Goal: Task Accomplishment & Management: Manage account settings

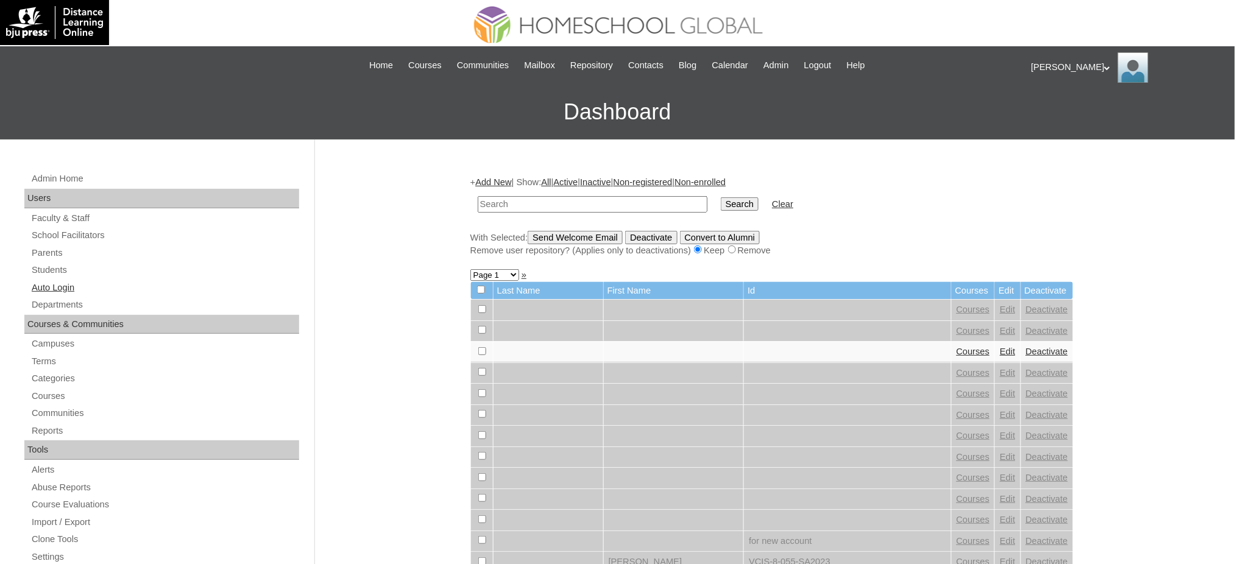
click at [39, 291] on link "Auto Login" at bounding box center [164, 287] width 269 height 15
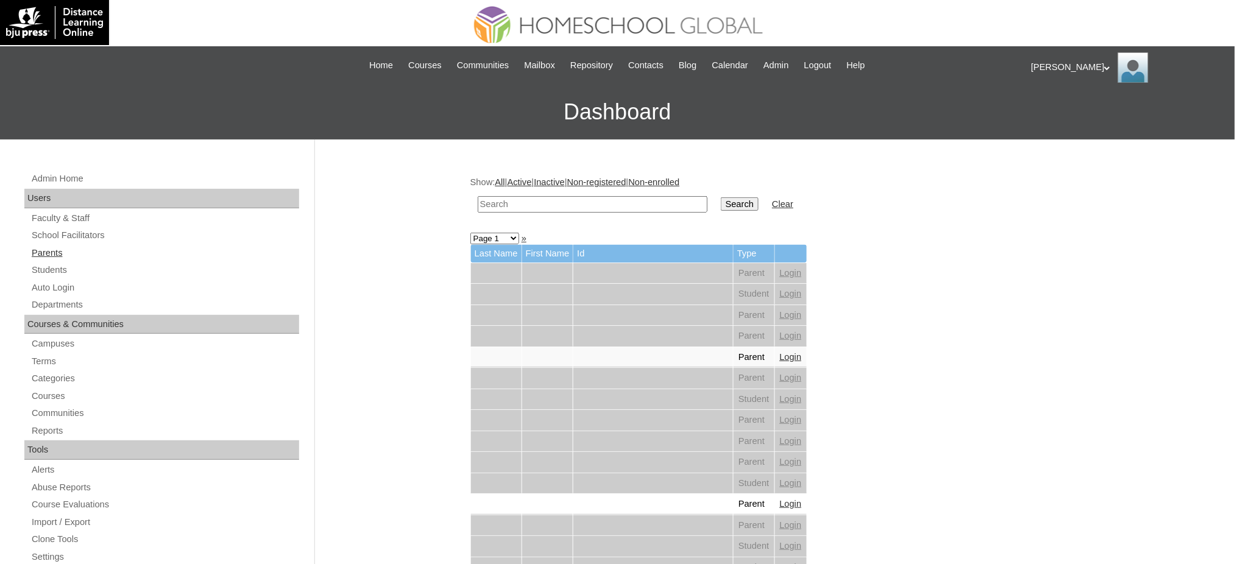
click at [54, 254] on link "Parents" at bounding box center [164, 253] width 269 height 15
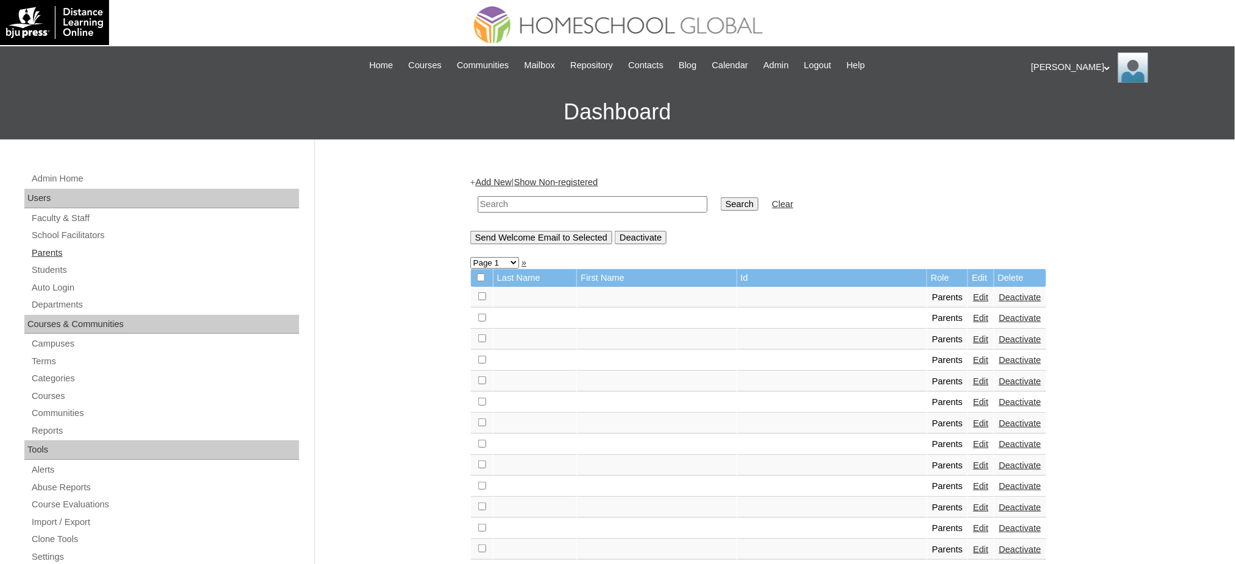
click at [52, 254] on link "Parents" at bounding box center [164, 253] width 269 height 15
type input "Angka"
click at [721, 203] on input "Search" at bounding box center [740, 203] width 38 height 13
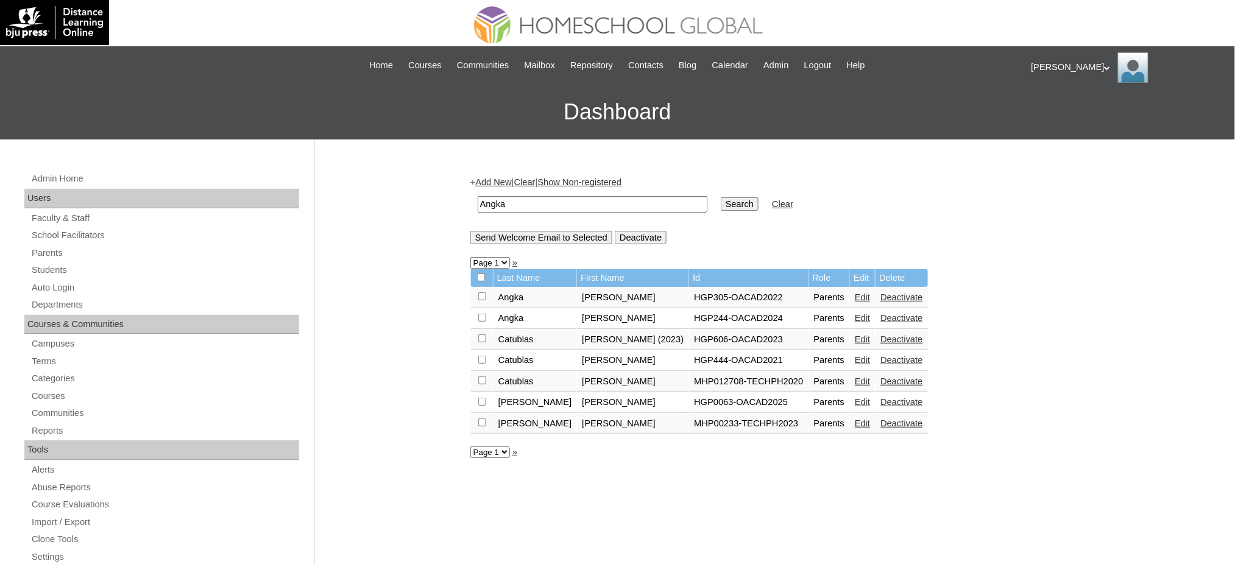
click at [855, 377] on link "Edit" at bounding box center [862, 382] width 15 height 10
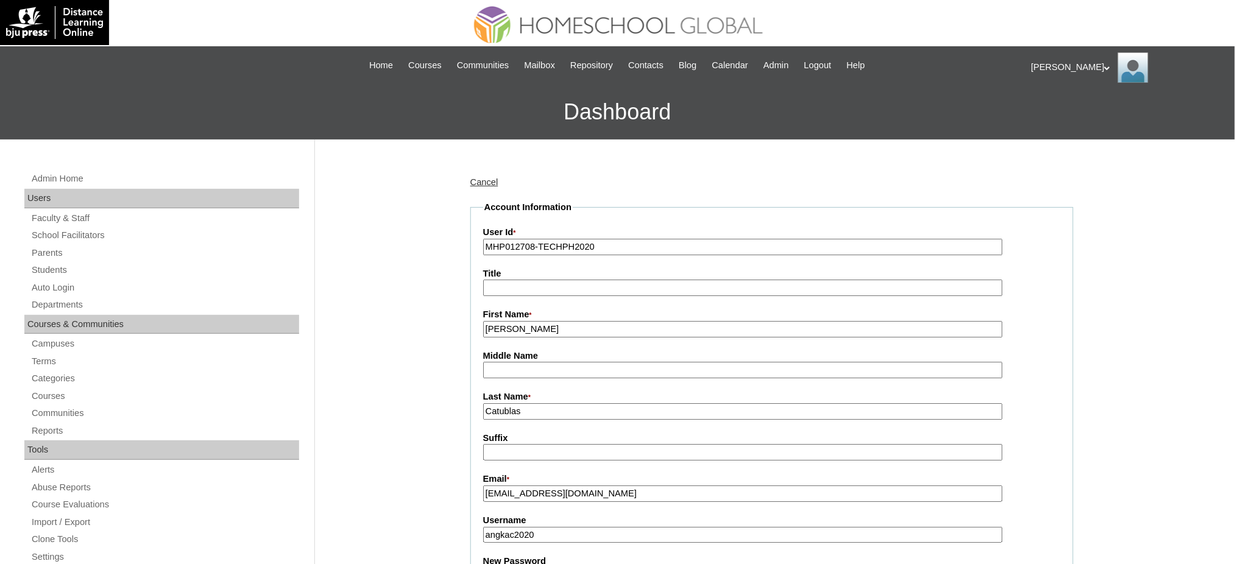
click at [578, 247] on input "MHP012708-TECHPH2020" at bounding box center [743, 247] width 520 height 16
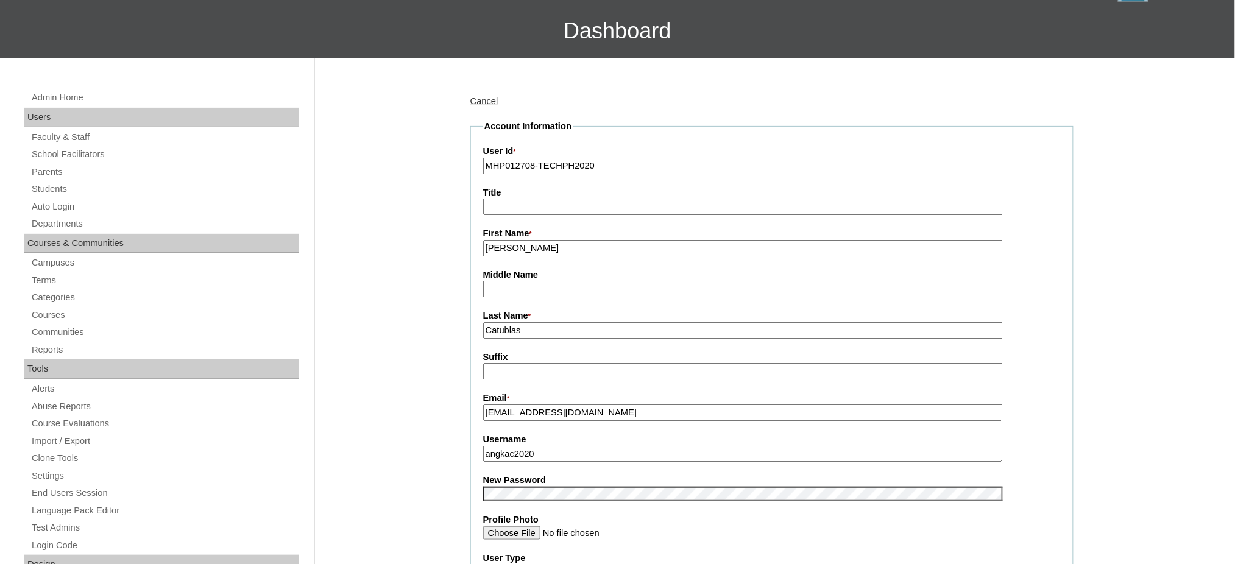
click at [517, 450] on input "angkac2020" at bounding box center [743, 454] width 520 height 16
click at [481, 96] on link "Cancel" at bounding box center [484, 101] width 28 height 10
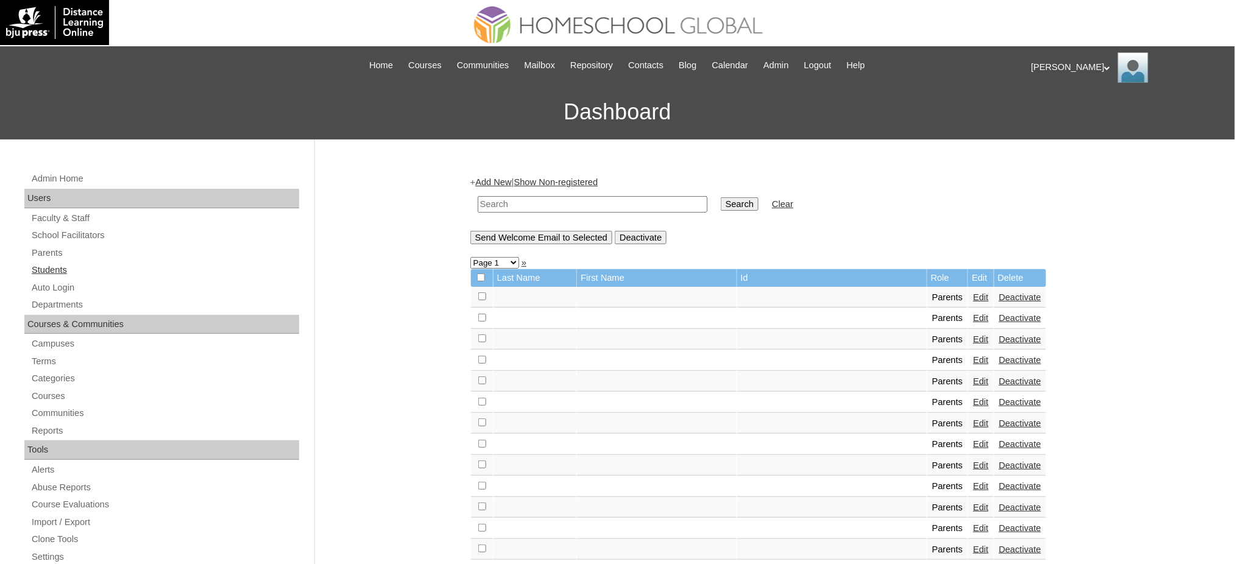
click at [44, 272] on link "Students" at bounding box center [164, 270] width 269 height 15
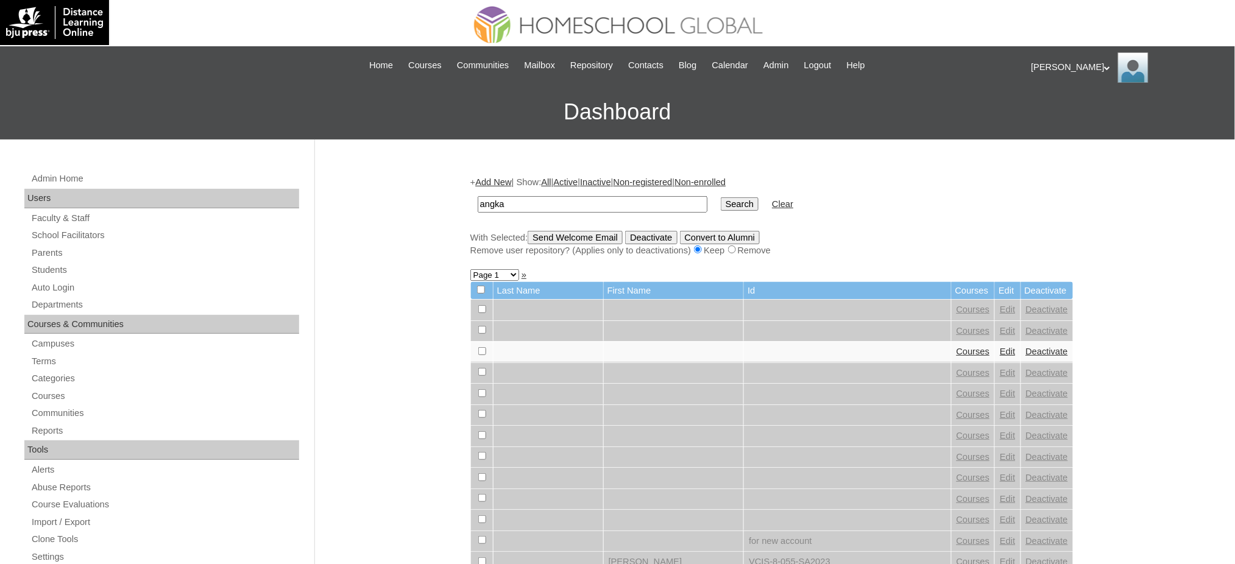
type input "angka"
click at [721, 197] on input "Search" at bounding box center [740, 203] width 38 height 13
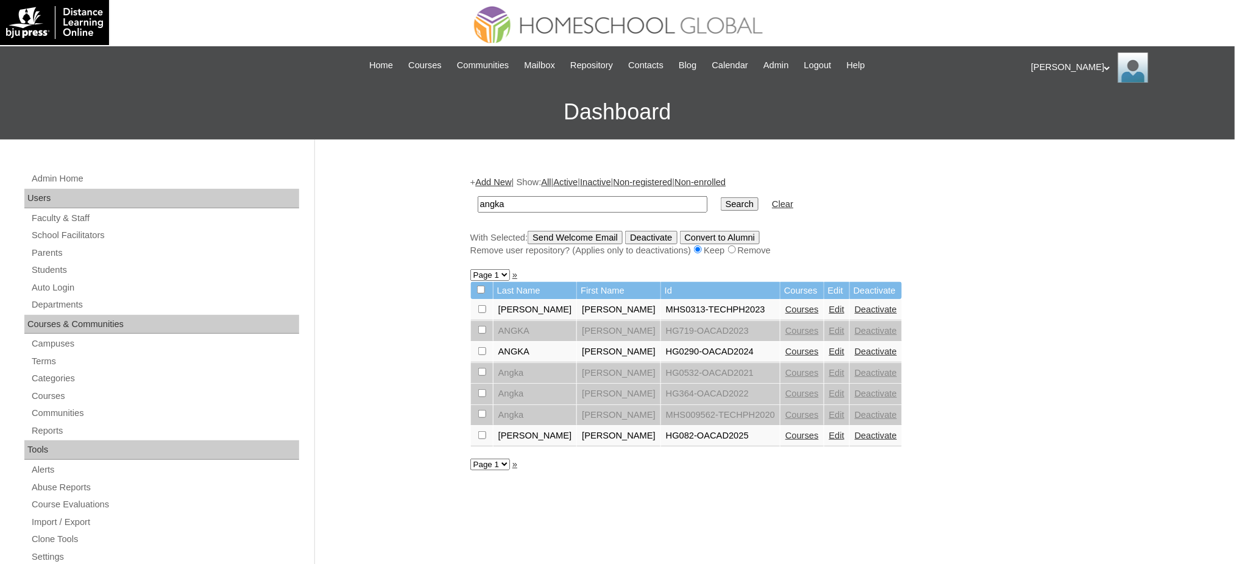
click at [829, 410] on link "Edit" at bounding box center [836, 415] width 15 height 10
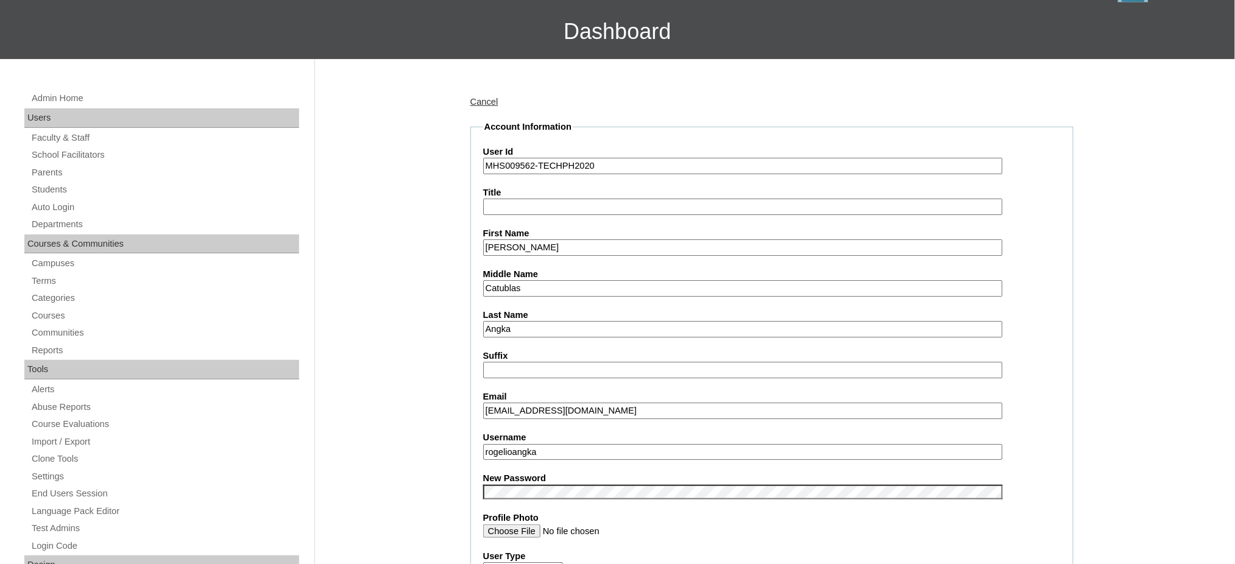
scroll to position [81, 0]
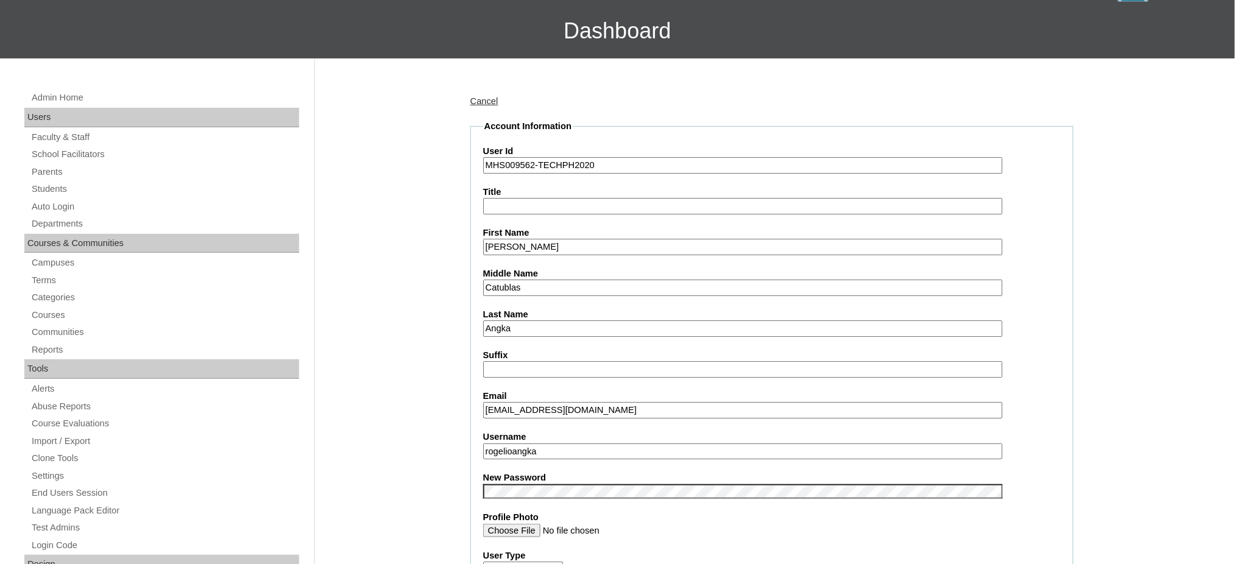
click at [519, 445] on input "rogelioangka" at bounding box center [743, 452] width 520 height 16
click at [63, 166] on link "Parents" at bounding box center [164, 172] width 269 height 15
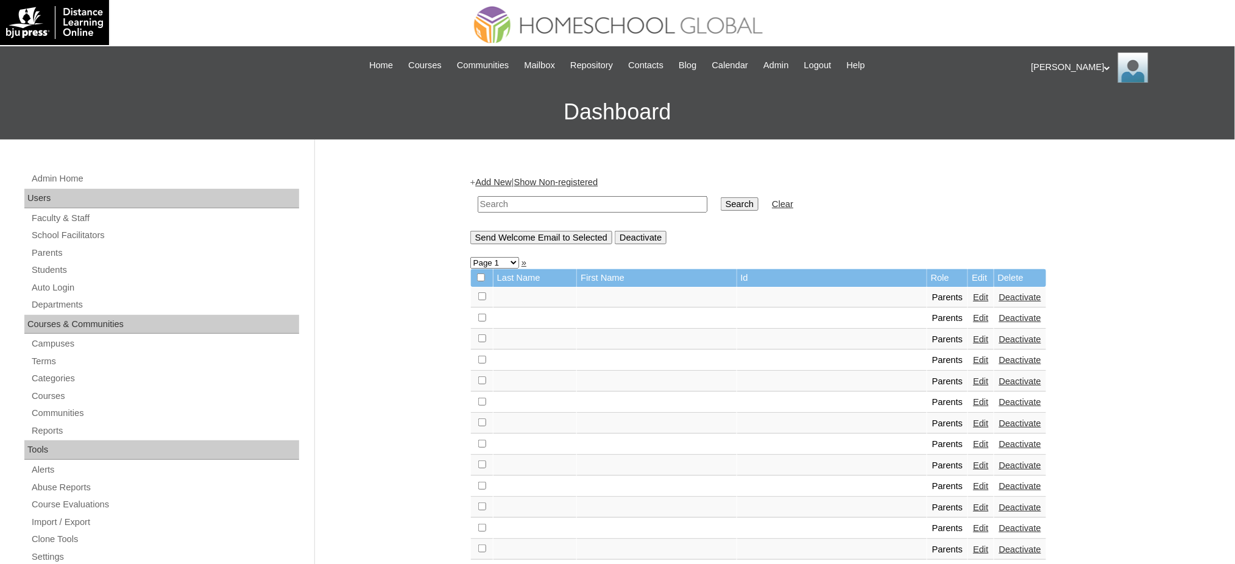
click at [567, 196] on input "text" at bounding box center [593, 204] width 230 height 16
paste input "MHP00789-TECHPH2021"
type input "MHP00789-TECHPH2021"
click at [721, 204] on input "Search" at bounding box center [740, 203] width 38 height 13
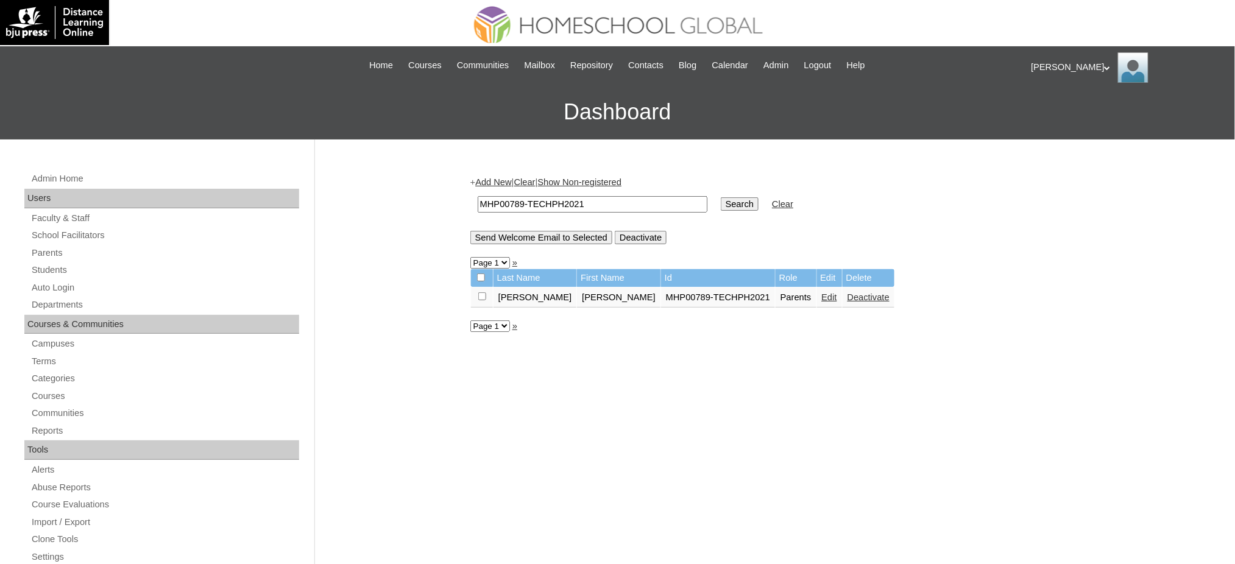
click at [822, 296] on link "Edit" at bounding box center [829, 297] width 15 height 10
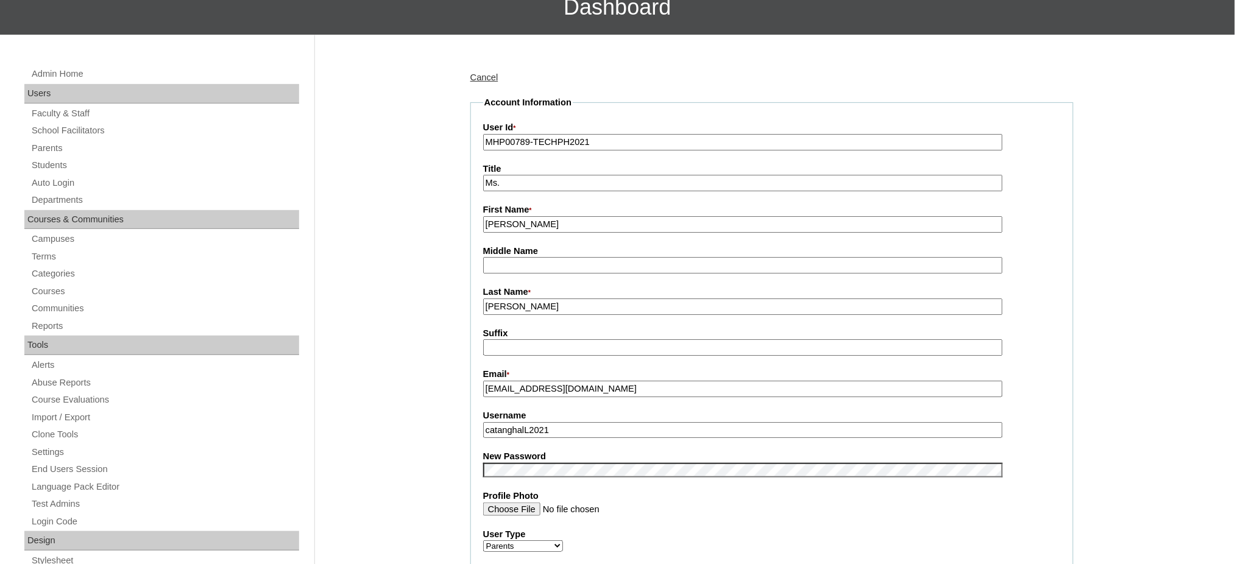
scroll to position [162, 0]
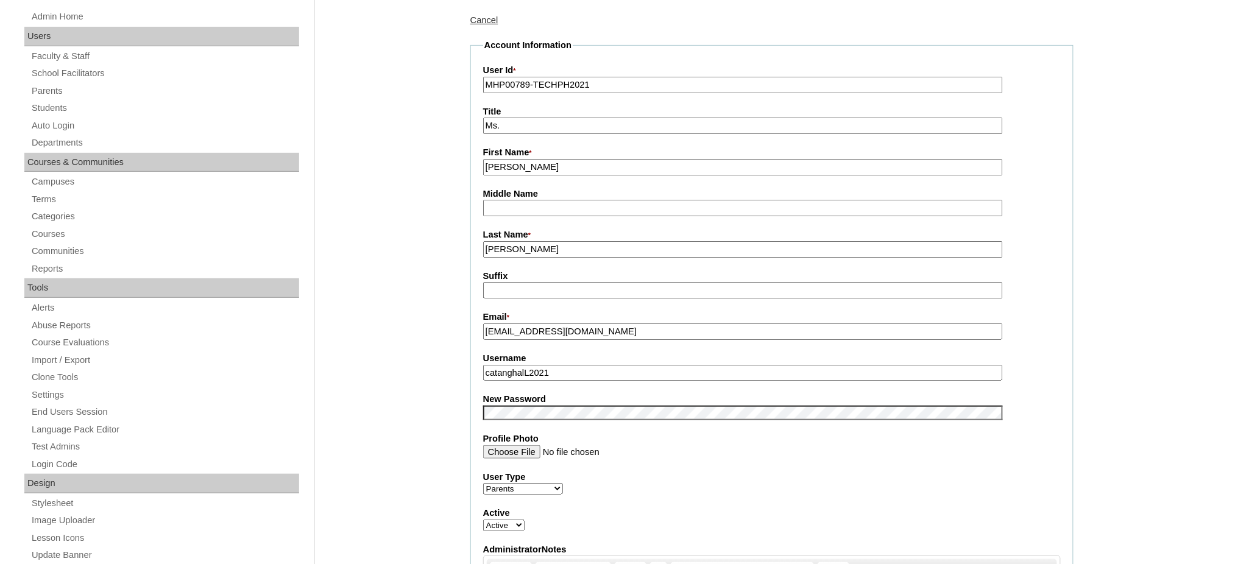
click at [511, 367] on input "catanghalL2021" at bounding box center [743, 373] width 520 height 16
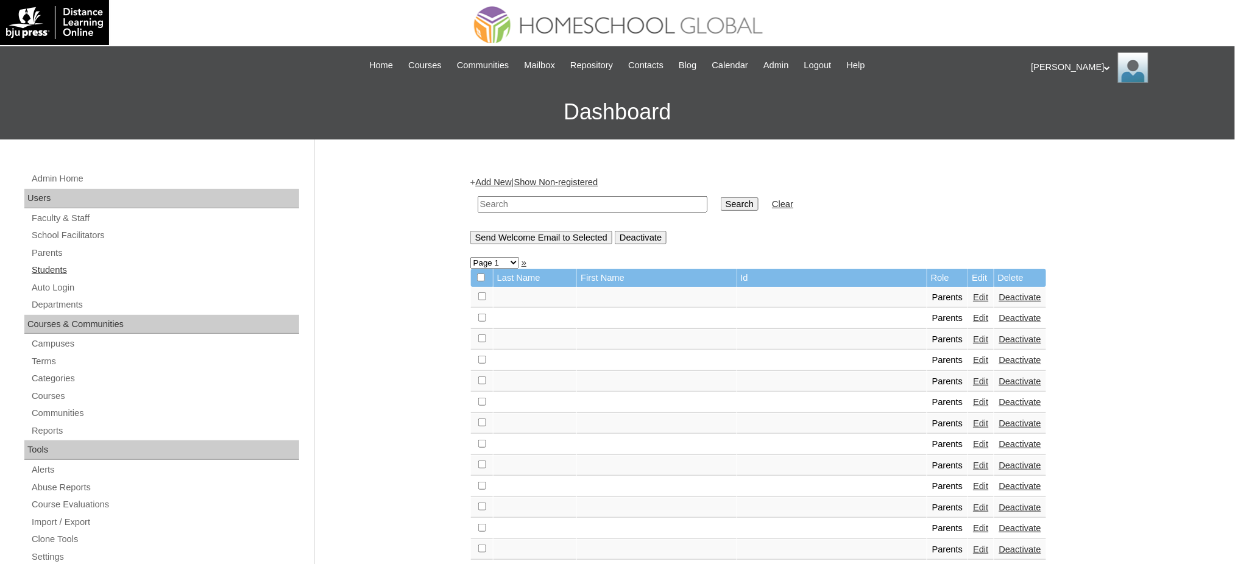
click at [44, 272] on link "Students" at bounding box center [164, 270] width 269 height 15
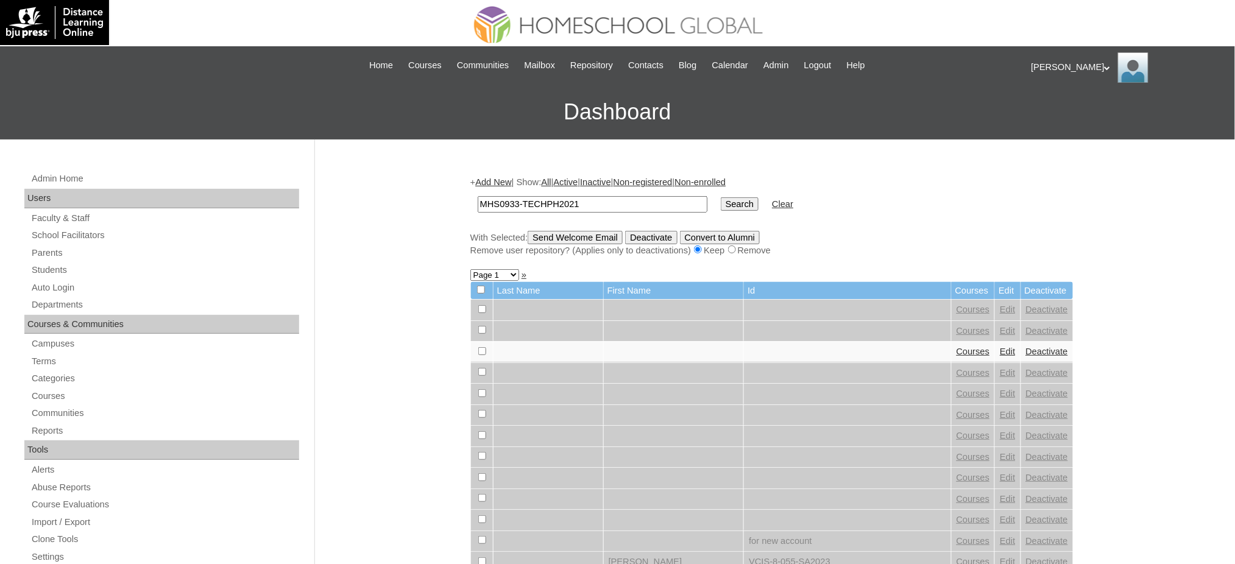
type input "MHS0933-TECHPH2021"
click at [721, 207] on input "Search" at bounding box center [740, 203] width 38 height 13
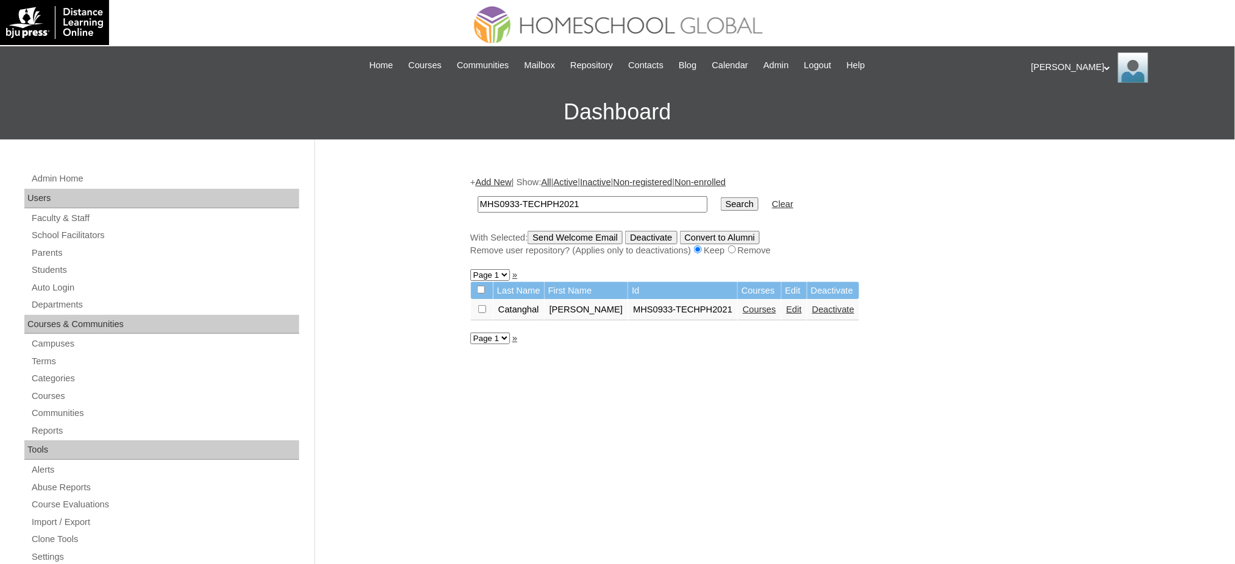
click at [787, 308] on link "Edit" at bounding box center [794, 310] width 15 height 10
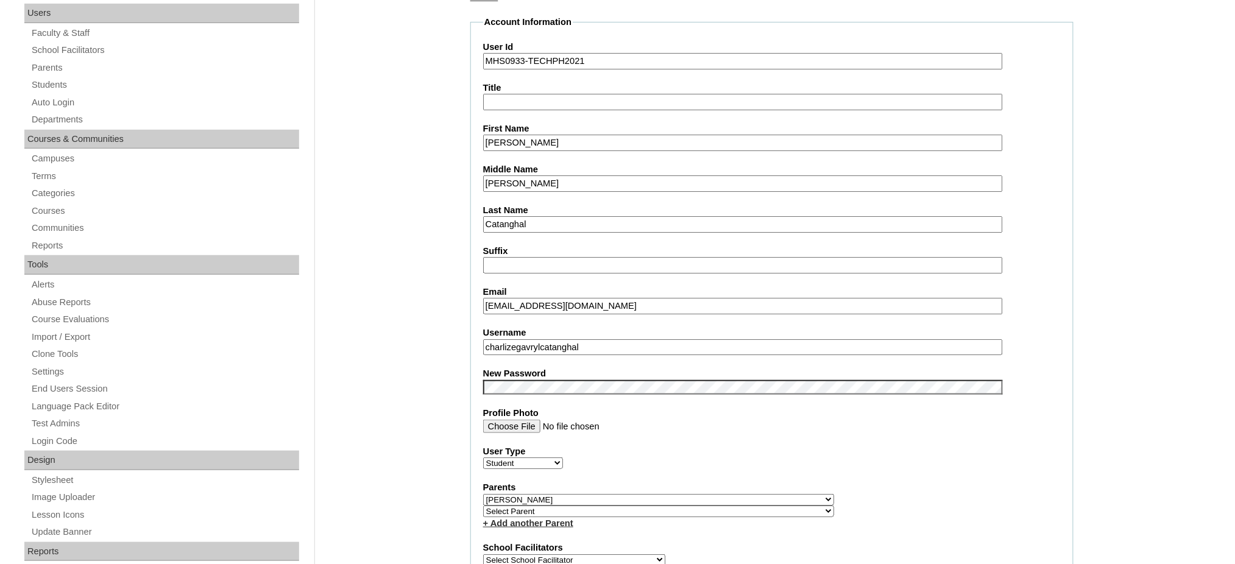
scroll to position [244, 0]
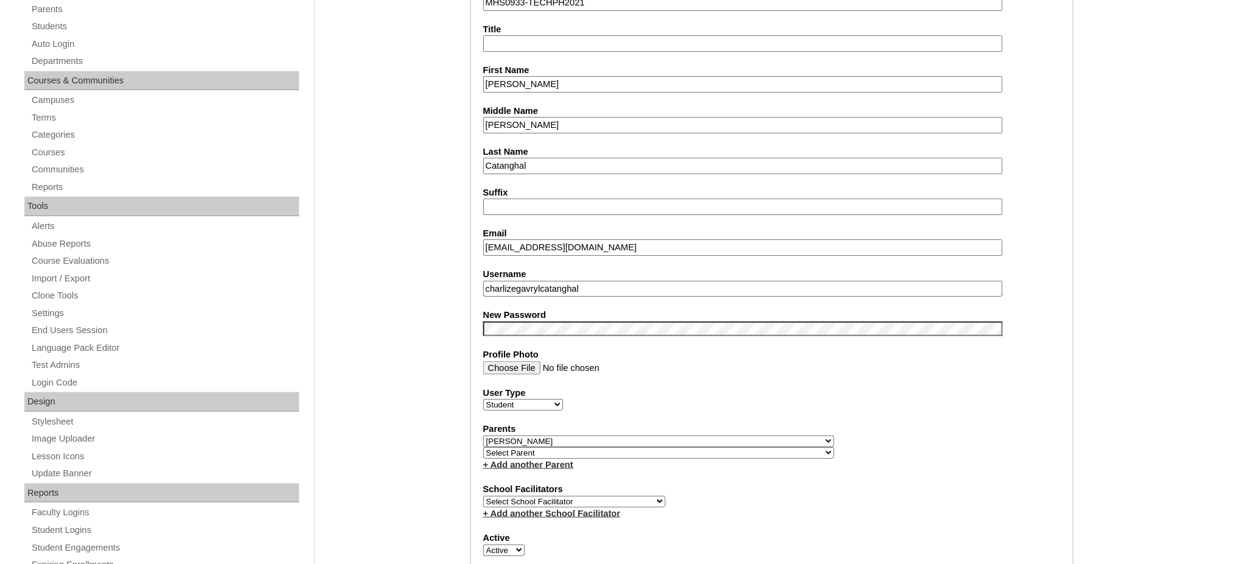
click at [579, 281] on input "charlizegavrylcatanghal" at bounding box center [743, 289] width 520 height 16
click at [528, 82] on input "Charlize Gavryl" at bounding box center [743, 84] width 520 height 16
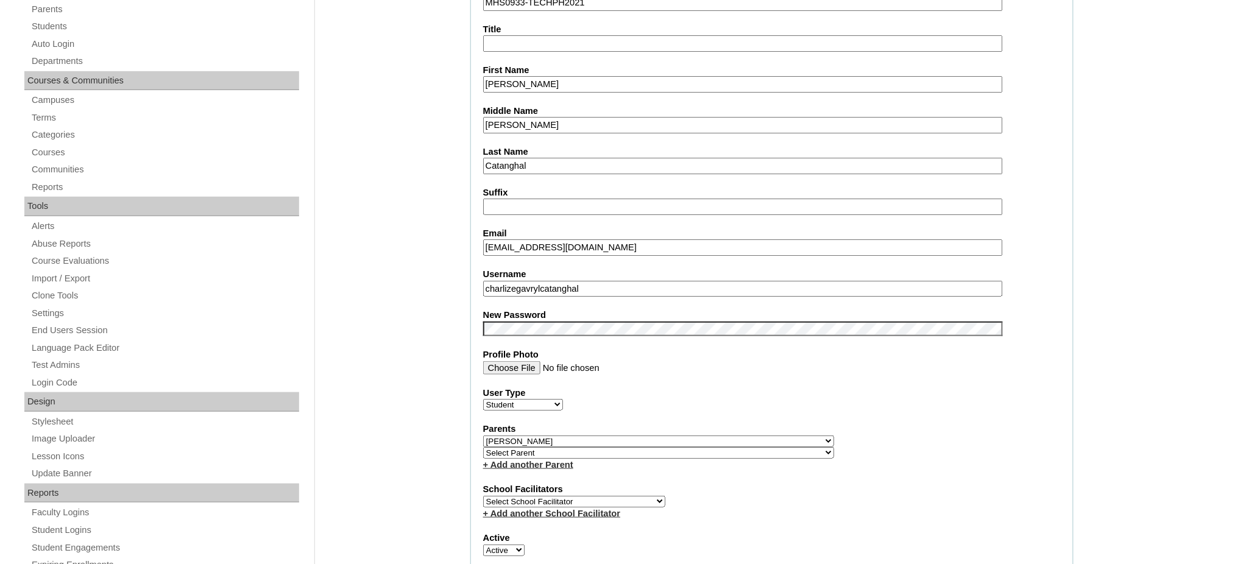
click at [528, 82] on input "Charlize Gavryl" at bounding box center [743, 84] width 520 height 16
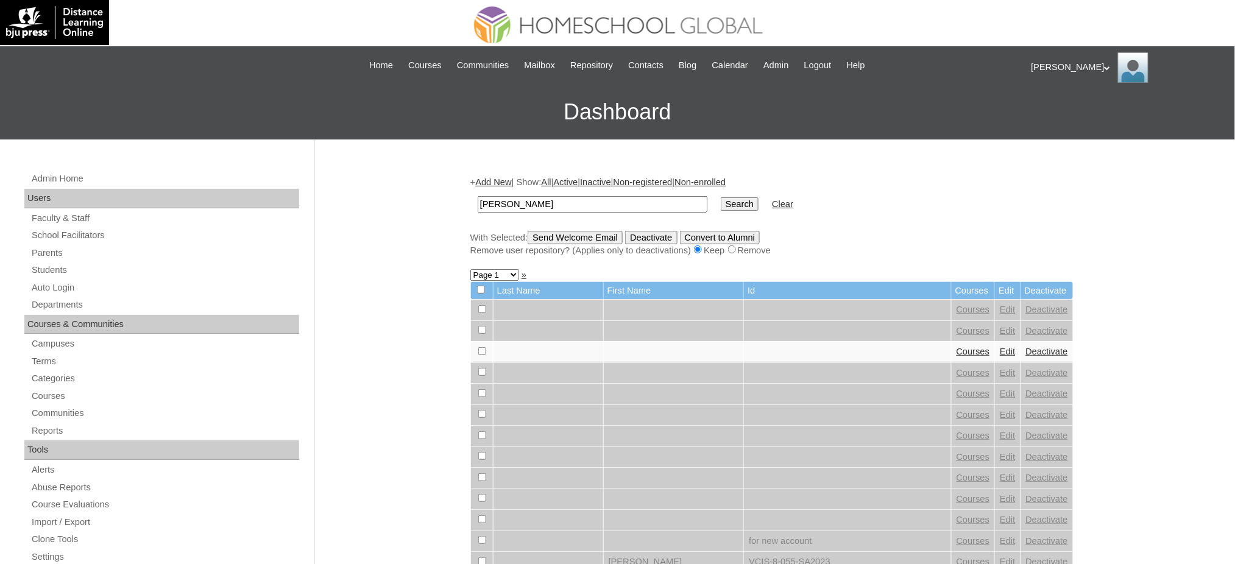
type input "[PERSON_NAME]"
click at [721, 208] on input "Search" at bounding box center [740, 203] width 38 height 13
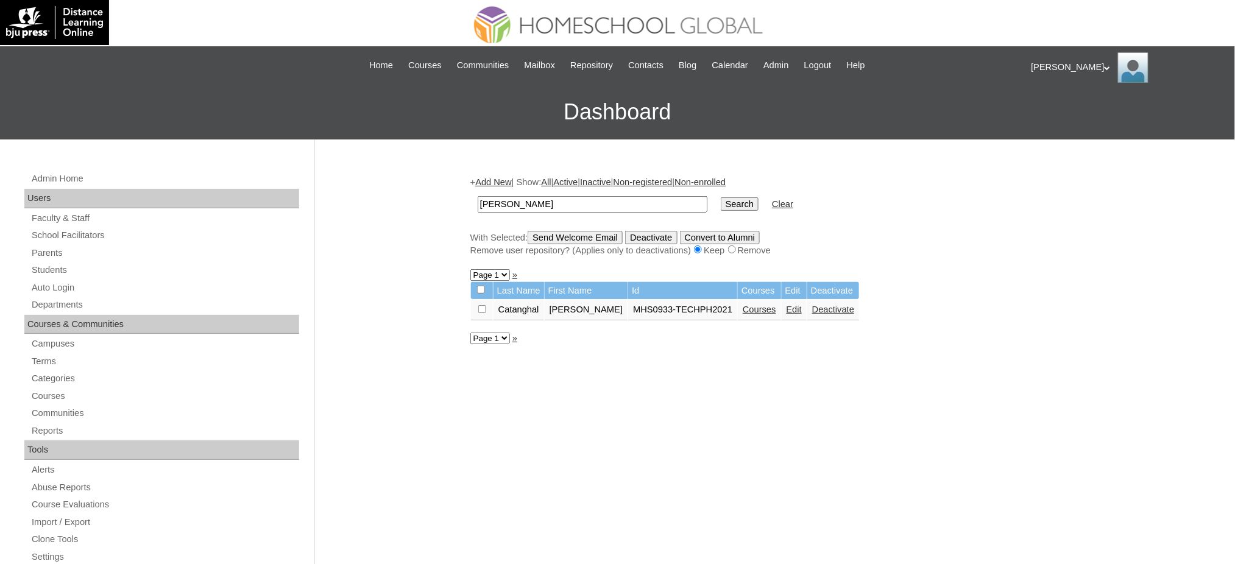
click at [757, 308] on link "Courses" at bounding box center [760, 310] width 34 height 10
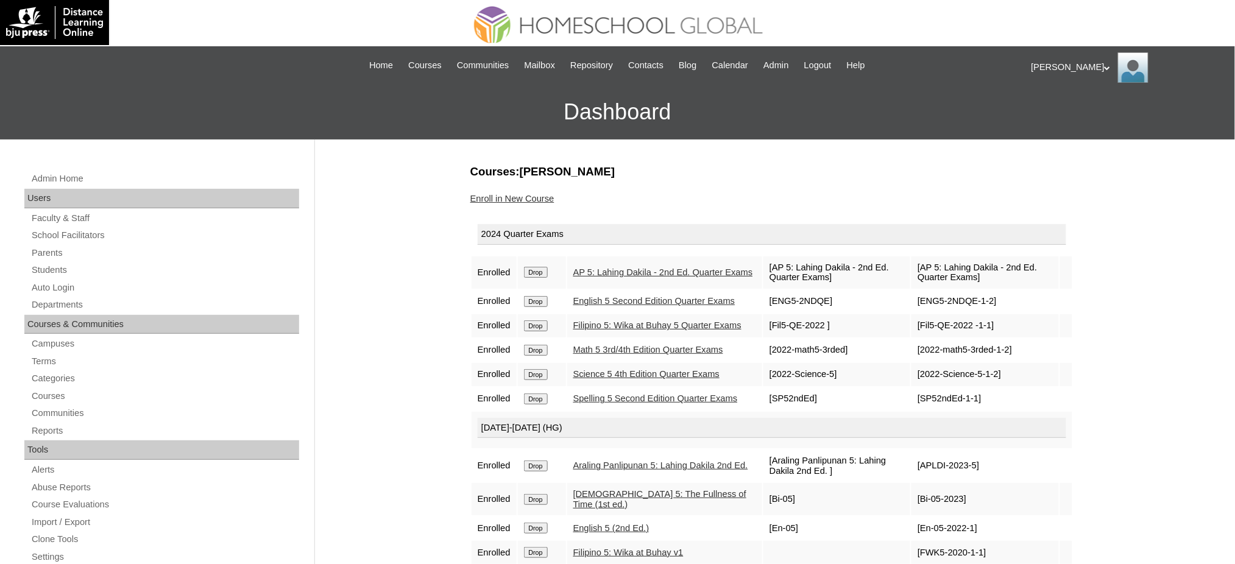
click at [535, 272] on input "Drop" at bounding box center [536, 272] width 24 height 11
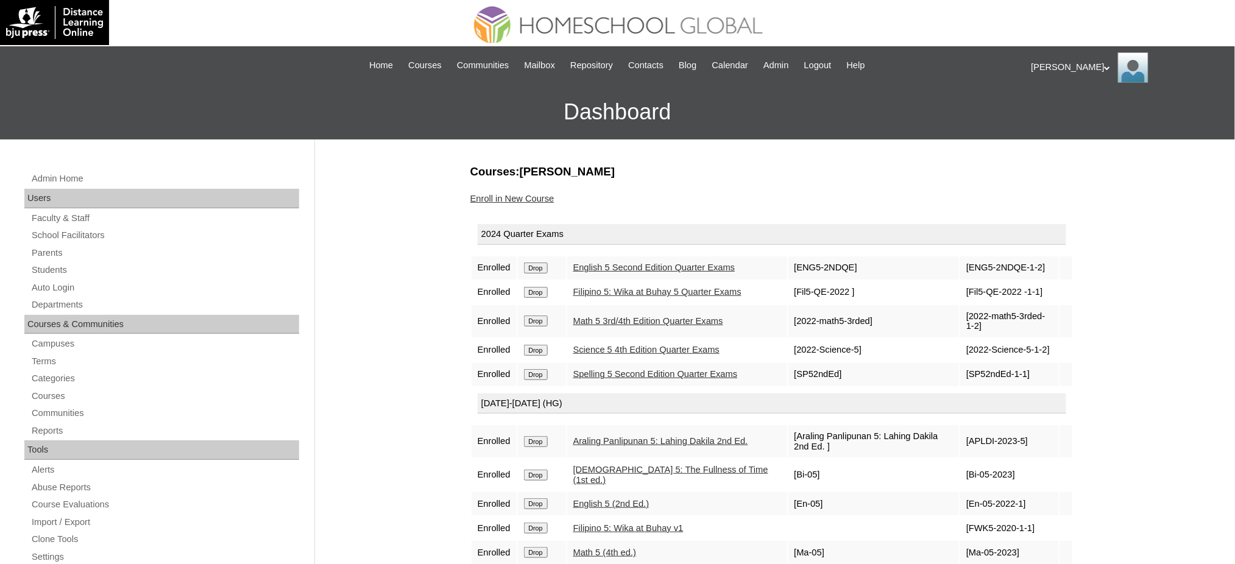
click at [541, 270] on input "Drop" at bounding box center [536, 268] width 24 height 11
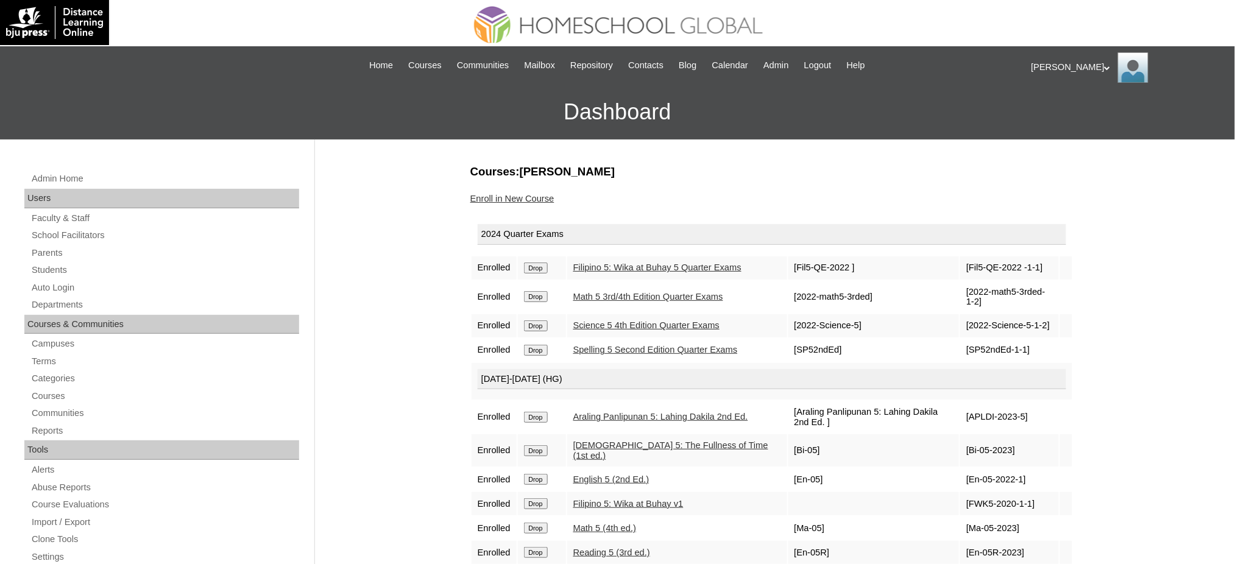
click at [543, 266] on input "Drop" at bounding box center [536, 268] width 24 height 11
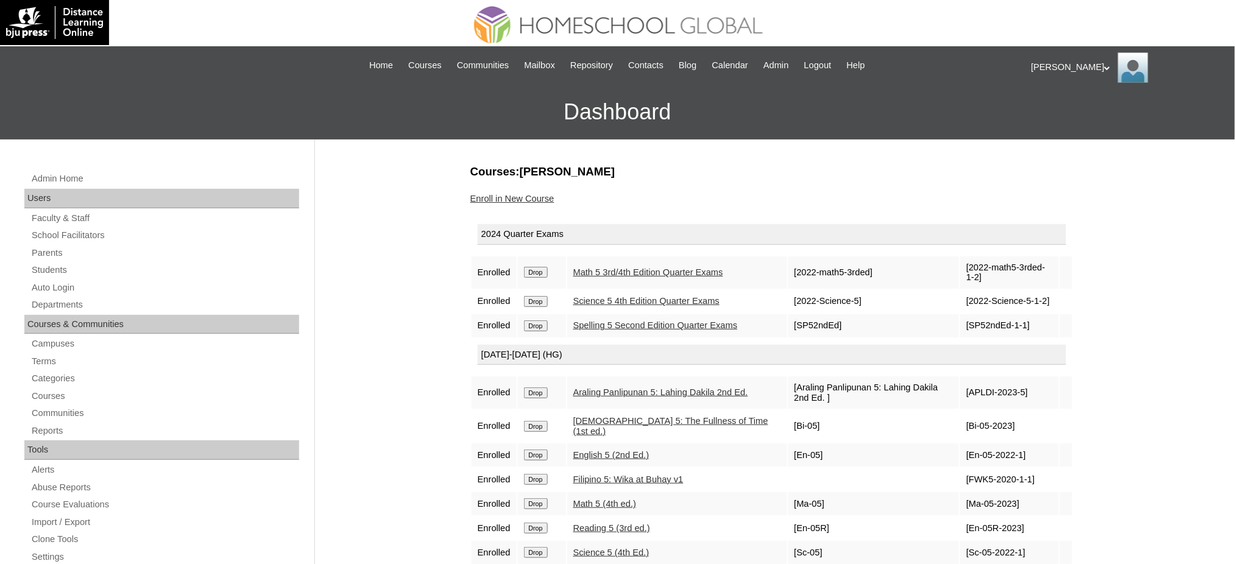
click at [536, 271] on input "Drop" at bounding box center [536, 272] width 24 height 11
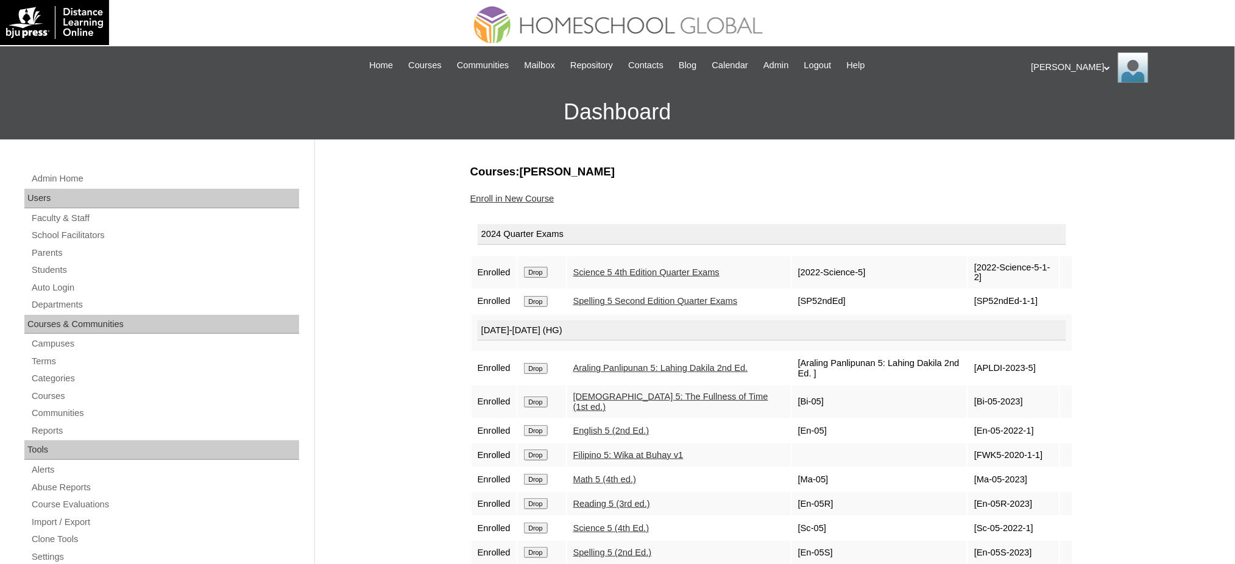
click at [533, 268] on input "Drop" at bounding box center [536, 272] width 24 height 11
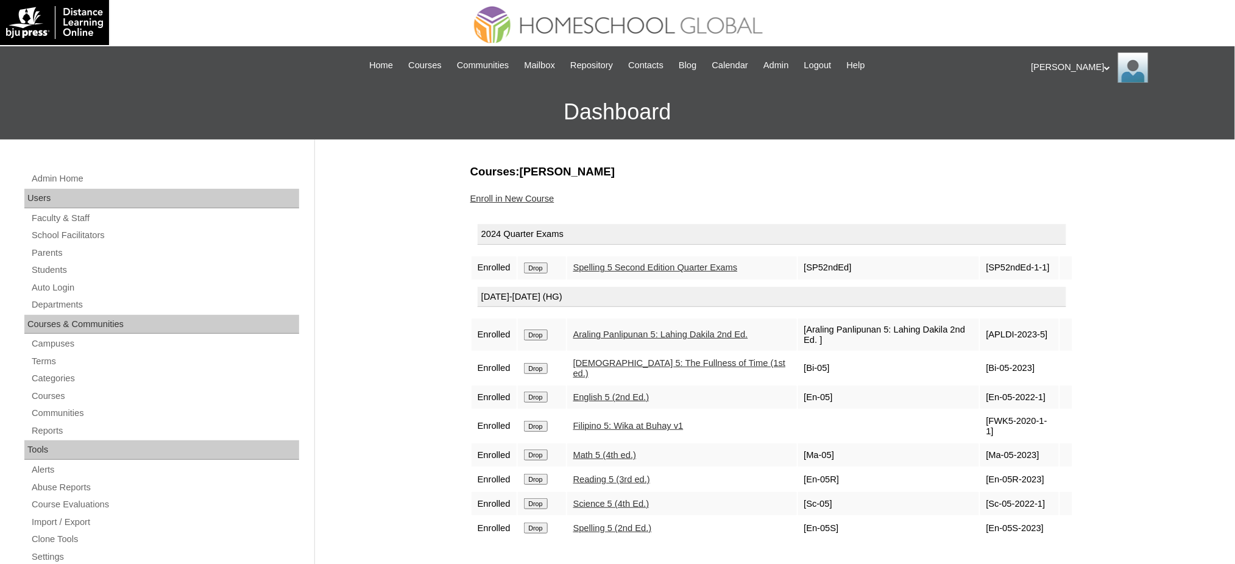
click at [543, 266] on input "Drop" at bounding box center [536, 268] width 24 height 11
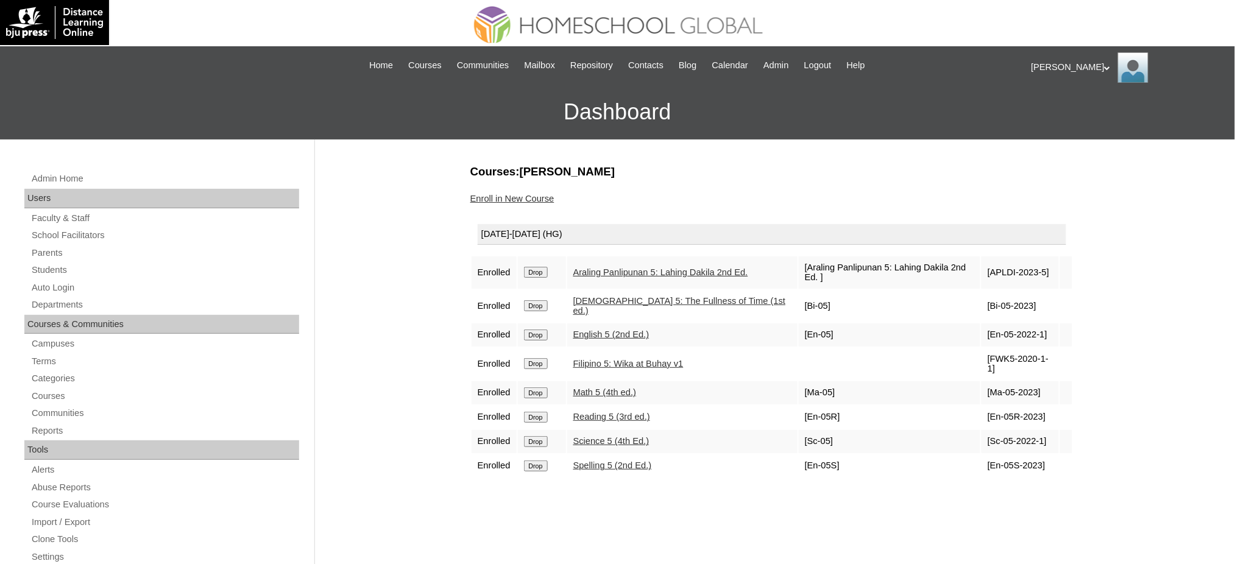
click at [548, 267] on input "Drop" at bounding box center [536, 272] width 24 height 11
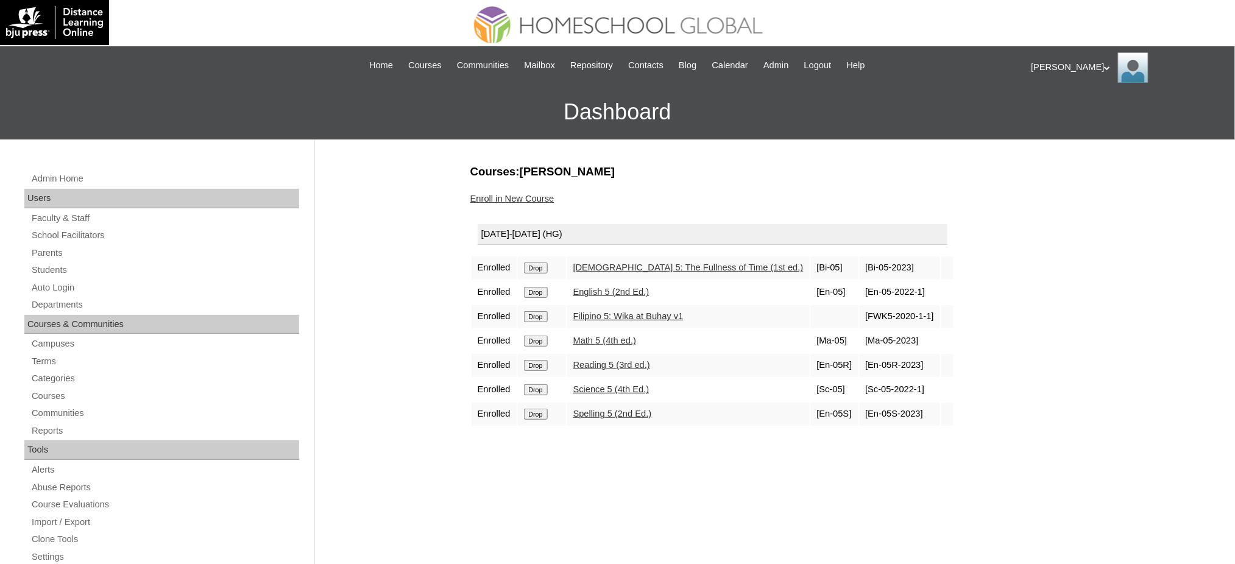
click at [541, 264] on input "Drop" at bounding box center [536, 268] width 24 height 11
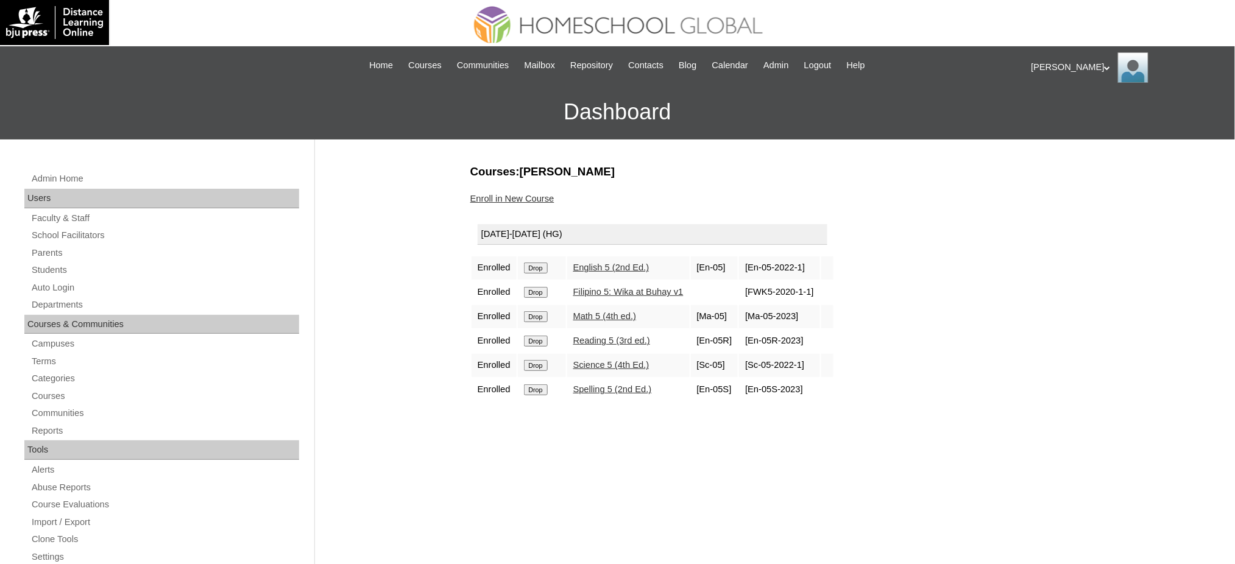
click at [529, 266] on input "Drop" at bounding box center [536, 268] width 24 height 11
click at [545, 263] on input "Drop" at bounding box center [536, 268] width 24 height 11
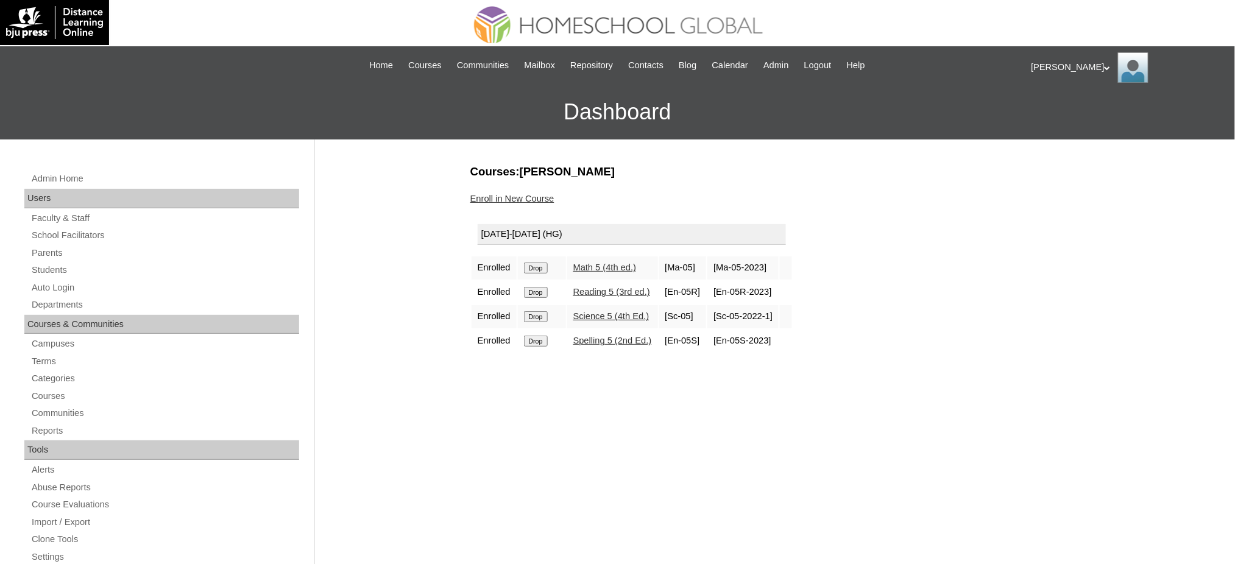
click at [536, 264] on input "Drop" at bounding box center [536, 268] width 24 height 11
click at [540, 264] on input "Drop" at bounding box center [536, 268] width 24 height 11
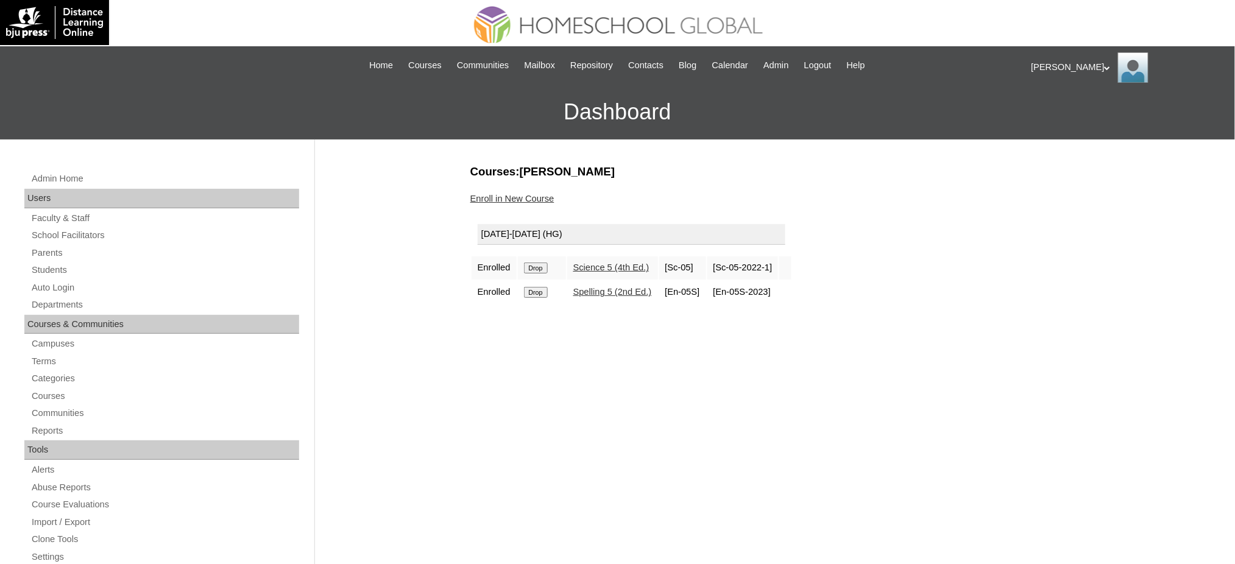
click at [540, 263] on input "Drop" at bounding box center [536, 268] width 24 height 11
click at [537, 267] on input "Drop" at bounding box center [536, 268] width 24 height 11
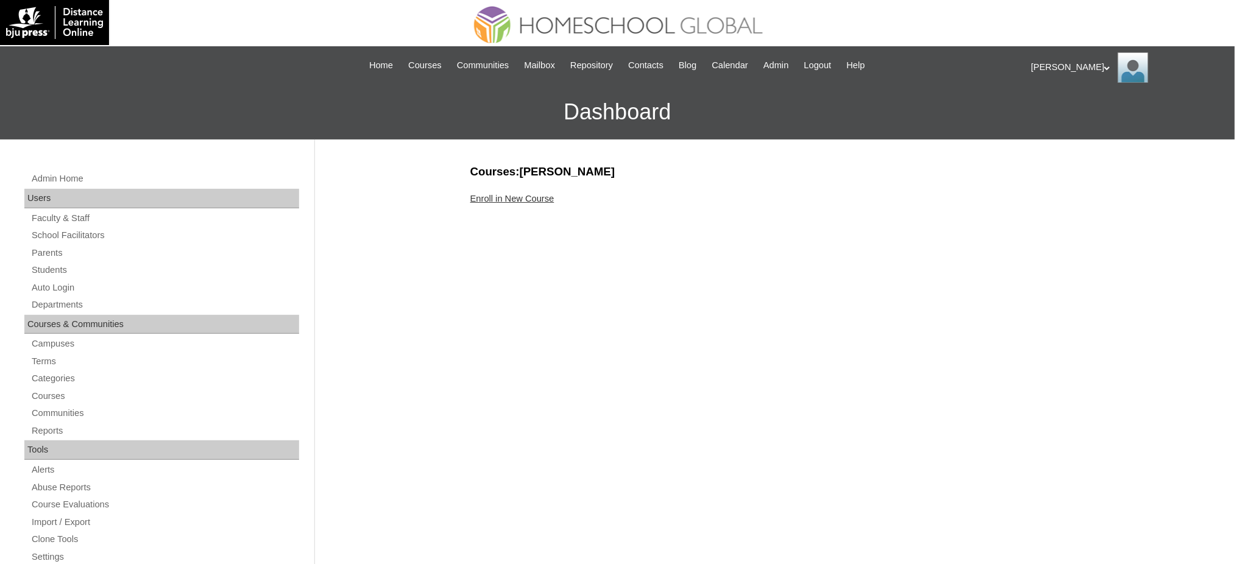
click at [523, 199] on link "Enroll in New Course" at bounding box center [512, 199] width 84 height 10
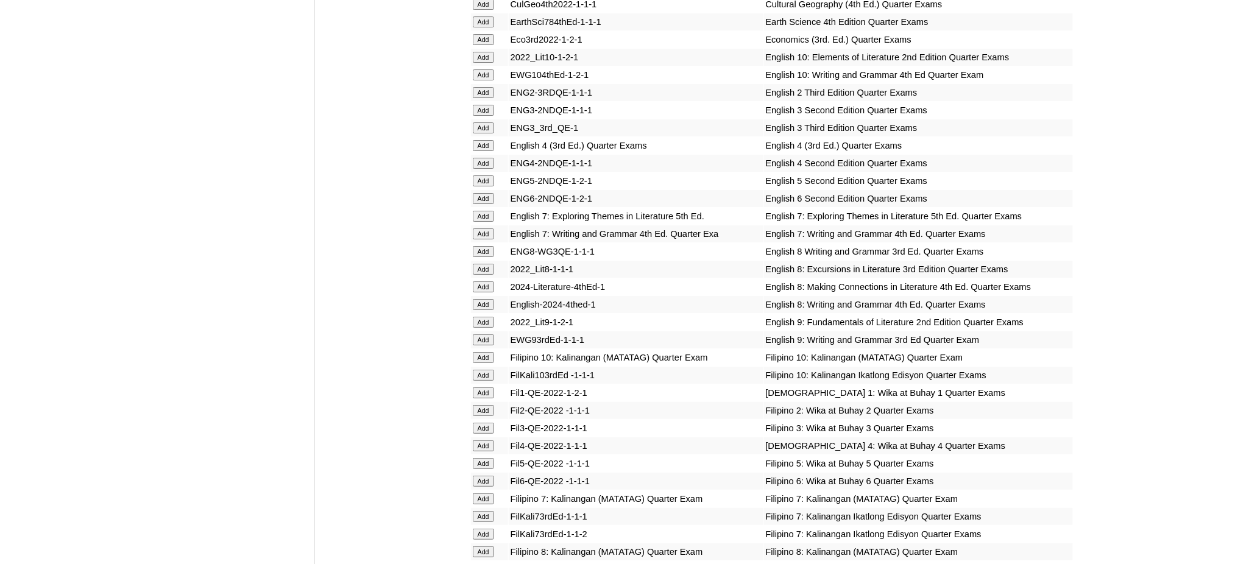
scroll to position [1543, 0]
click at [488, 192] on input "Add" at bounding box center [483, 197] width 21 height 11
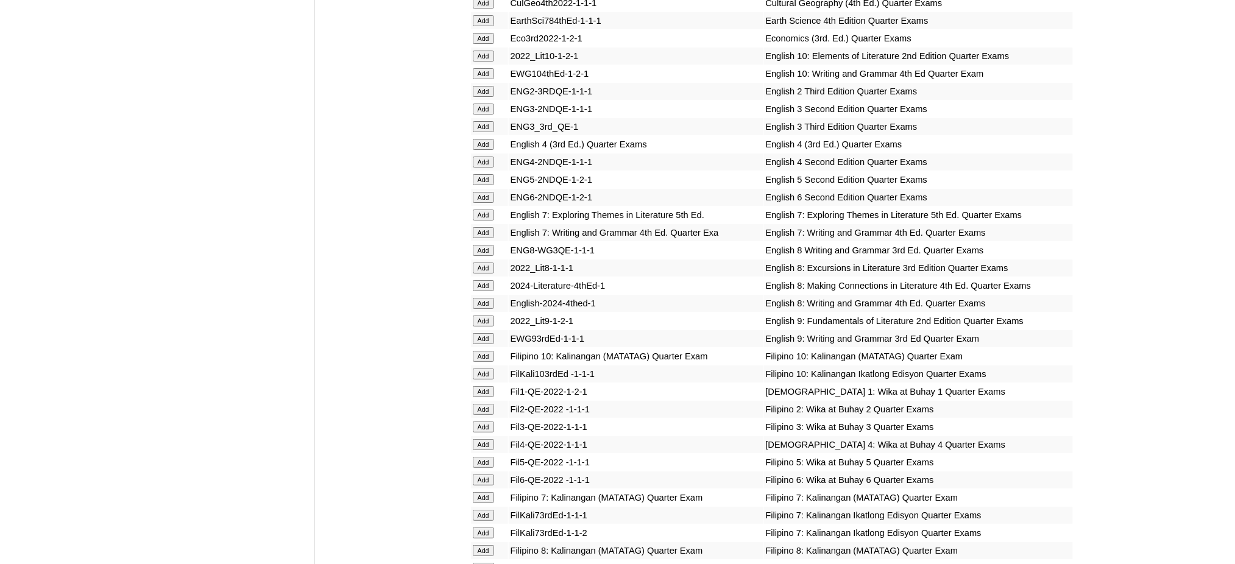
click at [488, 192] on input "Add" at bounding box center [483, 197] width 21 height 11
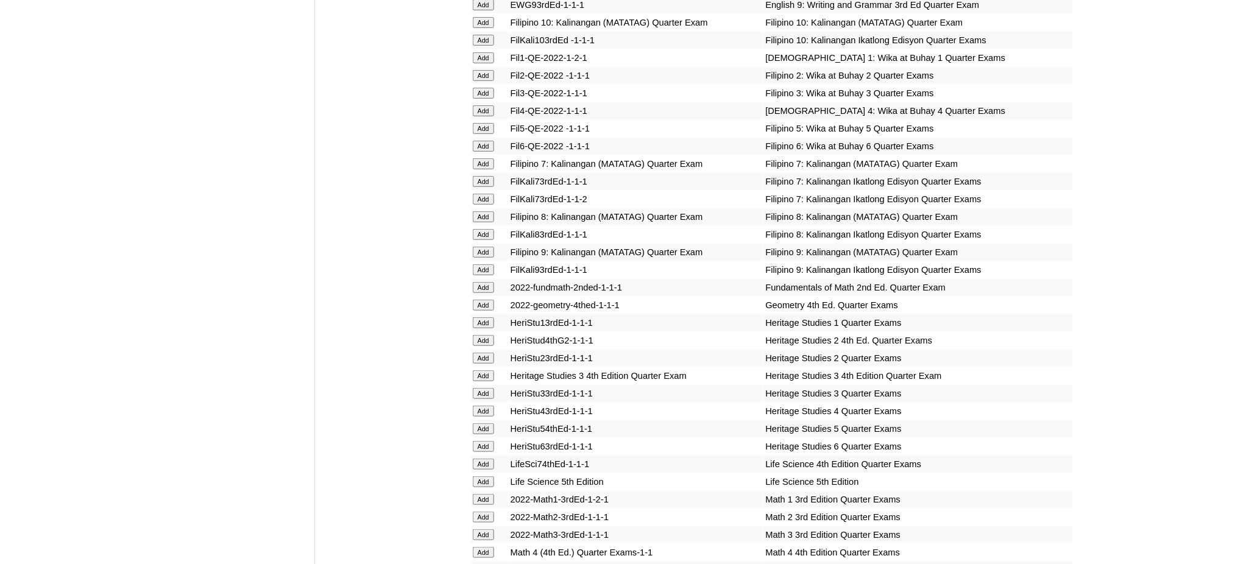
scroll to position [2031, 0]
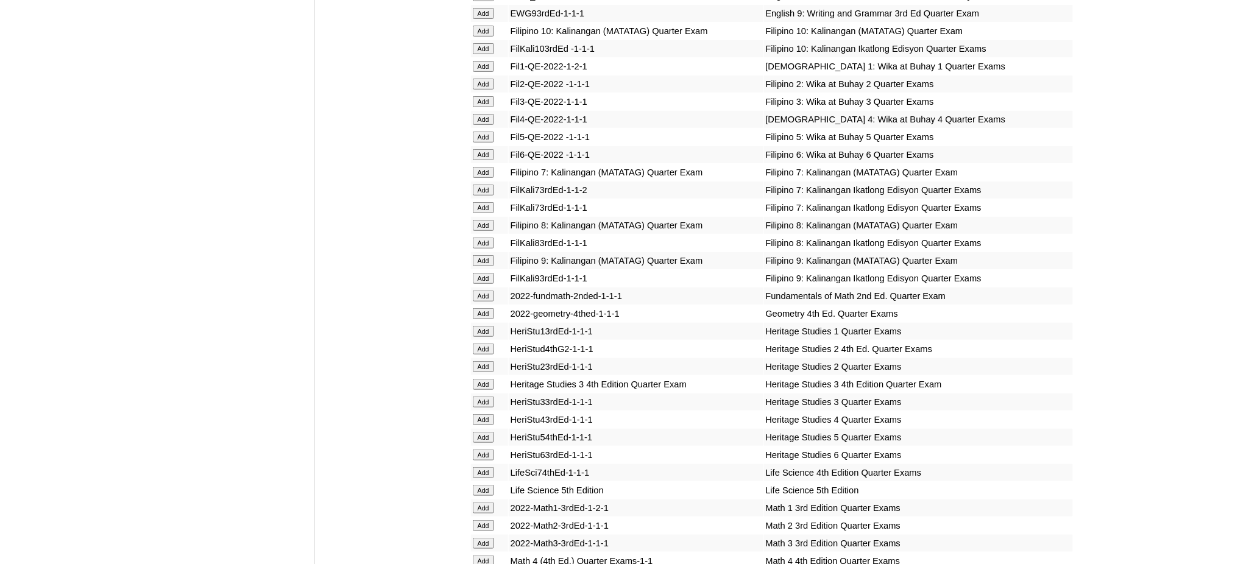
scroll to position [1950, 0]
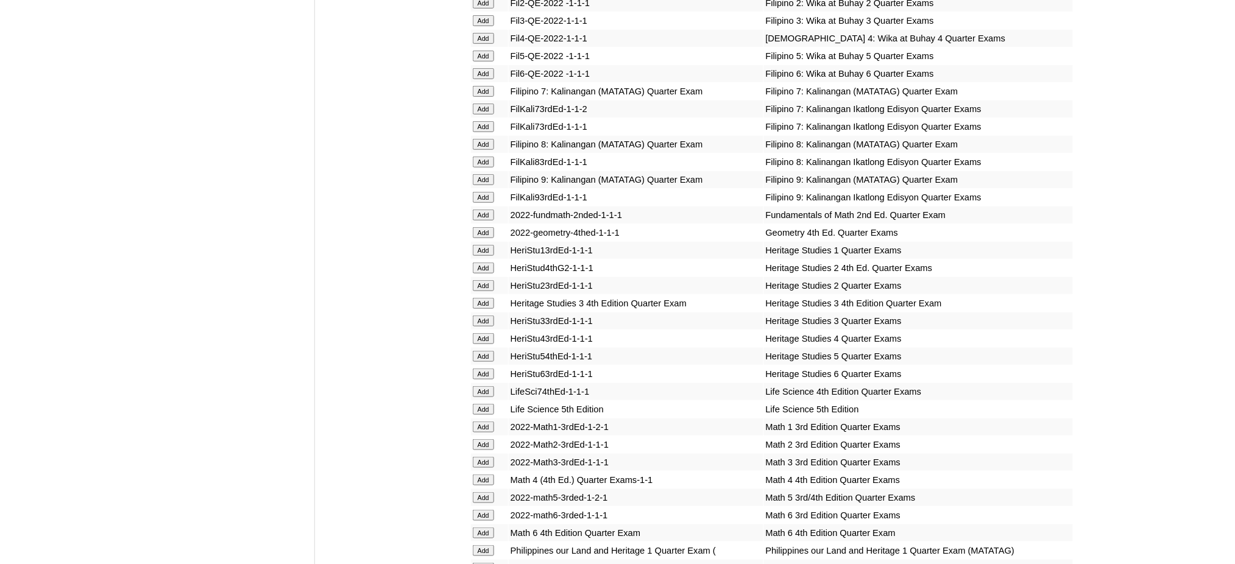
click at [488, 68] on input "Add" at bounding box center [483, 73] width 21 height 11
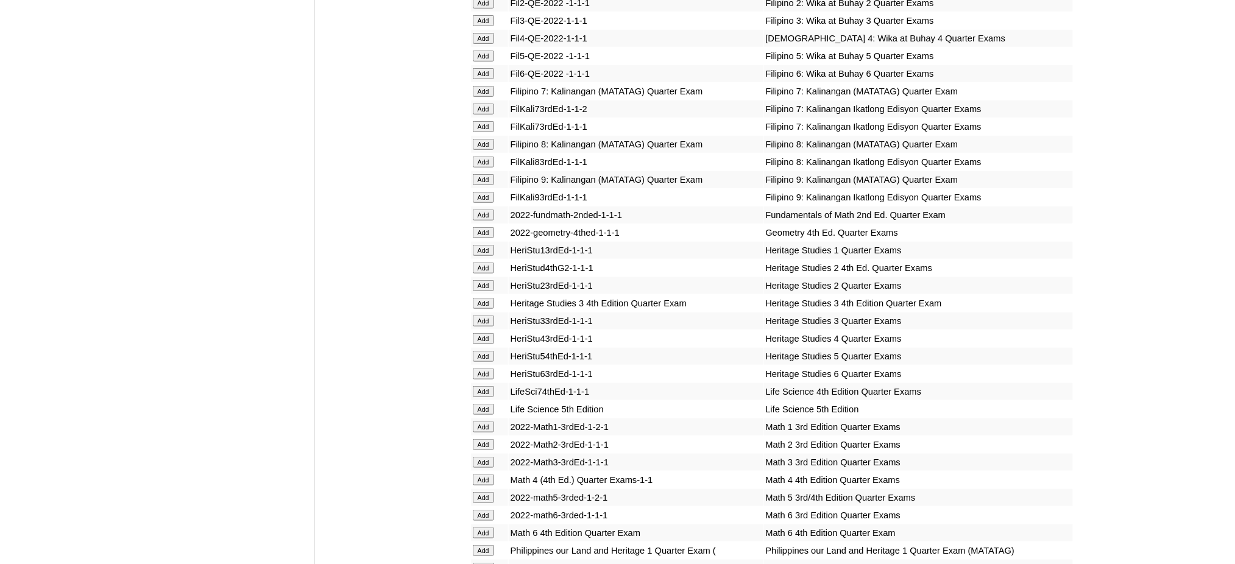
click at [485, 528] on input "Add" at bounding box center [483, 533] width 21 height 11
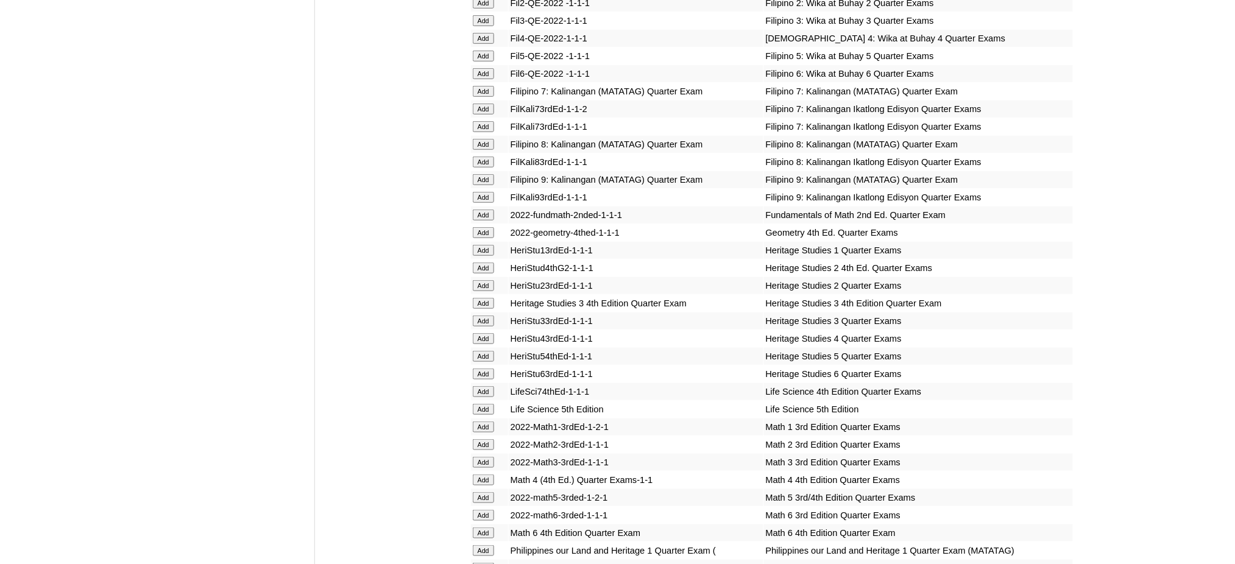
click at [485, 528] on input "Add" at bounding box center [483, 533] width 21 height 11
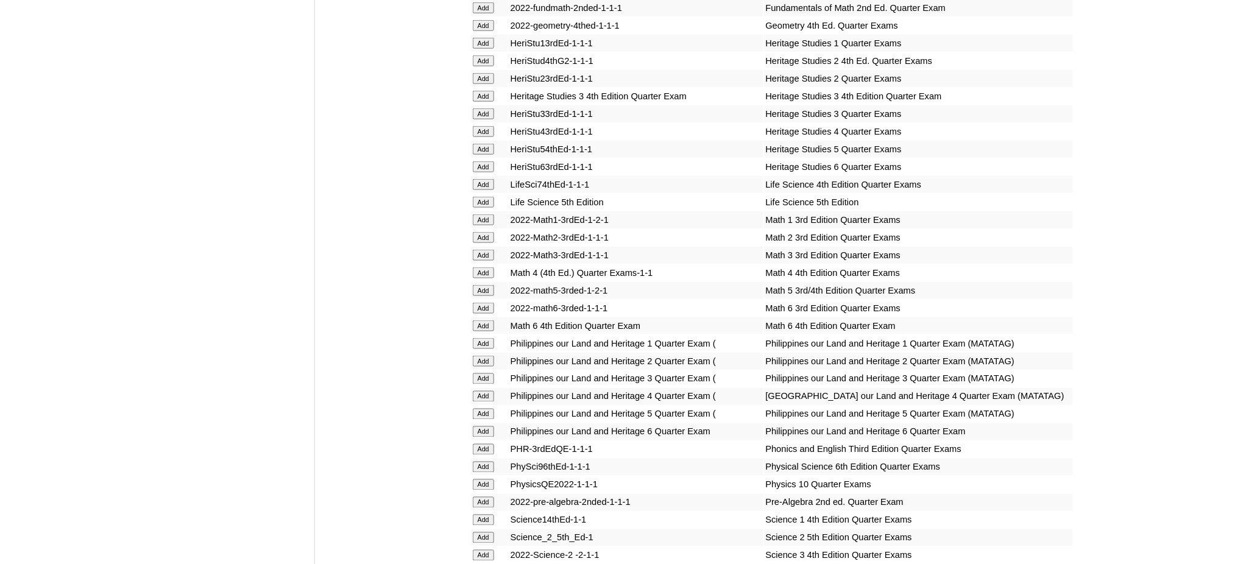
scroll to position [2193, 0]
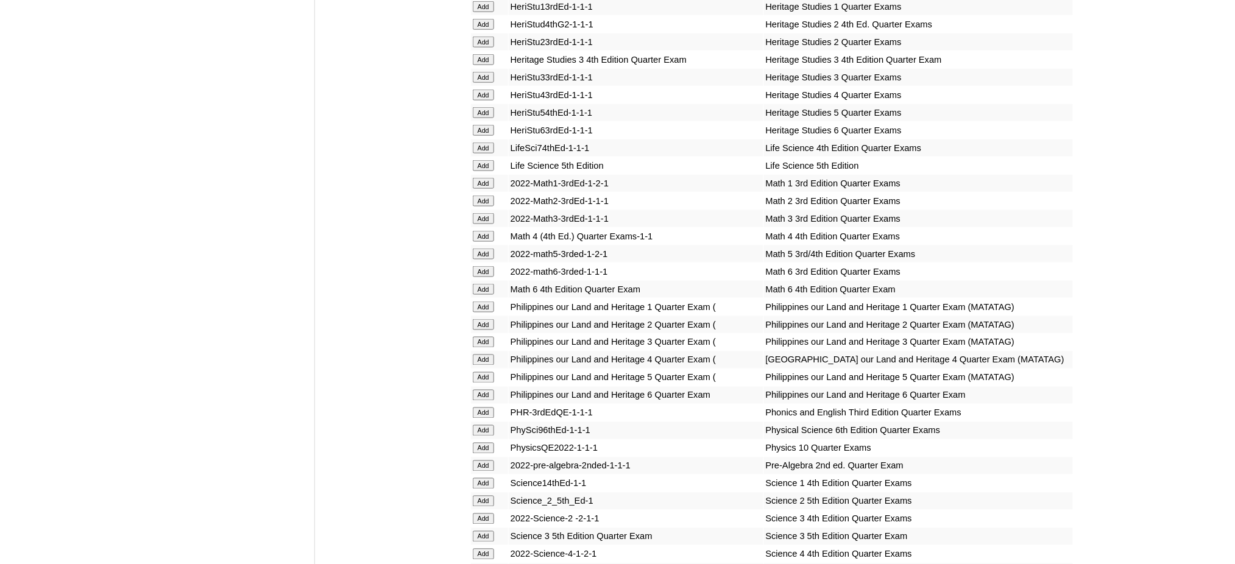
click at [473, 390] on input "Add" at bounding box center [483, 395] width 21 height 11
click at [476, 390] on input "Add" at bounding box center [483, 395] width 21 height 11
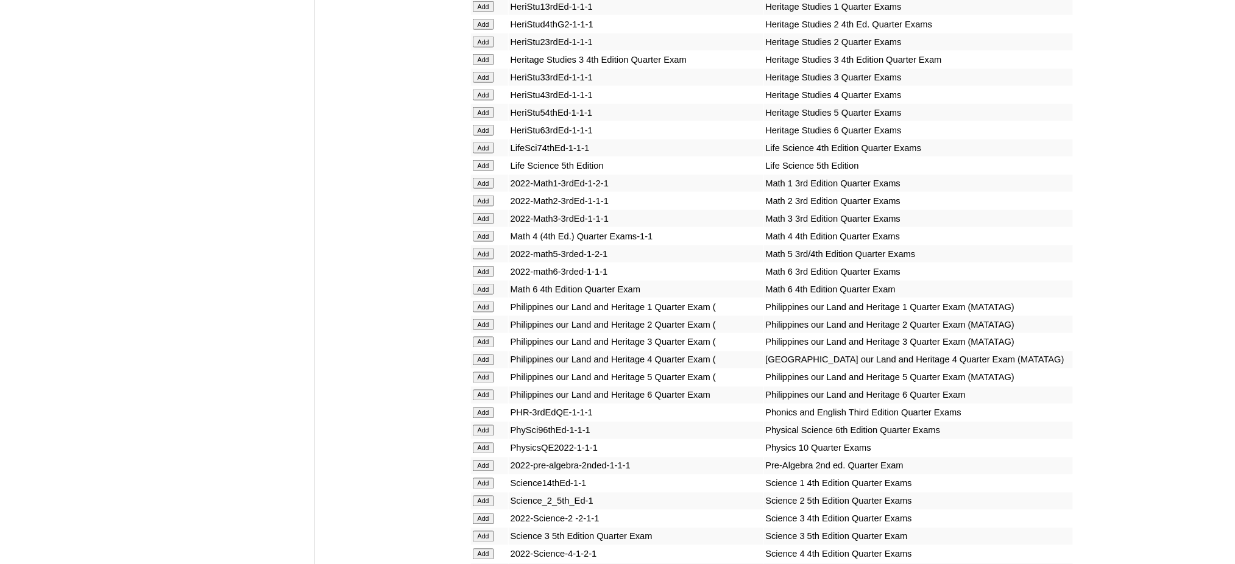
click at [476, 390] on input "Add" at bounding box center [483, 395] width 21 height 11
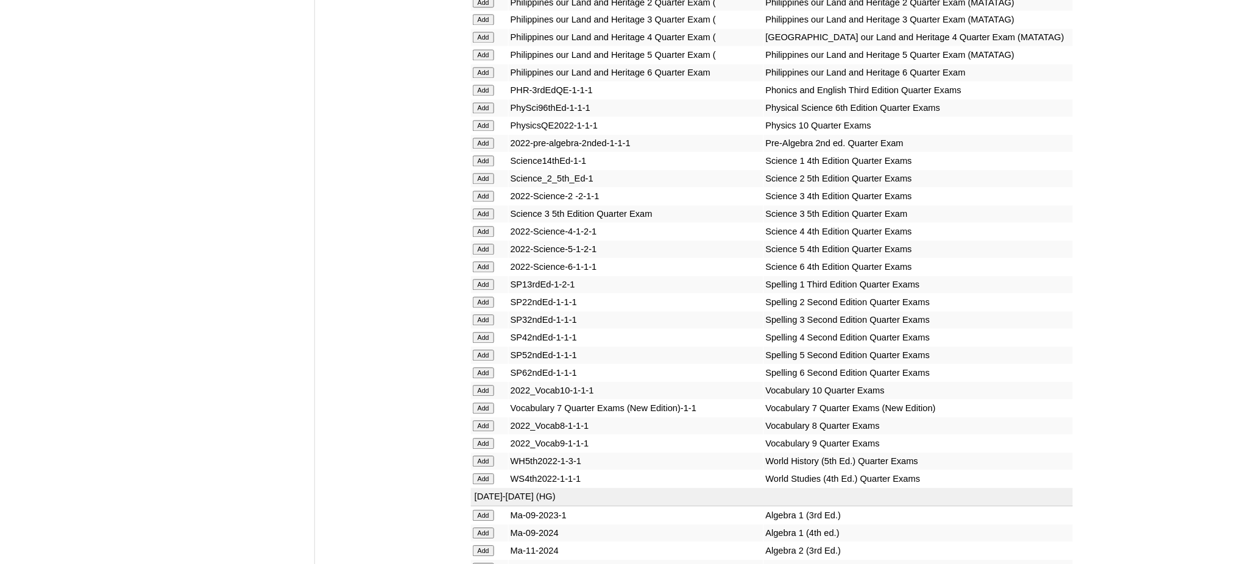
scroll to position [2518, 0]
click at [480, 260] on input "Add" at bounding box center [483, 265] width 21 height 11
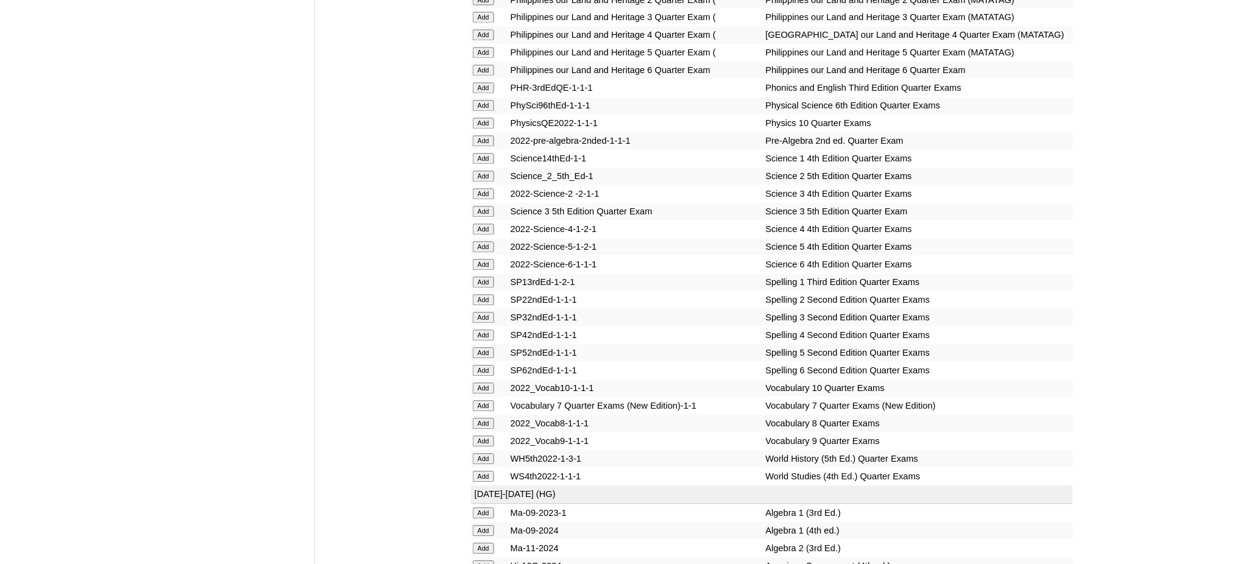
click at [484, 366] on input "Add" at bounding box center [483, 371] width 21 height 11
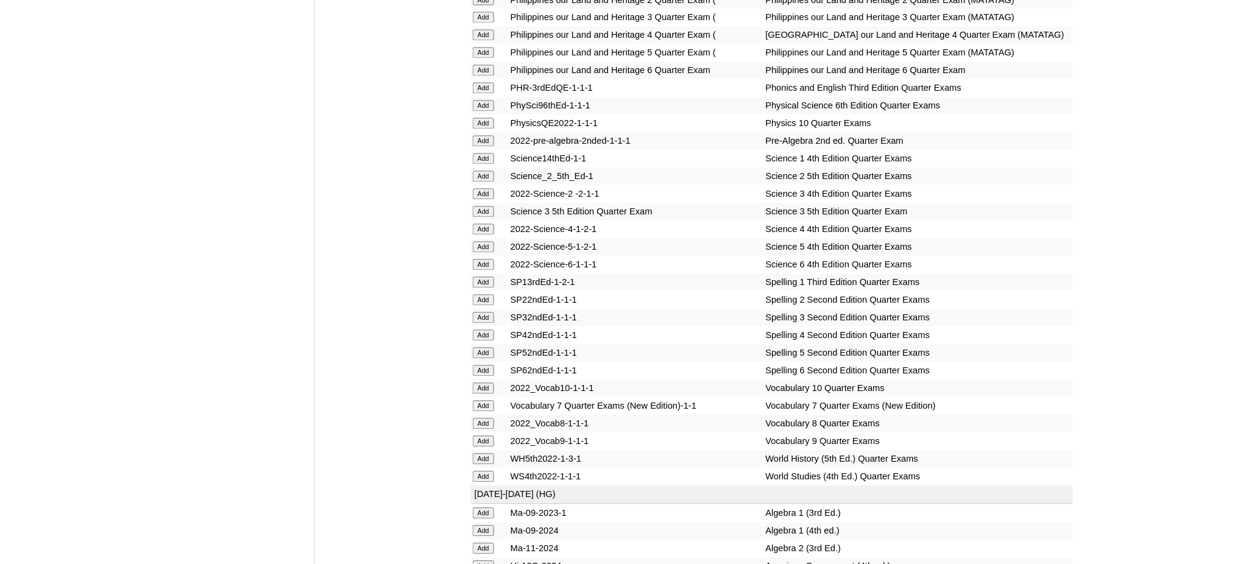
click at [484, 366] on input "Add" at bounding box center [483, 371] width 21 height 11
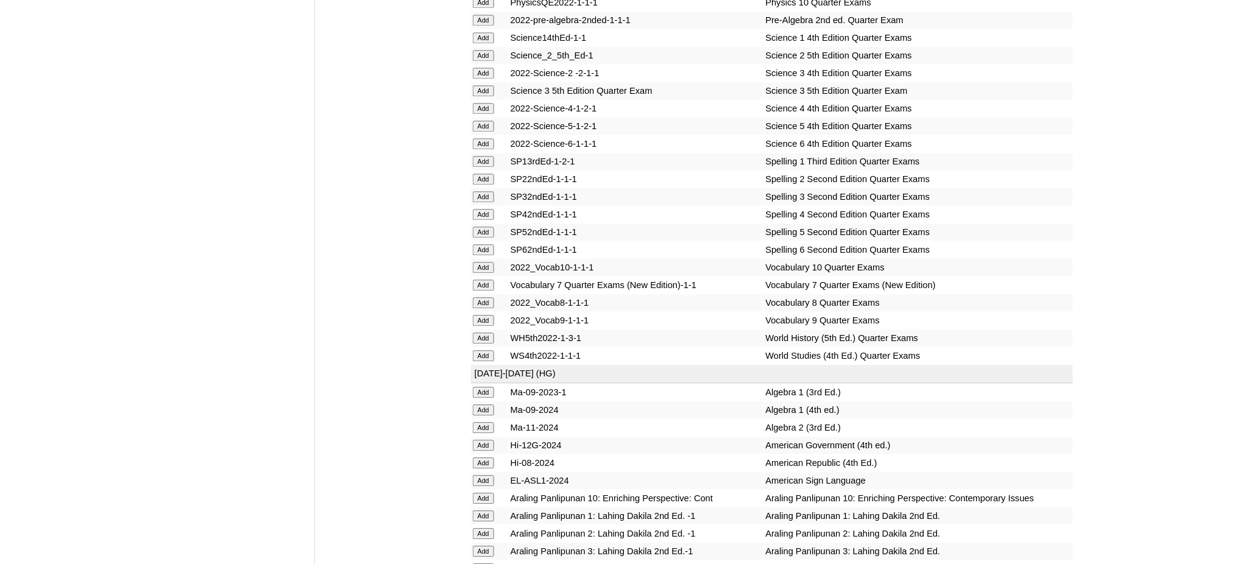
scroll to position [3006, 0]
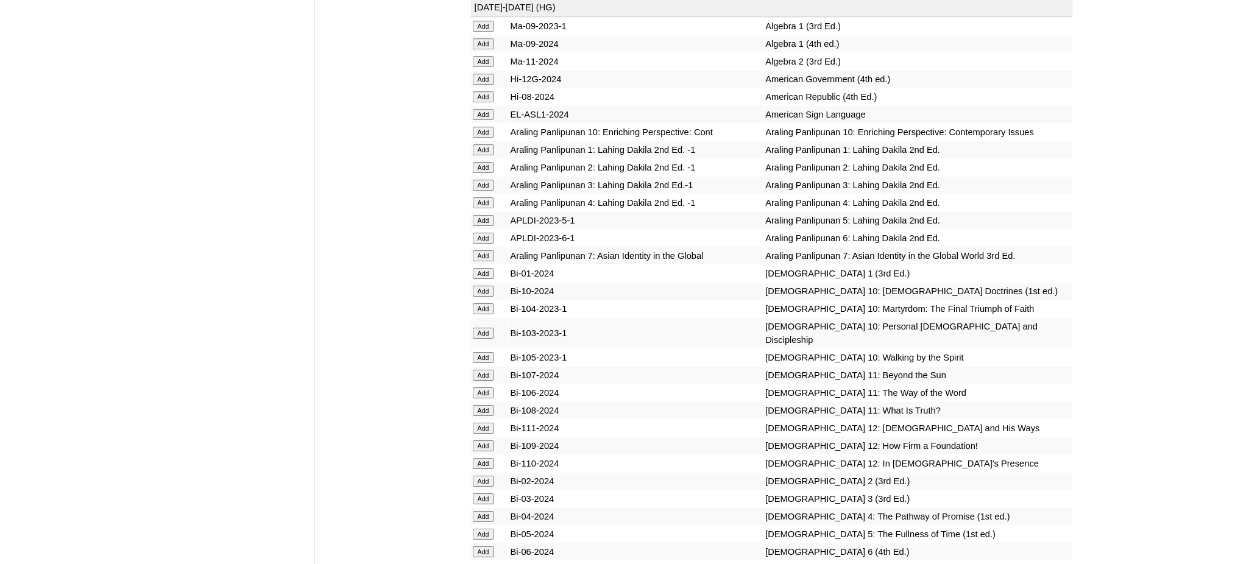
click at [484, 547] on input "Add" at bounding box center [483, 552] width 21 height 11
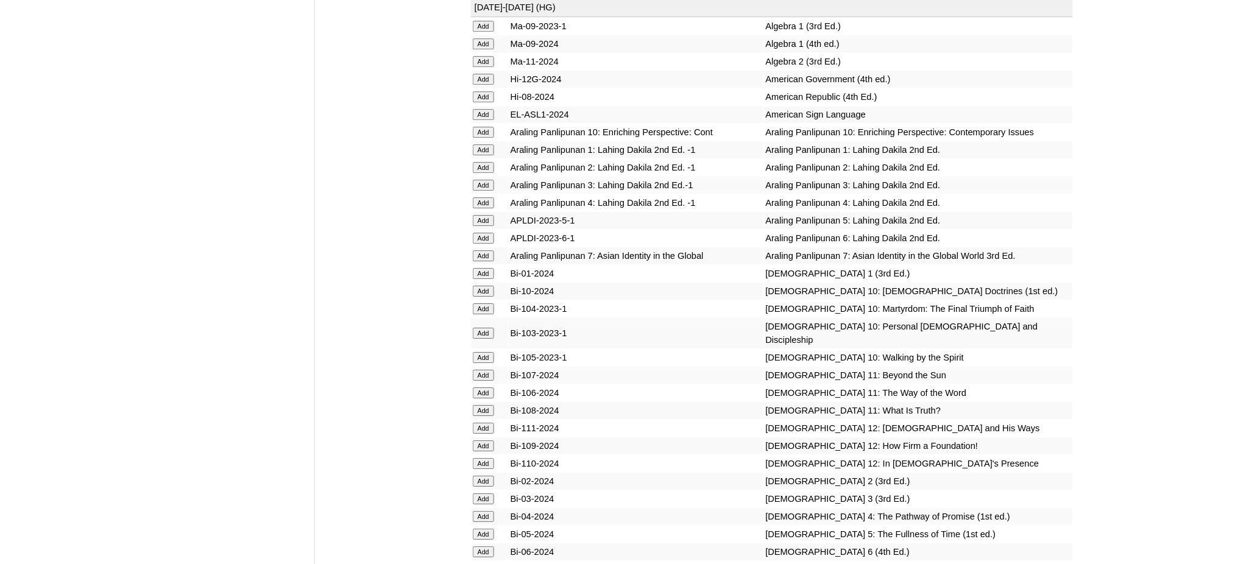
click at [484, 547] on input "Add" at bounding box center [483, 552] width 21 height 11
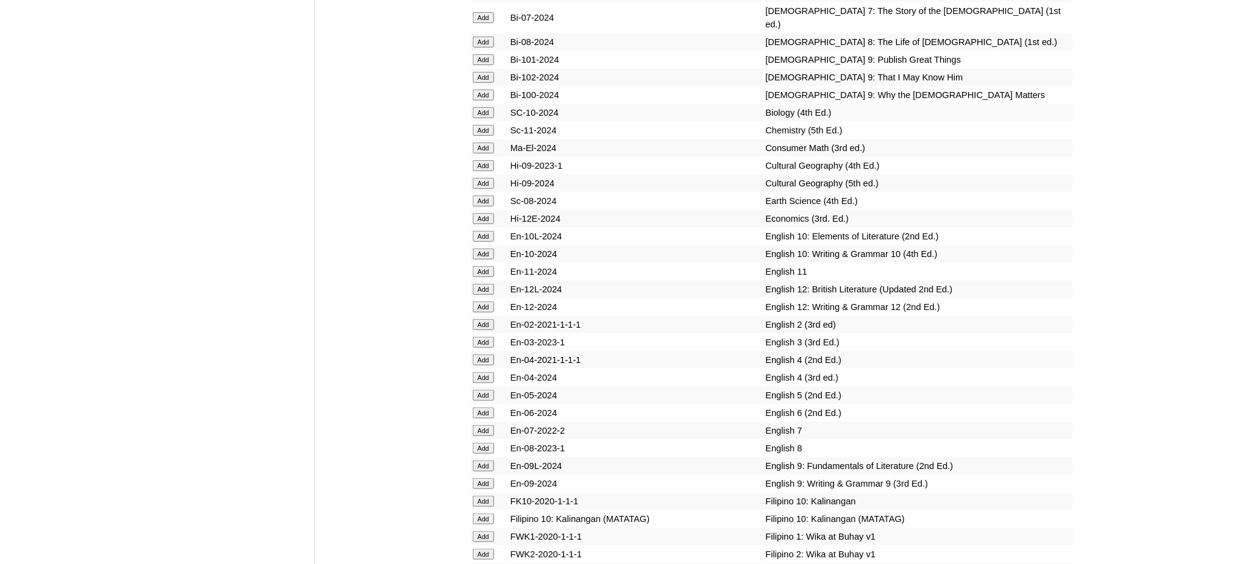
scroll to position [3574, 0]
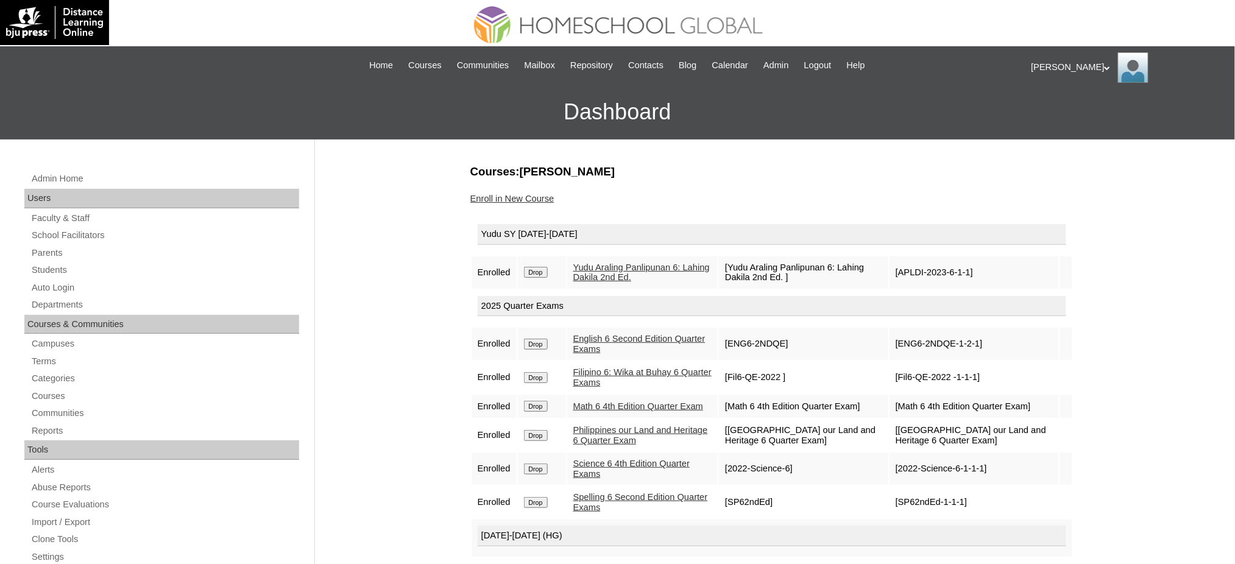
click at [543, 269] on input "Drop" at bounding box center [536, 272] width 24 height 11
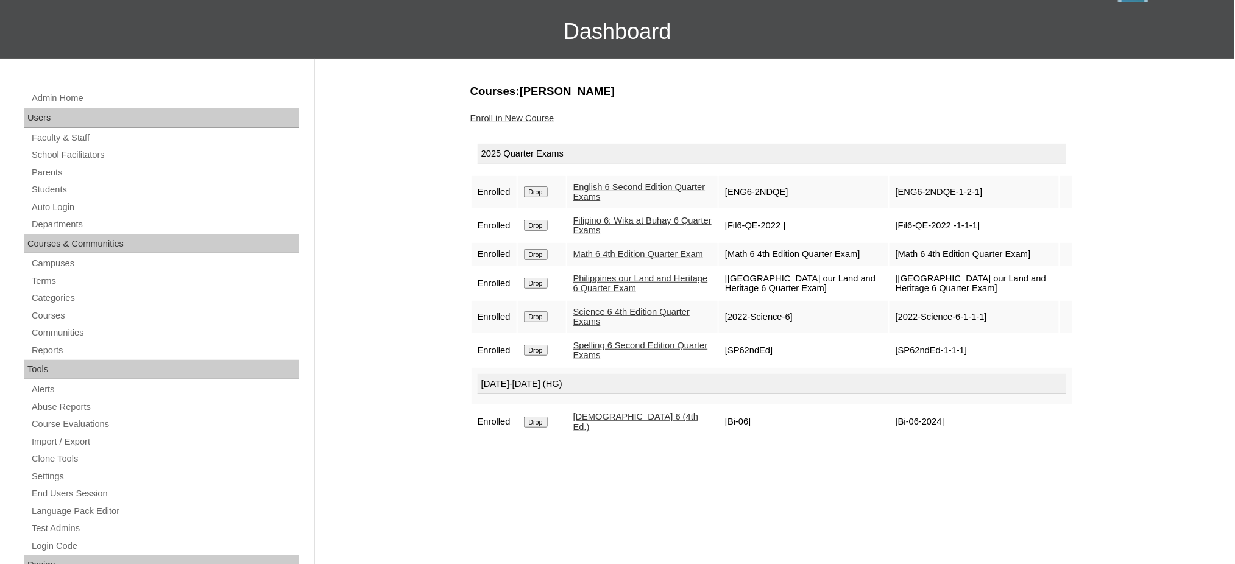
scroll to position [81, 0]
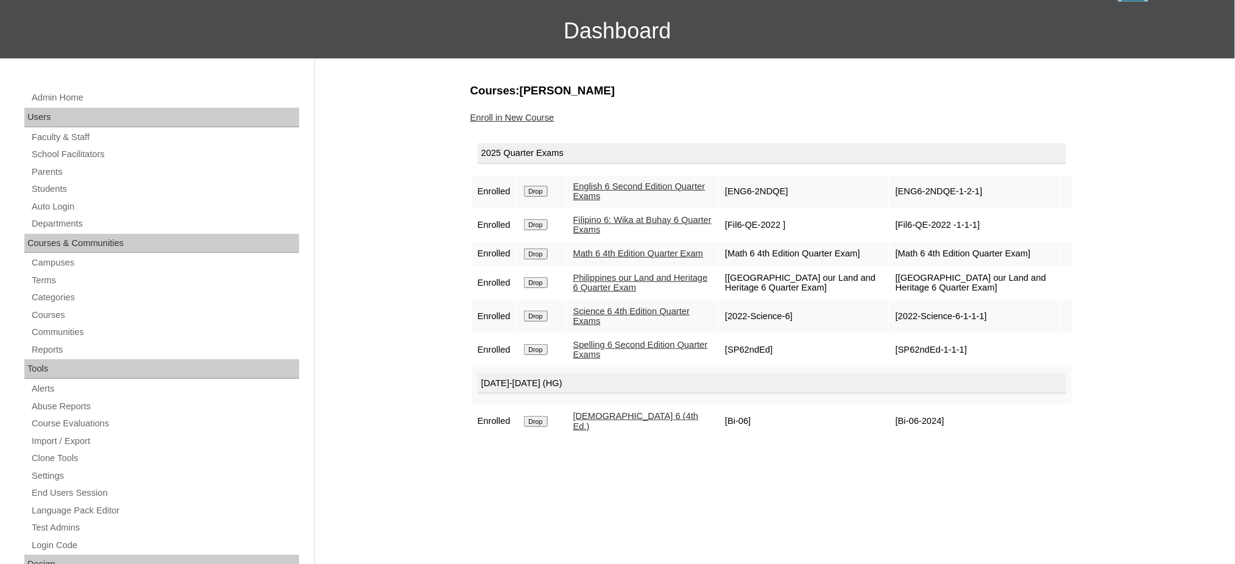
click at [514, 116] on link "Enroll in New Course" at bounding box center [512, 118] width 84 height 10
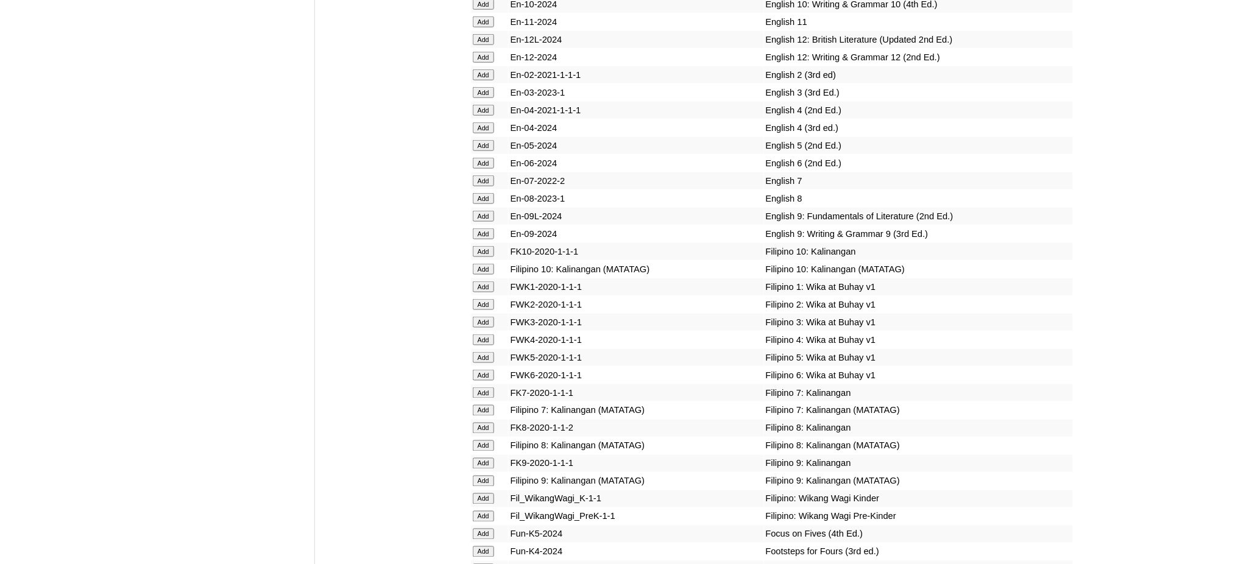
scroll to position [3818, 0]
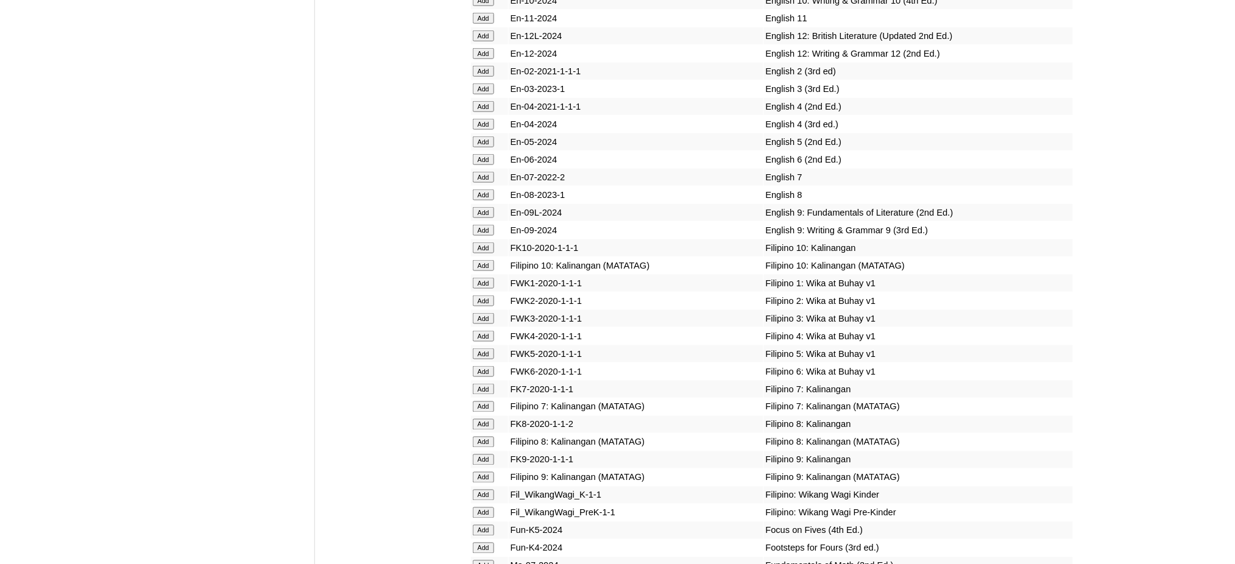
click at [475, 154] on input "Add" at bounding box center [483, 159] width 21 height 11
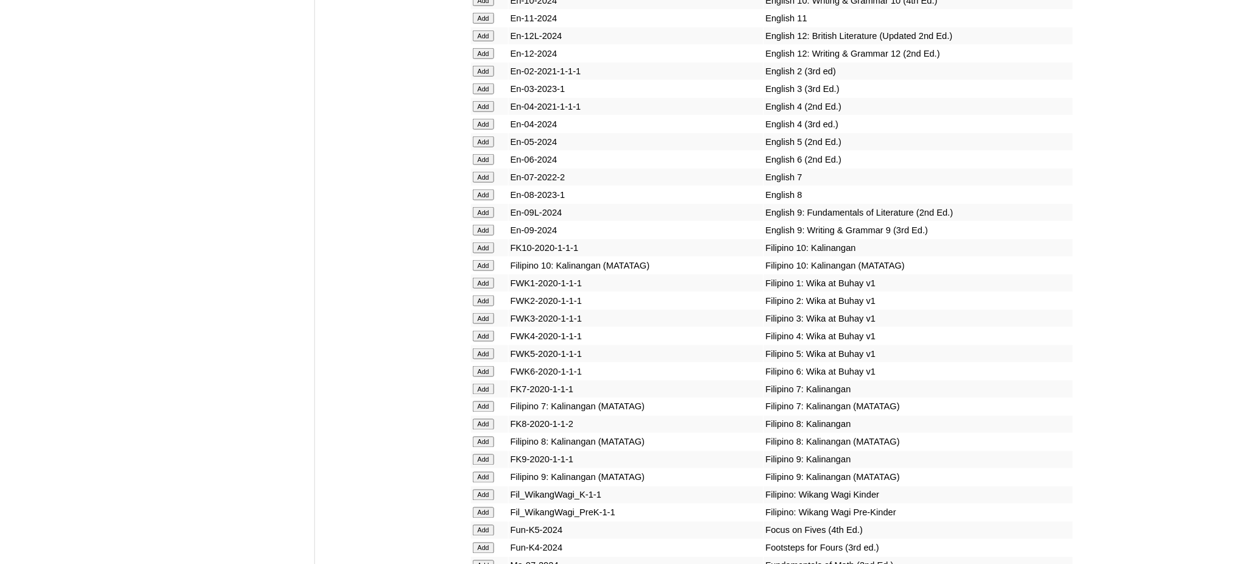
click at [475, 154] on input "Add" at bounding box center [483, 159] width 21 height 11
click at [478, 366] on input "Add" at bounding box center [483, 371] width 21 height 11
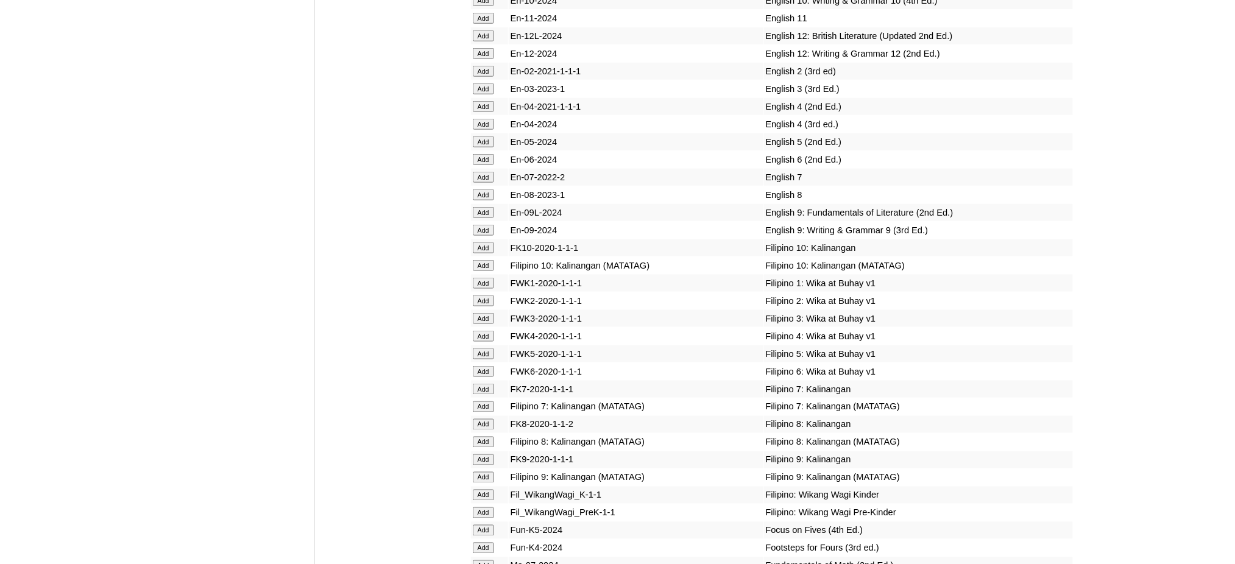
click at [478, 366] on input "Add" at bounding box center [483, 371] width 21 height 11
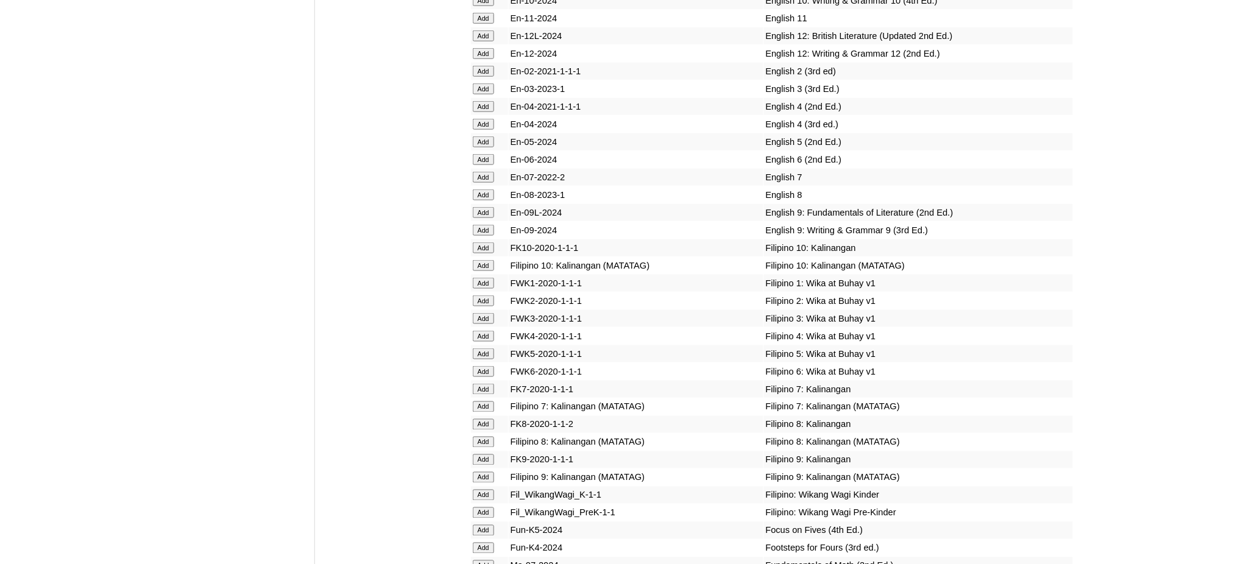
click at [478, 366] on input "Add" at bounding box center [483, 371] width 21 height 11
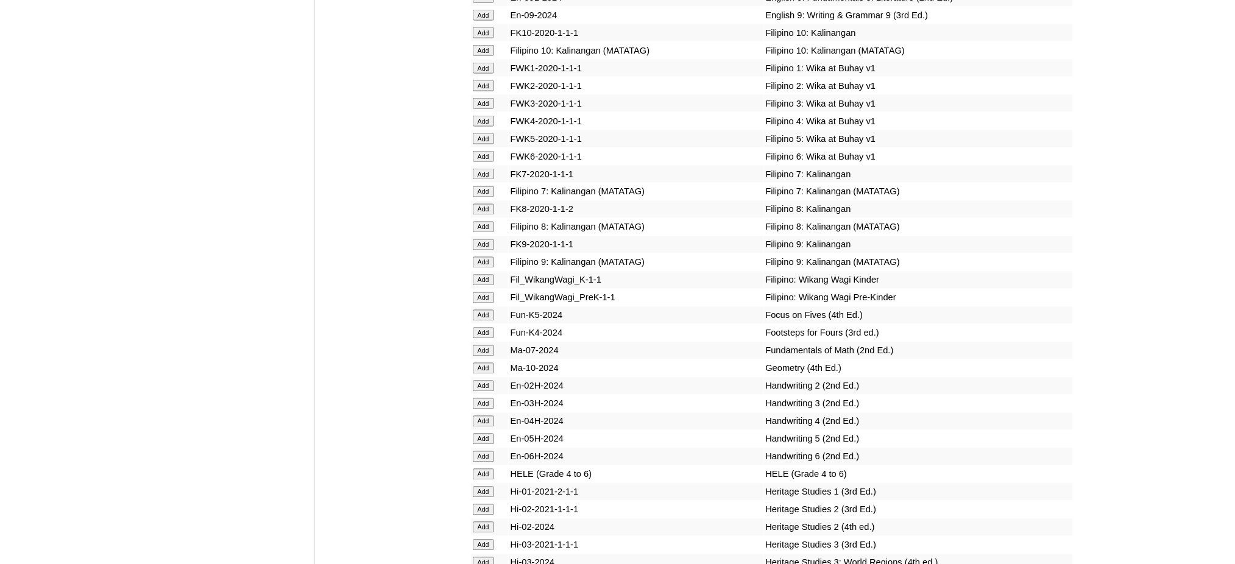
scroll to position [4224, 0]
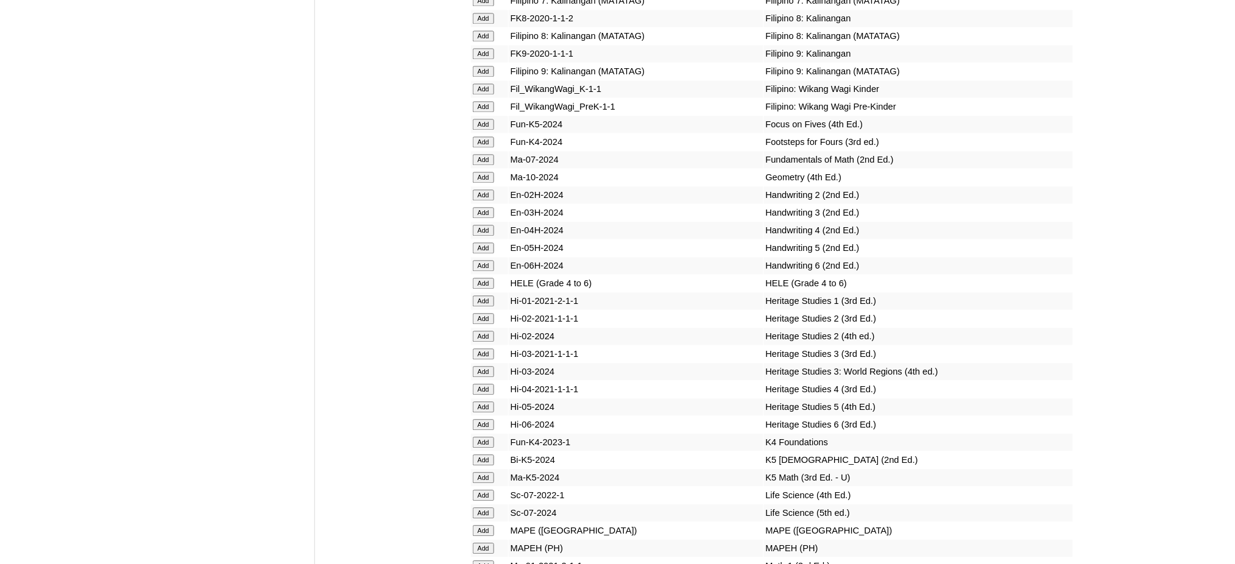
click at [491, 278] on input "Add" at bounding box center [483, 283] width 21 height 11
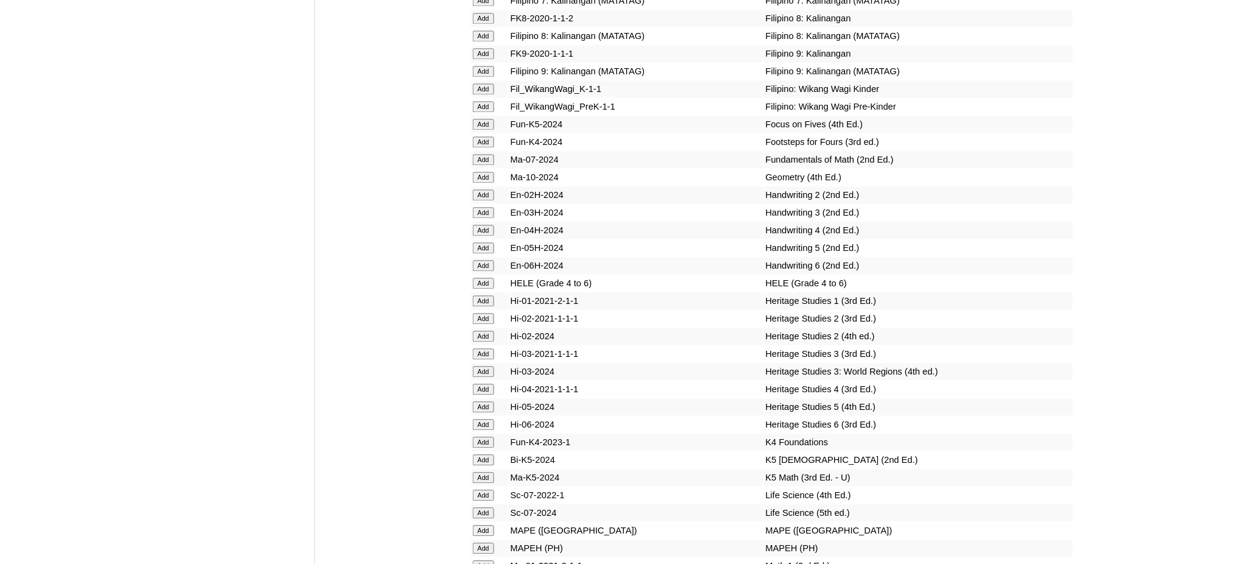
click at [491, 278] on input "Add" at bounding box center [483, 283] width 21 height 11
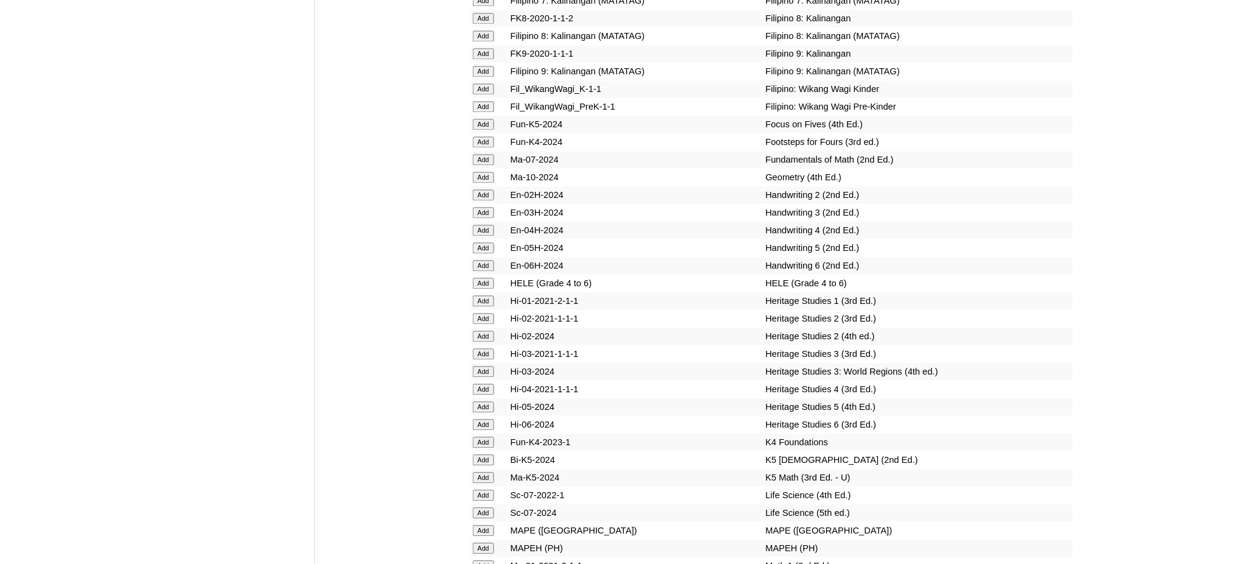
click at [483, 543] on input "Add" at bounding box center [483, 548] width 21 height 11
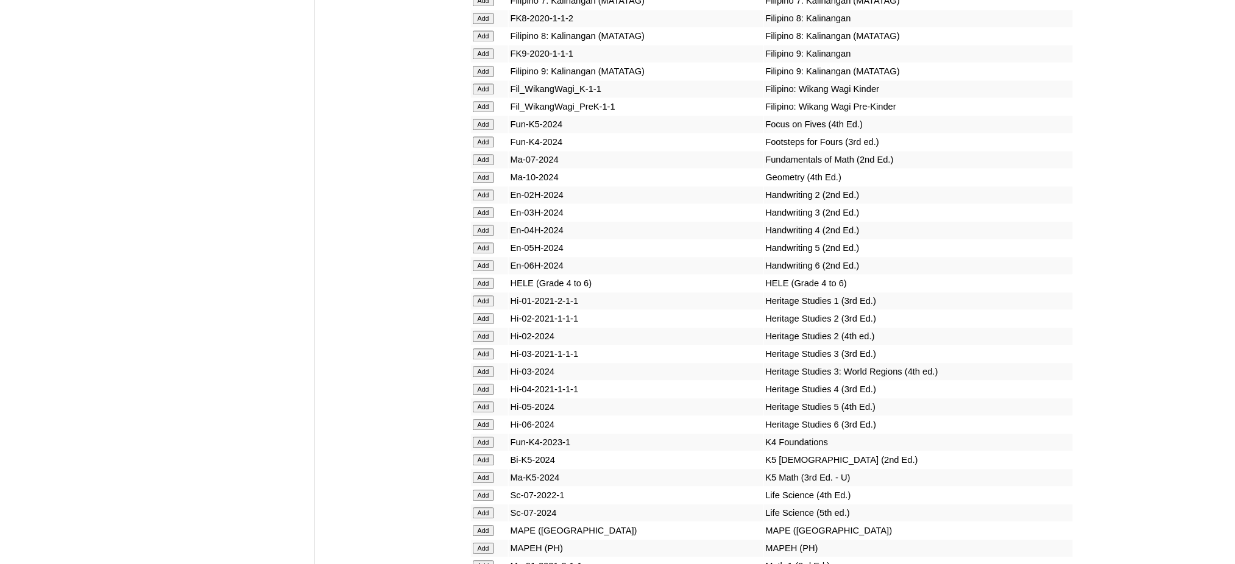
click at [483, 543] on input "Add" at bounding box center [483, 548] width 21 height 11
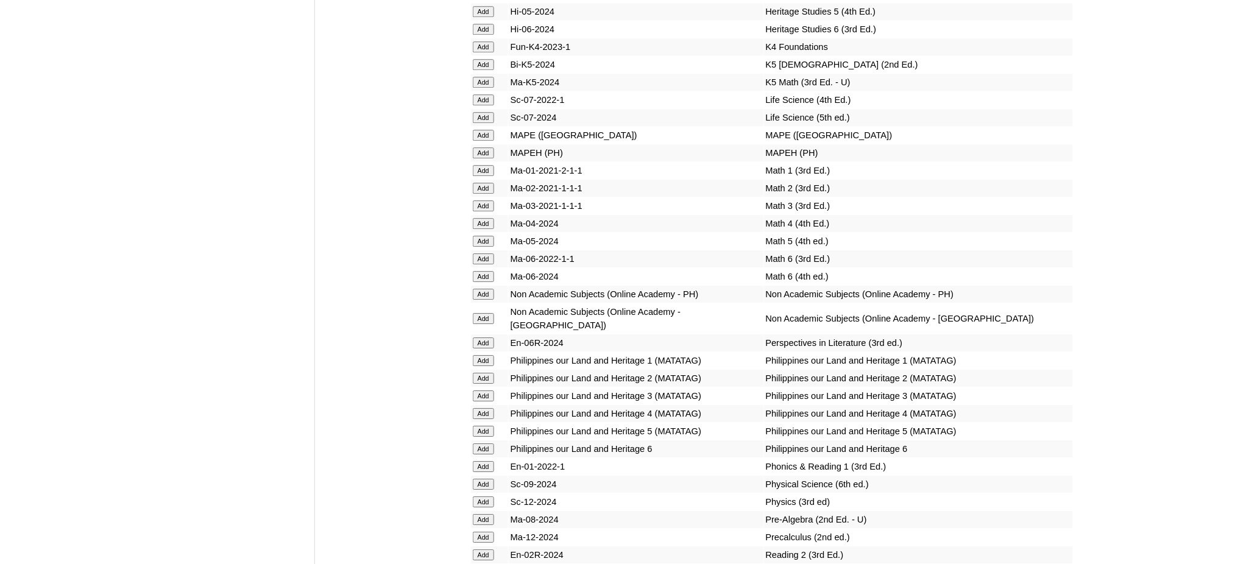
scroll to position [4631, 0]
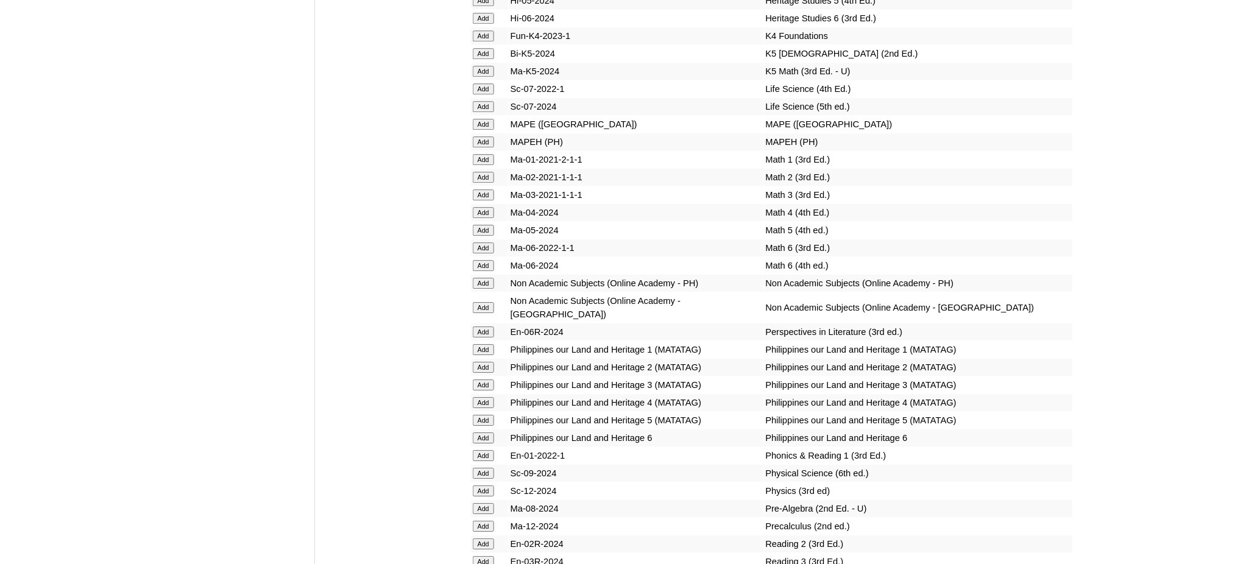
click at [476, 327] on input "Add" at bounding box center [483, 332] width 21 height 11
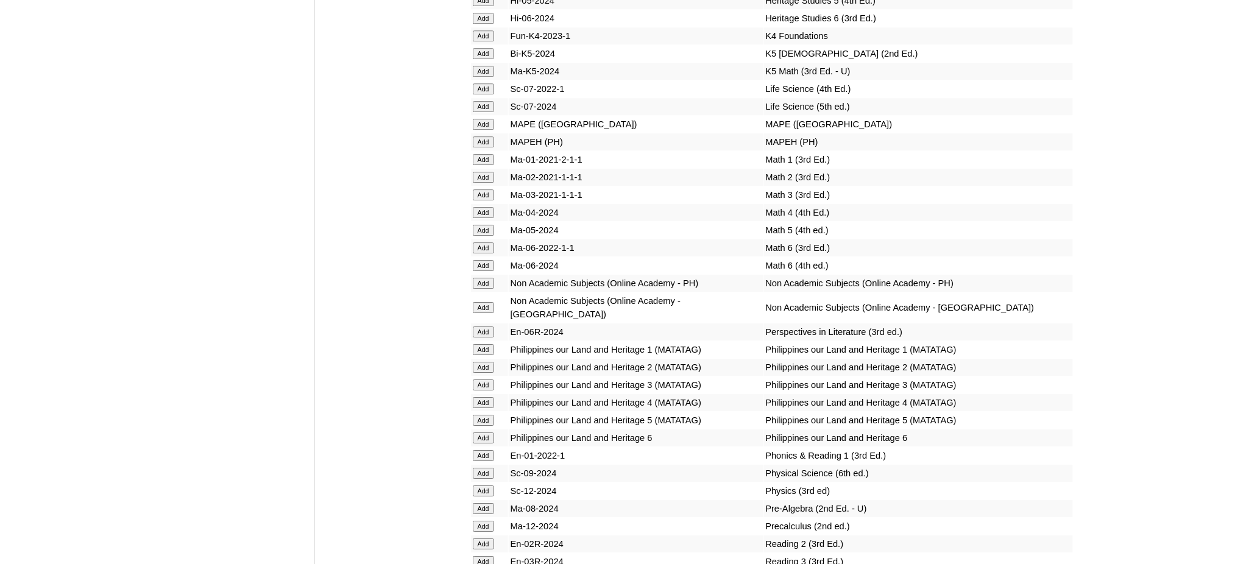
click at [482, 433] on input "Add" at bounding box center [483, 438] width 21 height 11
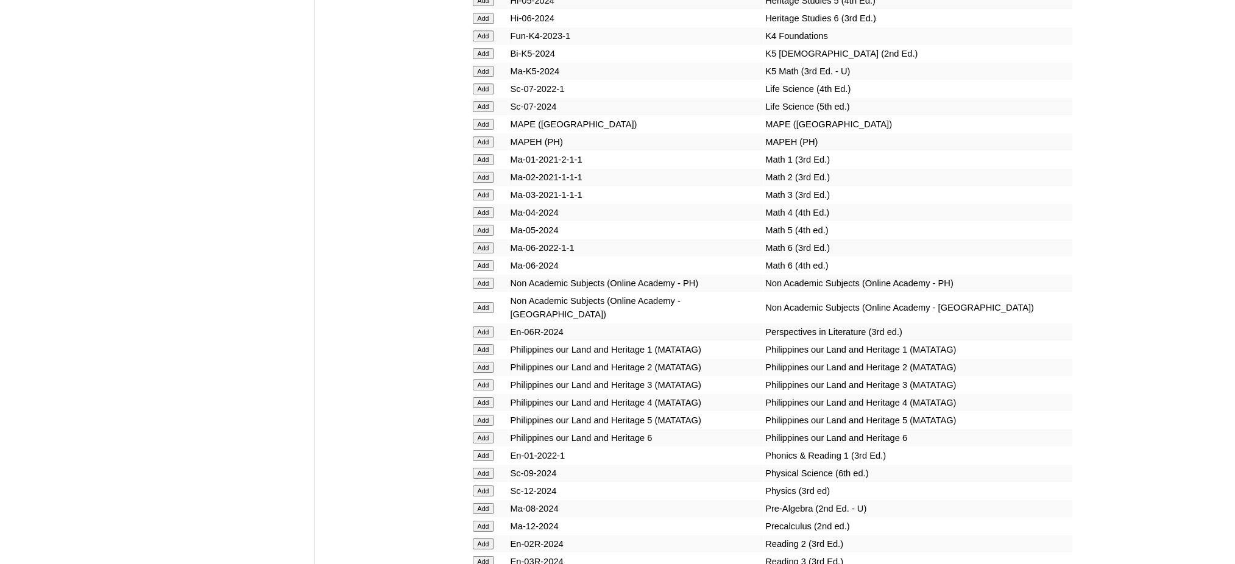
click at [482, 433] on input "Add" at bounding box center [483, 438] width 21 height 11
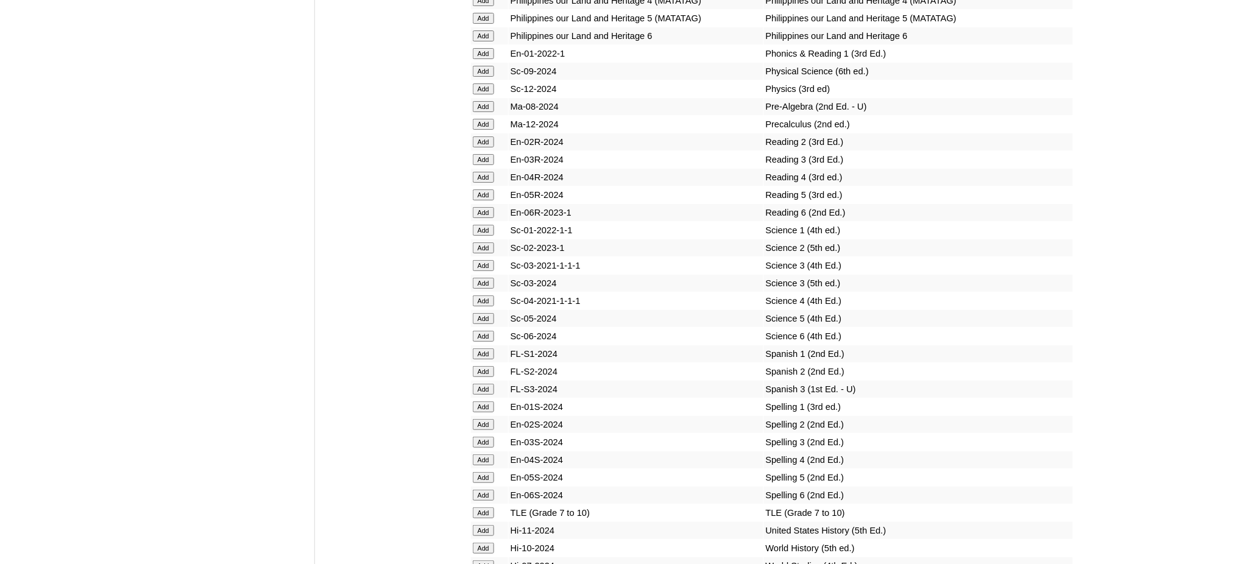
scroll to position [5036, 0]
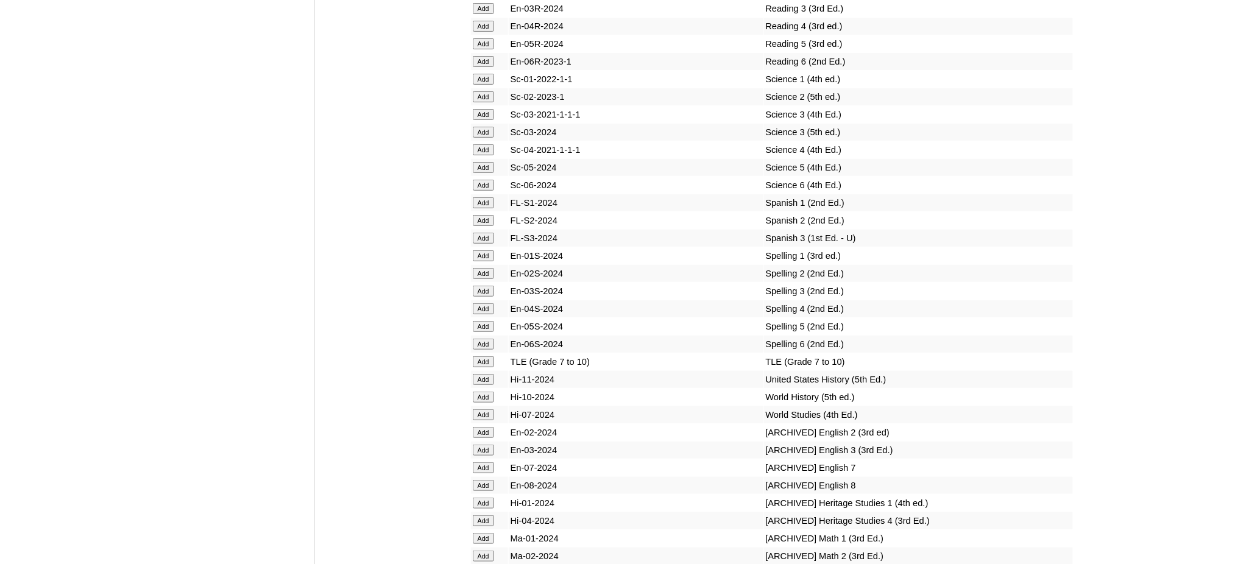
scroll to position [5199, 0]
click at [480, 165] on input "Add" at bounding box center [483, 170] width 21 height 11
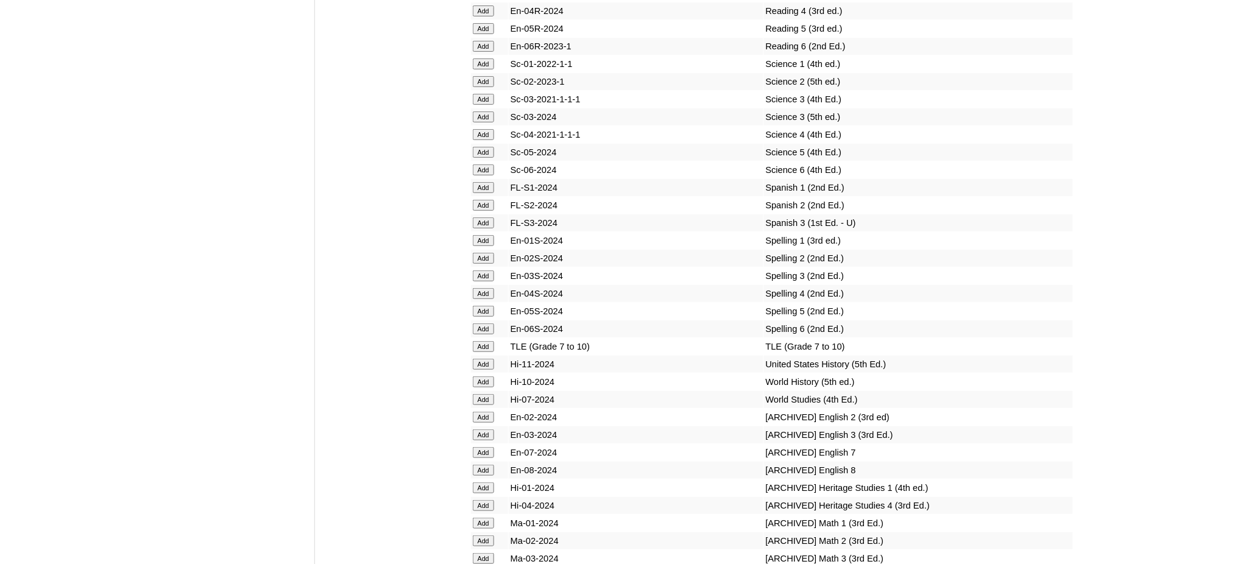
click at [484, 324] on input "Add" at bounding box center [483, 329] width 21 height 11
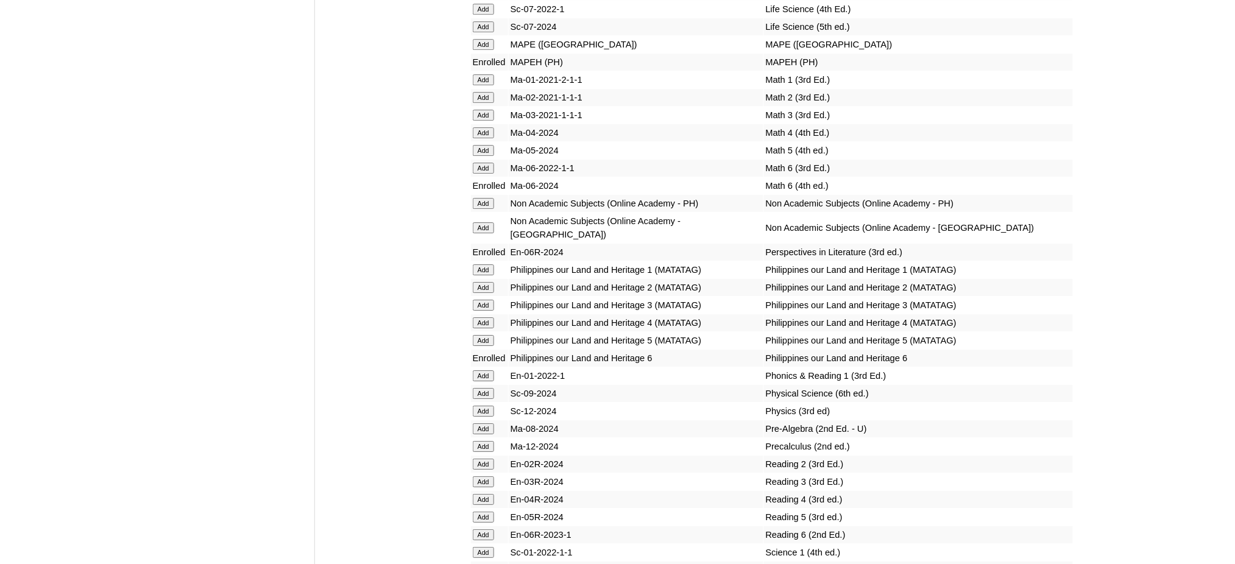
scroll to position [4549, 0]
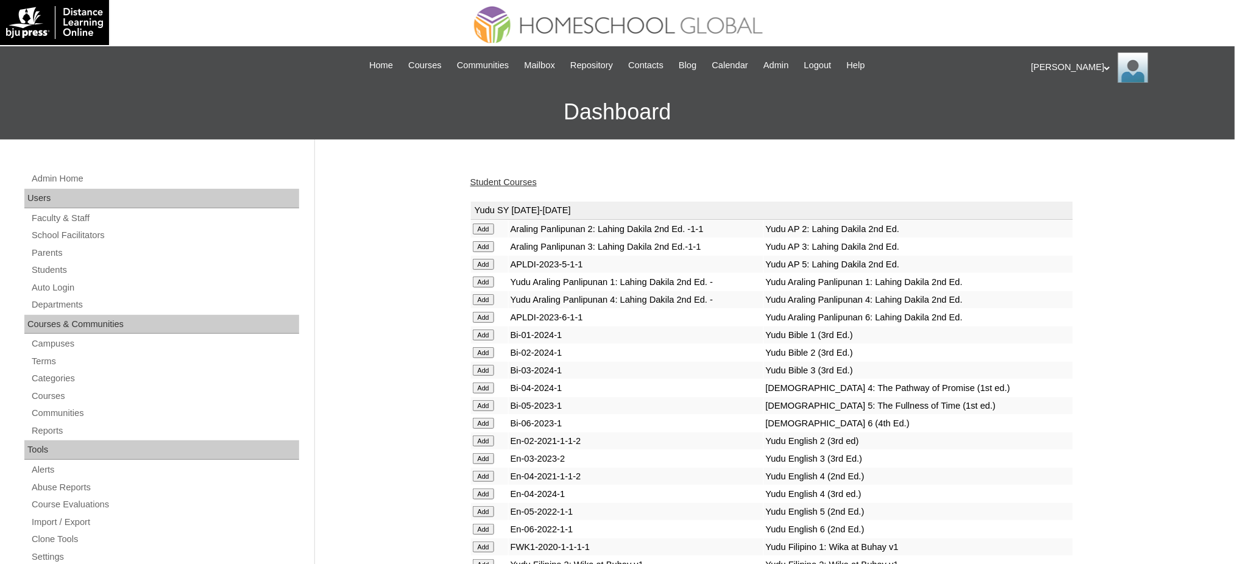
click at [507, 182] on link "Student Courses" at bounding box center [503, 182] width 66 height 10
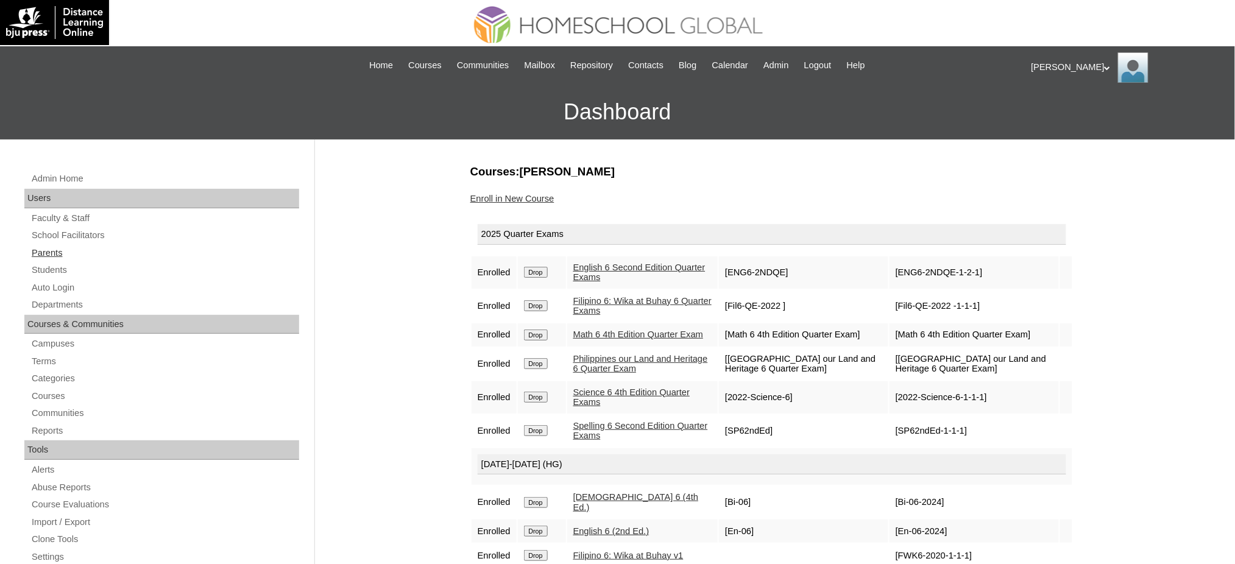
click at [35, 250] on link "Parents" at bounding box center [164, 253] width 269 height 15
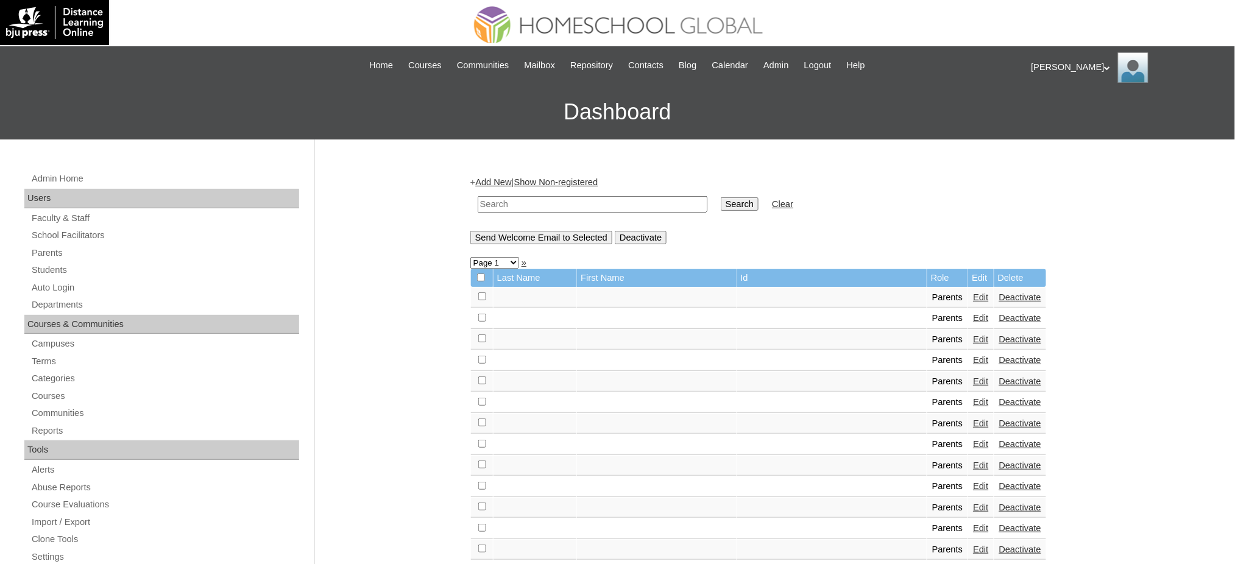
drag, startPoint x: 0, startPoint y: 0, endPoint x: 607, endPoint y: 208, distance: 642.0
click at [607, 208] on input "text" at bounding box center [593, 204] width 230 height 16
paste input "Catublas"
type input "Catublas"
click at [721, 206] on input "Search" at bounding box center [740, 203] width 38 height 13
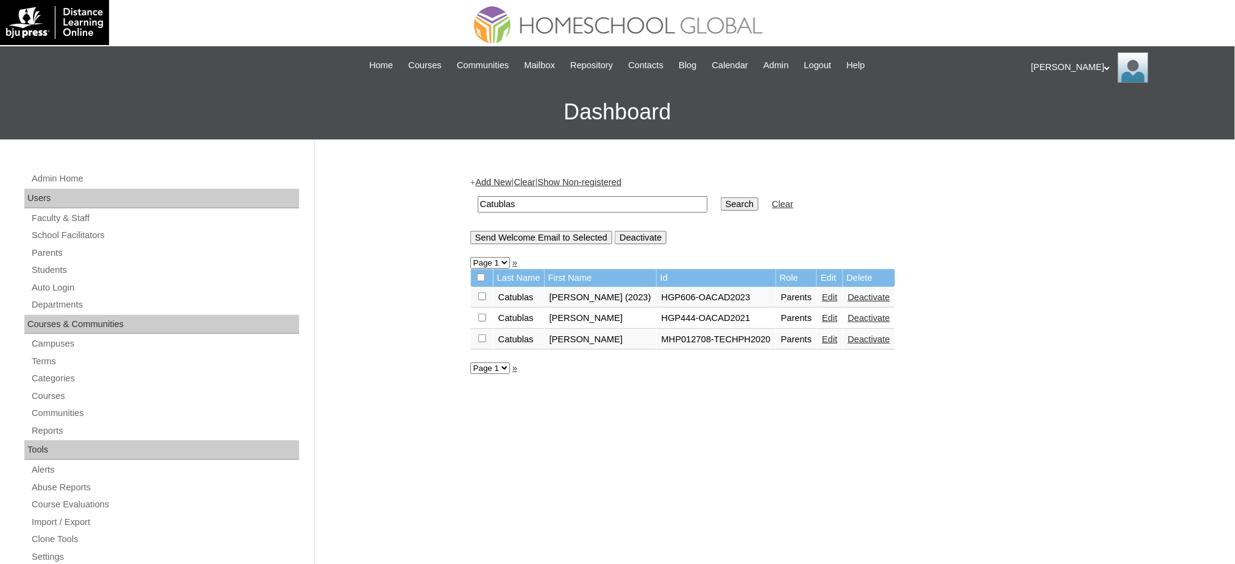
click at [837, 338] on link "Edit" at bounding box center [829, 340] width 15 height 10
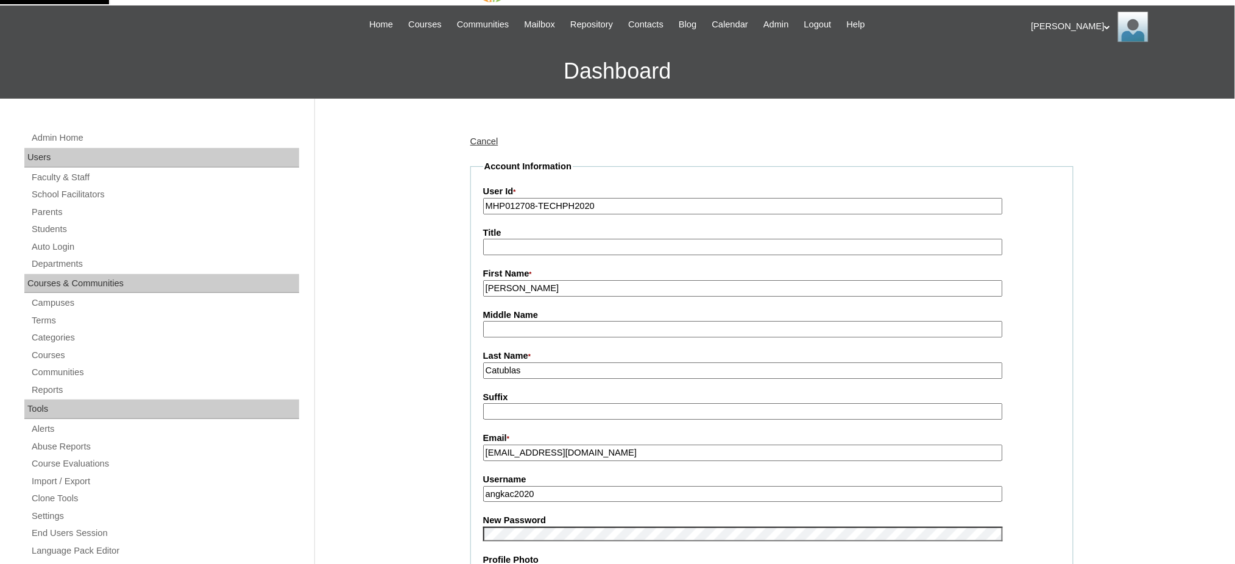
scroll to position [81, 0]
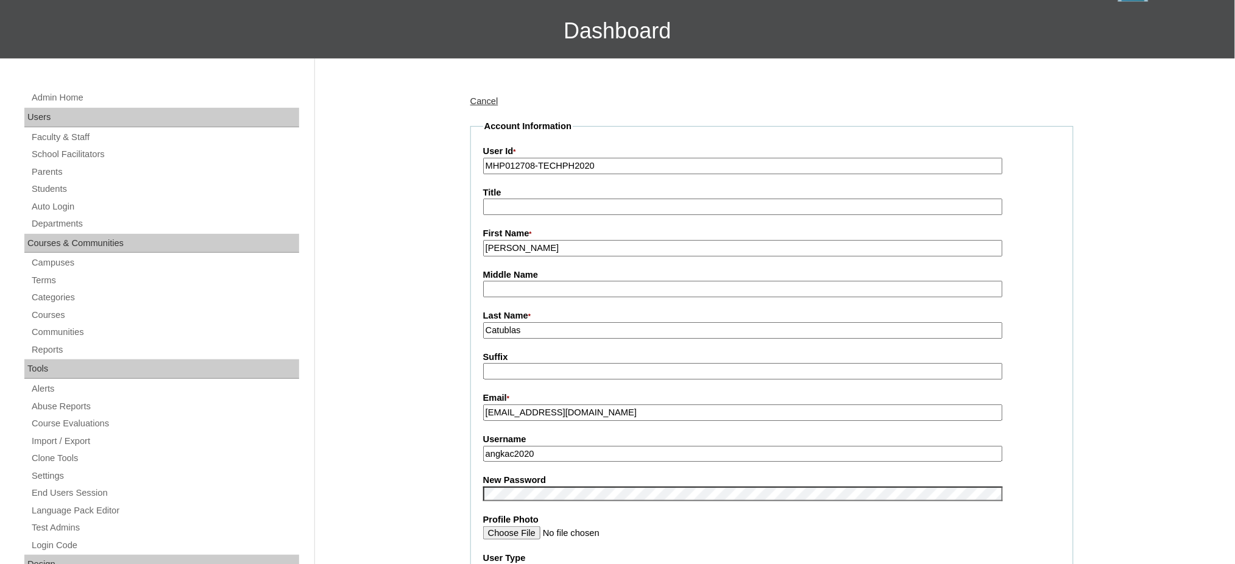
click at [547, 446] on input "angkac2020" at bounding box center [743, 454] width 520 height 16
click at [561, 408] on input "[EMAIL_ADDRESS][DOMAIN_NAME]" at bounding box center [743, 413] width 520 height 16
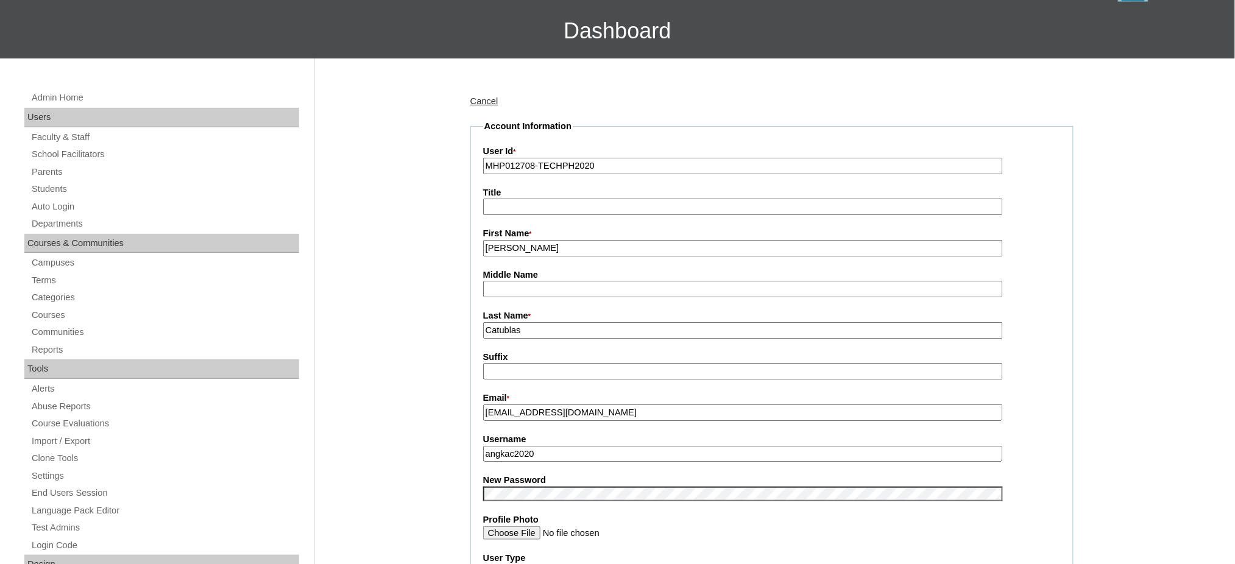
click at [561, 408] on input "[EMAIL_ADDRESS][DOMAIN_NAME]" at bounding box center [743, 413] width 520 height 16
click at [509, 208] on input "Title" at bounding box center [743, 207] width 520 height 16
type input "Ms."
click at [494, 323] on input "Catublas" at bounding box center [743, 330] width 520 height 16
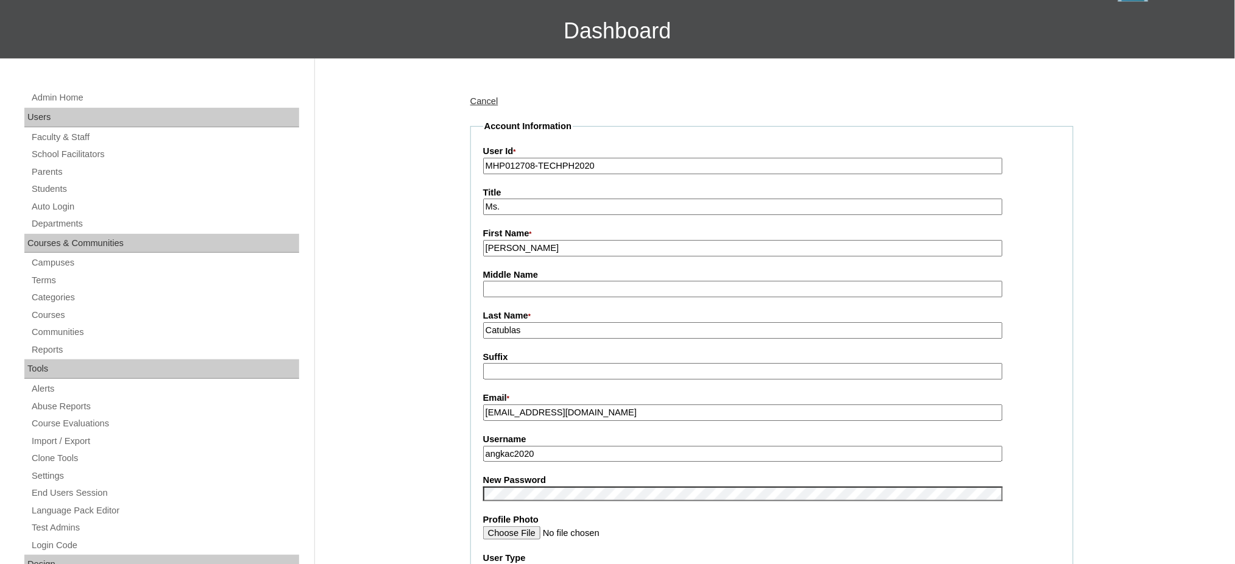
click at [494, 323] on input "Catublas" at bounding box center [743, 330] width 520 height 16
type input "CATUBLAS"
click at [552, 242] on input "[PERSON_NAME]" at bounding box center [743, 248] width 520 height 16
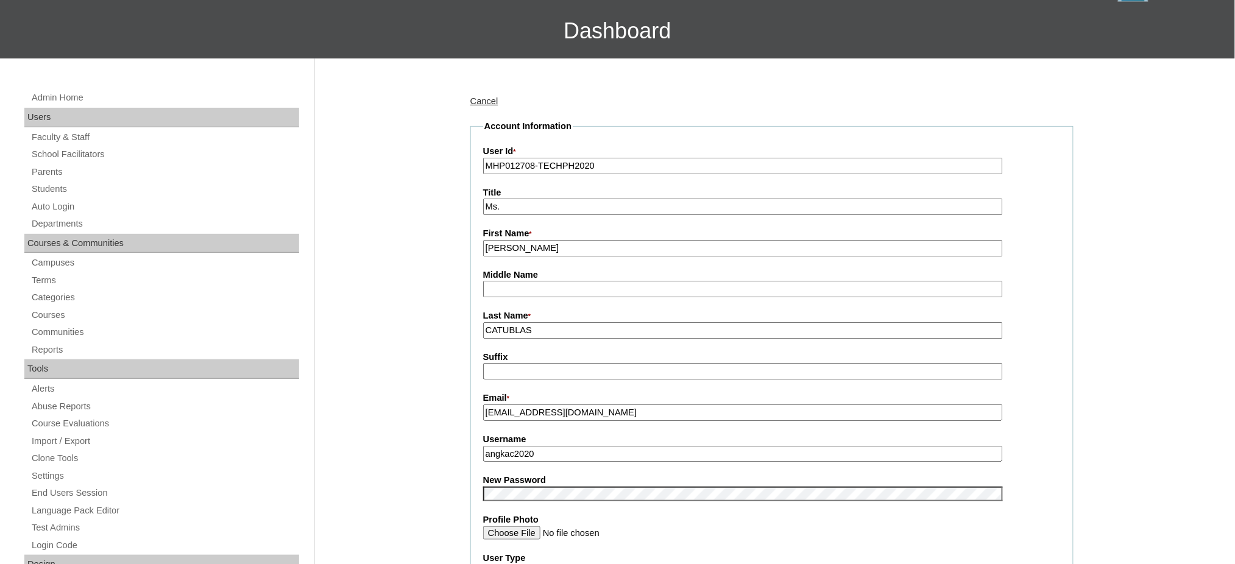
click at [552, 242] on input "[PERSON_NAME]" at bounding box center [743, 248] width 520 height 16
type input "[PERSON_NAME]"
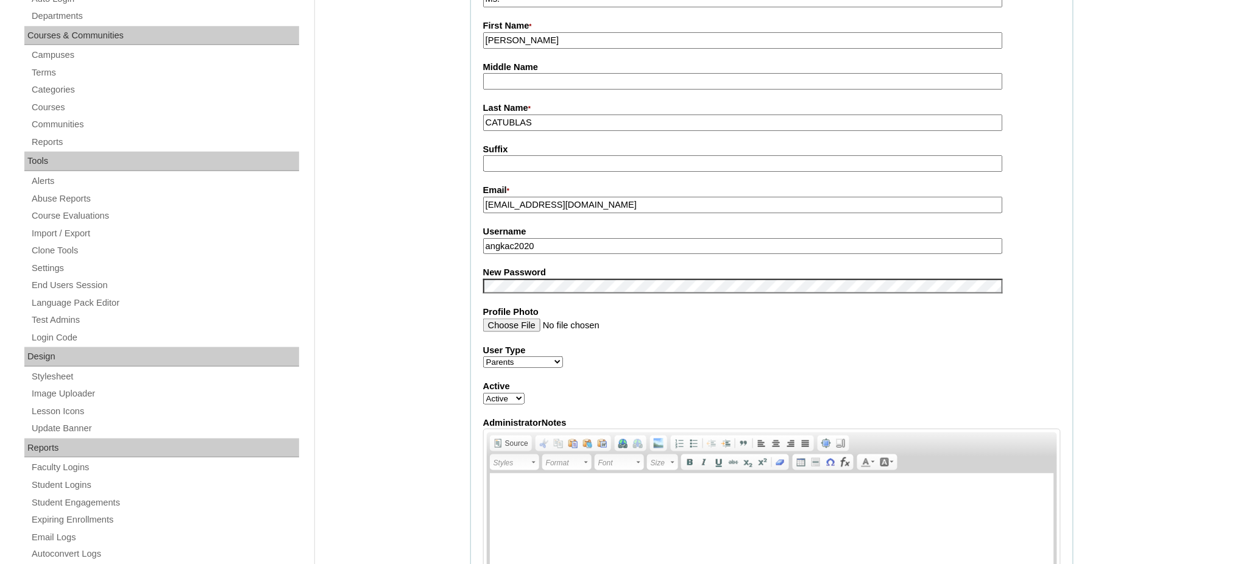
scroll to position [325, 0]
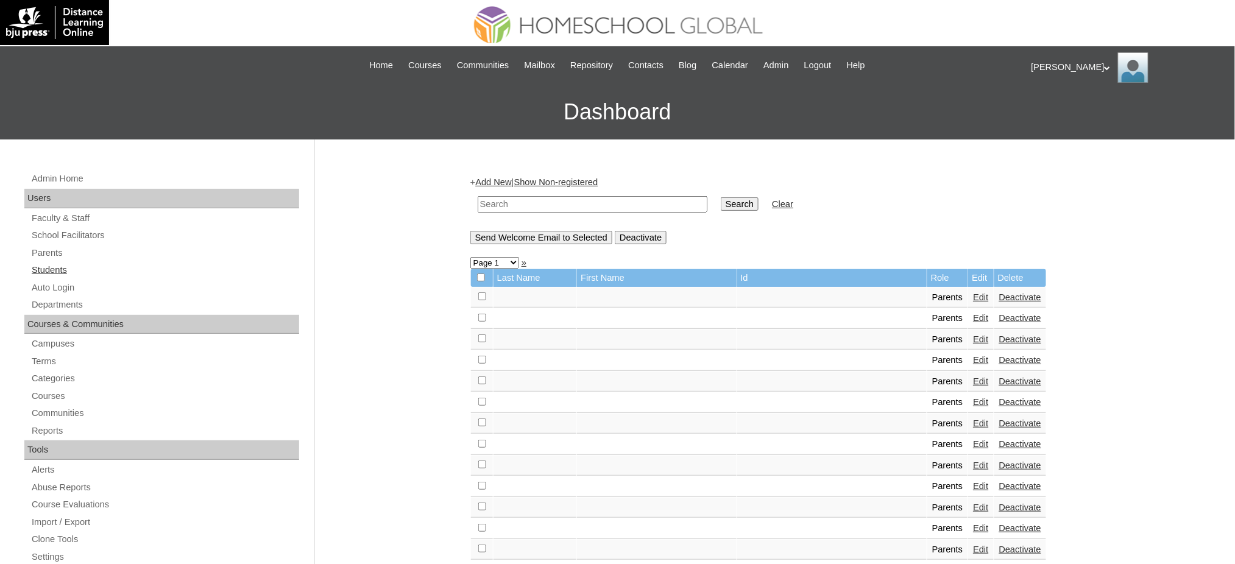
click at [30, 266] on link "Students" at bounding box center [164, 270] width 269 height 15
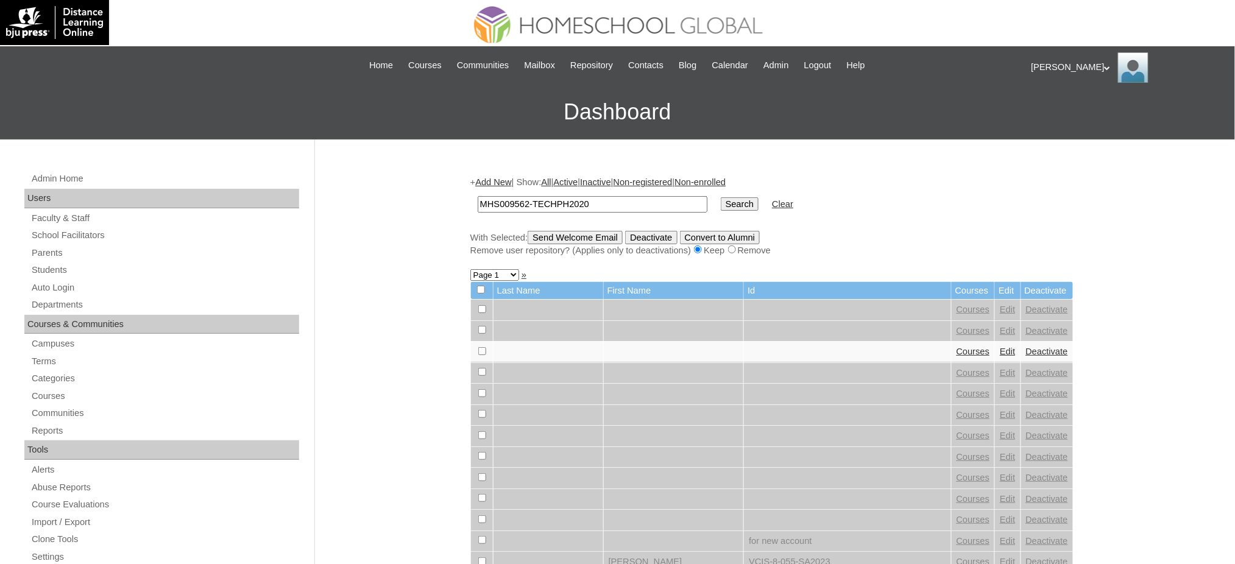
type input "MHS009562-TECHPH2020"
click at [721, 202] on input "Search" at bounding box center [740, 203] width 38 height 13
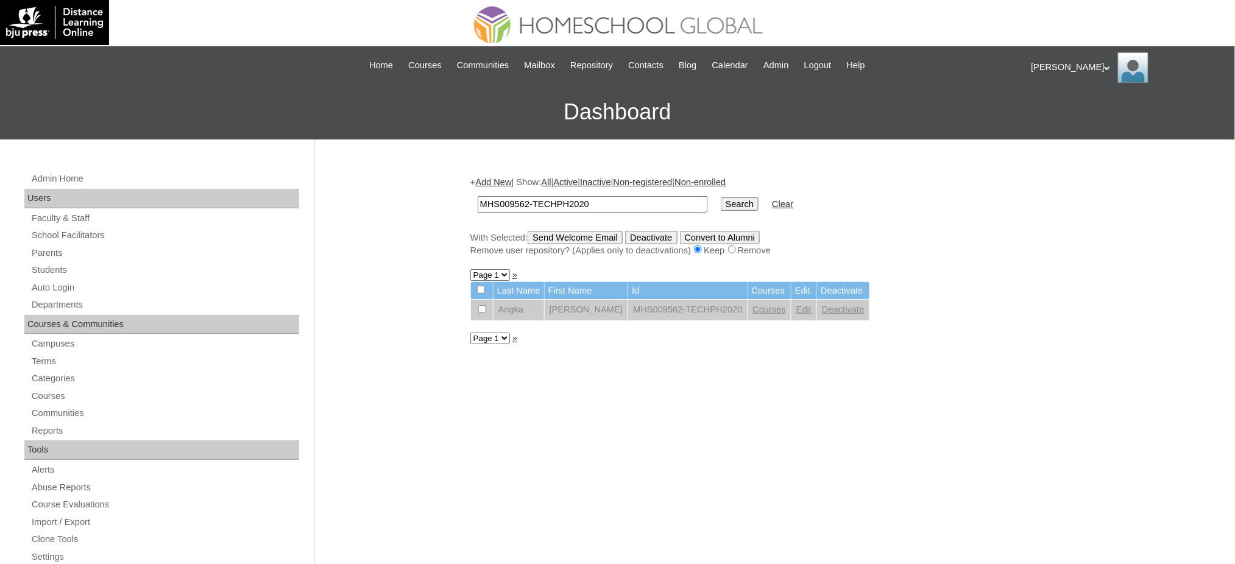
click at [796, 308] on link "Edit" at bounding box center [803, 310] width 15 height 10
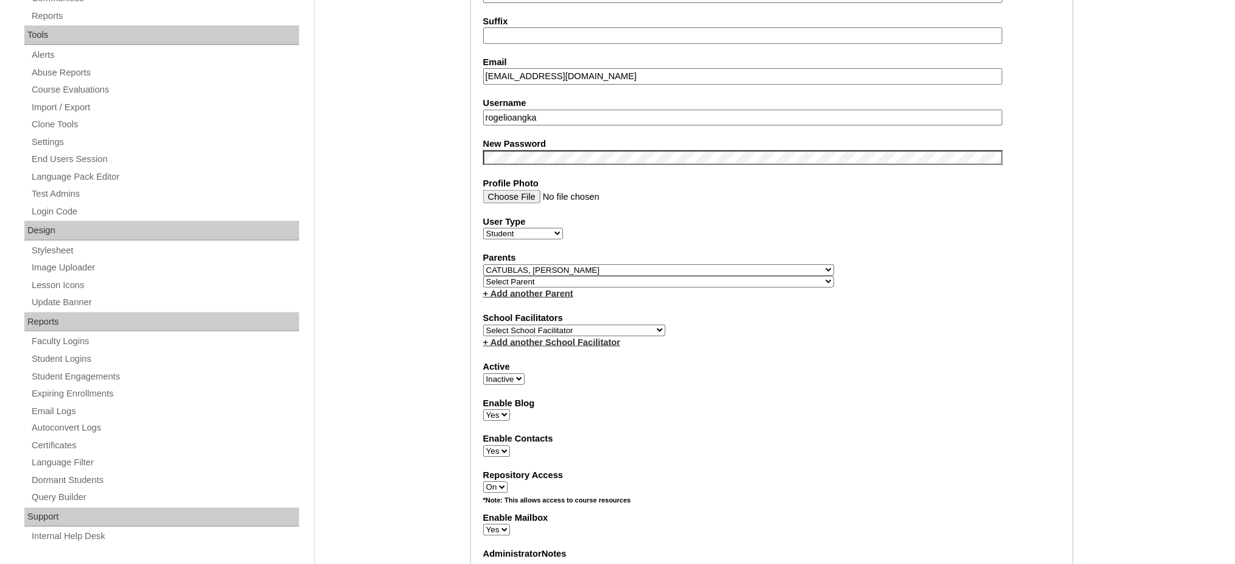
scroll to position [415, 0]
click at [514, 374] on select "Active Inactive" at bounding box center [503, 380] width 41 height 12
select select "1"
click at [483, 374] on select "Active Inactive" at bounding box center [503, 380] width 41 height 12
click at [539, 110] on input "rogelioangka" at bounding box center [743, 118] width 520 height 16
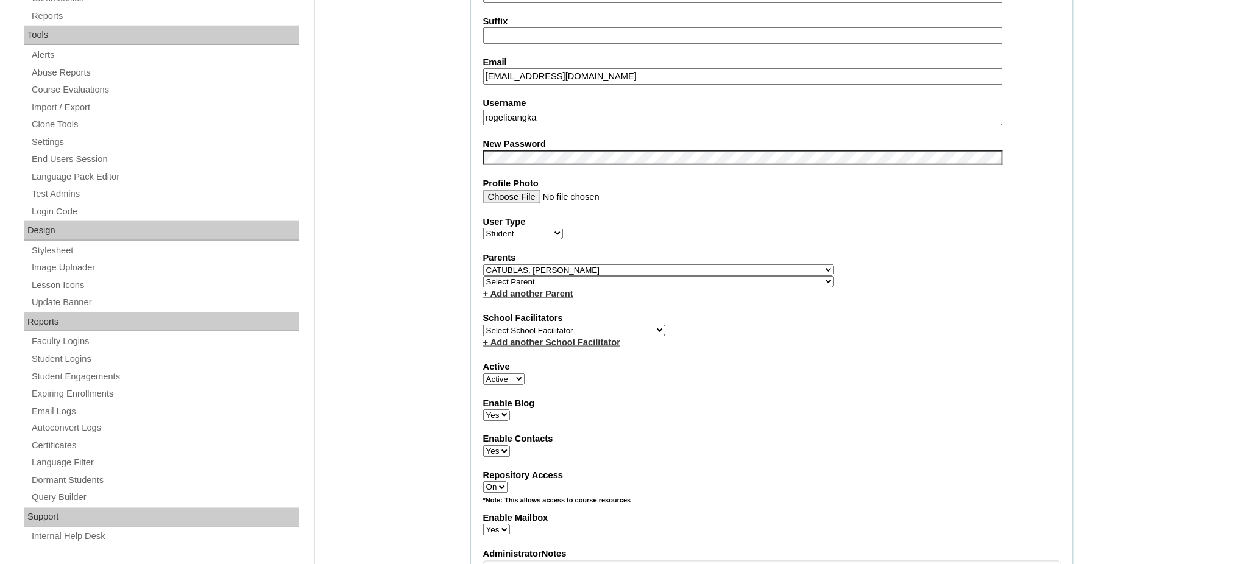
click at [539, 110] on input "rogelioangka" at bounding box center [743, 118] width 520 height 16
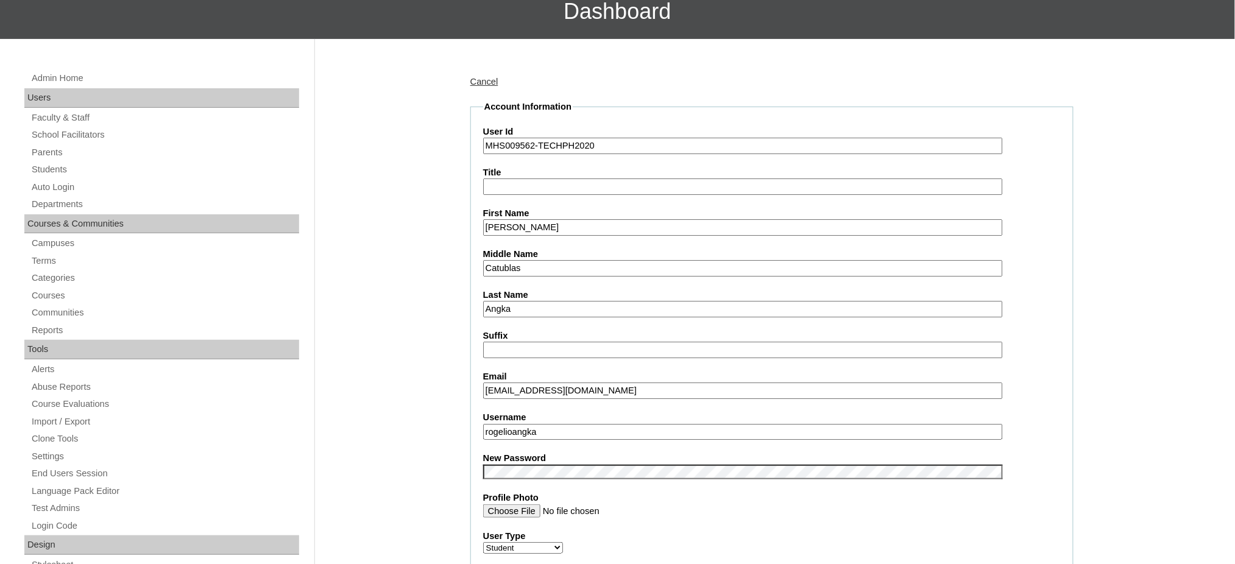
scroll to position [90, 0]
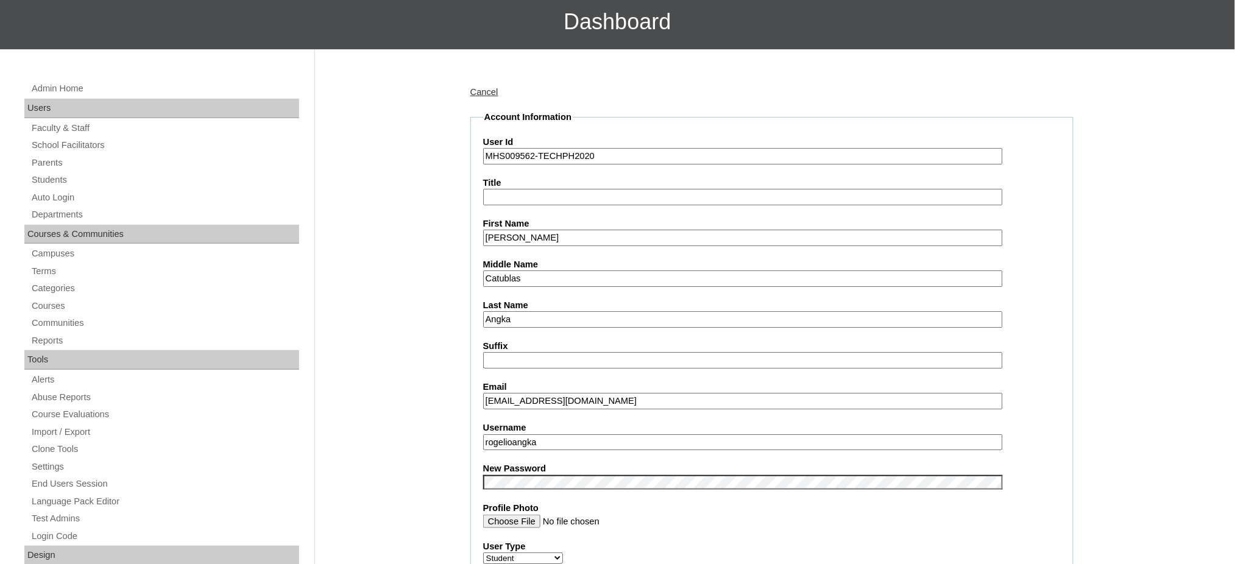
click at [511, 159] on input "MHS009562-TECHPH2020" at bounding box center [743, 156] width 520 height 16
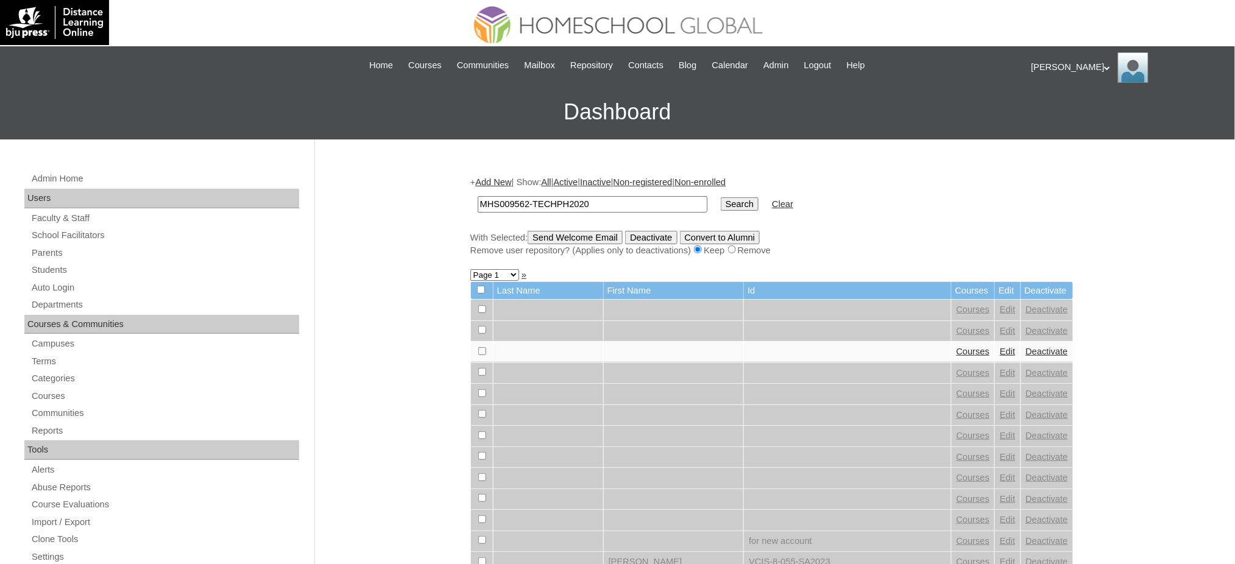
type input "MHS009562-TECHPH2020"
click at [721, 204] on input "Search" at bounding box center [740, 203] width 38 height 13
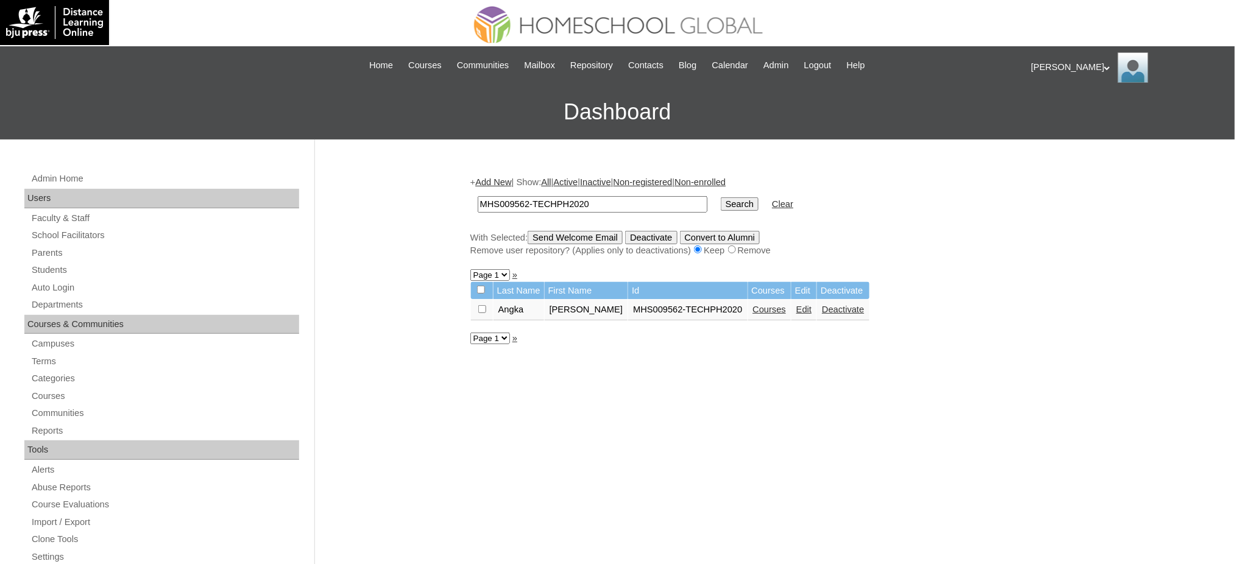
click at [753, 308] on link "Courses" at bounding box center [770, 310] width 34 height 10
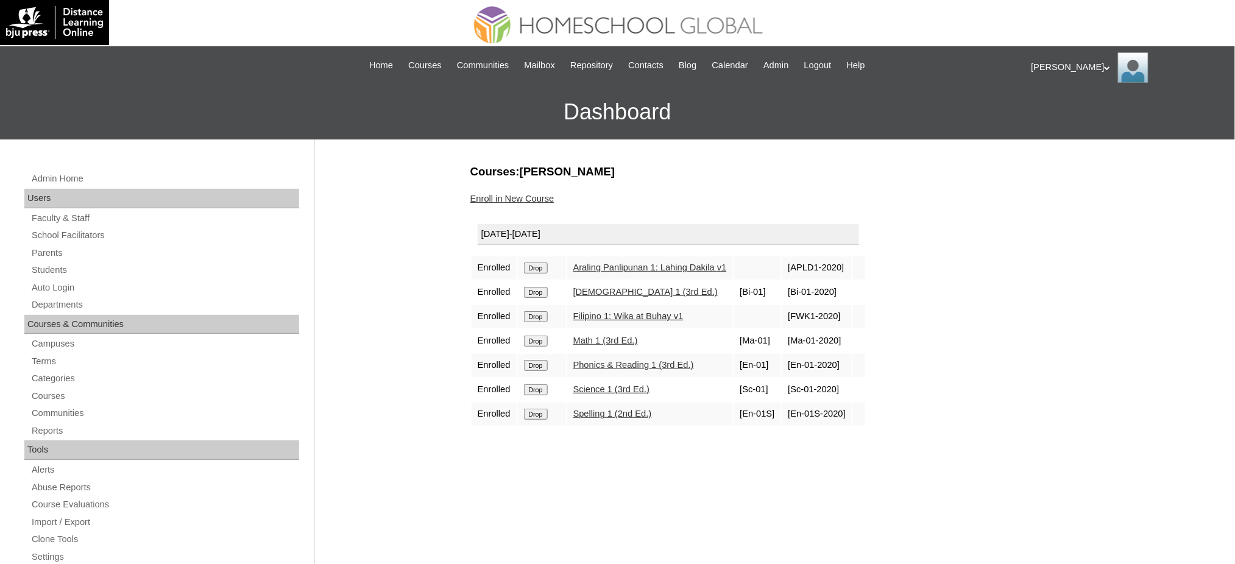
click at [533, 267] on input "Drop" at bounding box center [536, 268] width 24 height 11
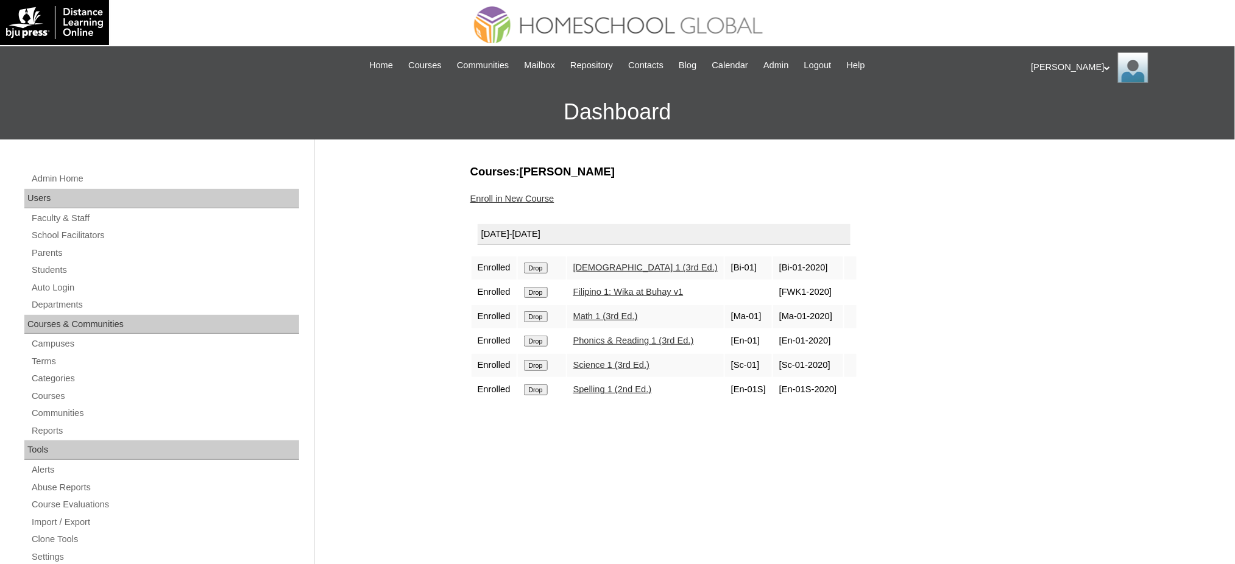
click at [542, 263] on input "Drop" at bounding box center [536, 268] width 24 height 11
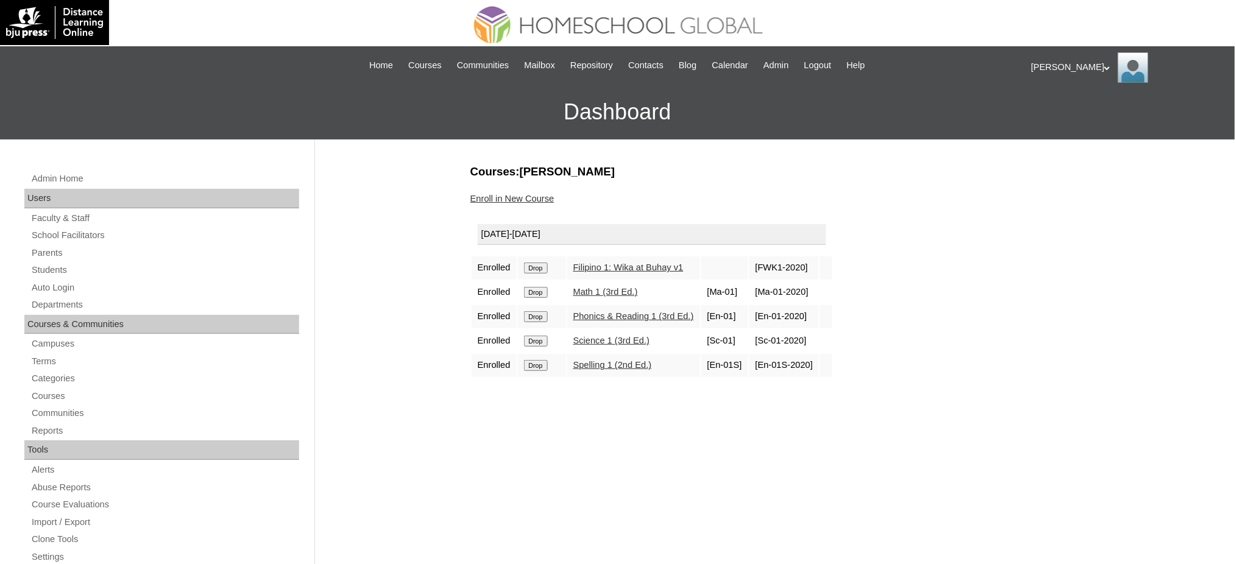
click at [547, 264] on input "Drop" at bounding box center [536, 268] width 24 height 11
click at [539, 266] on input "Drop" at bounding box center [536, 268] width 24 height 11
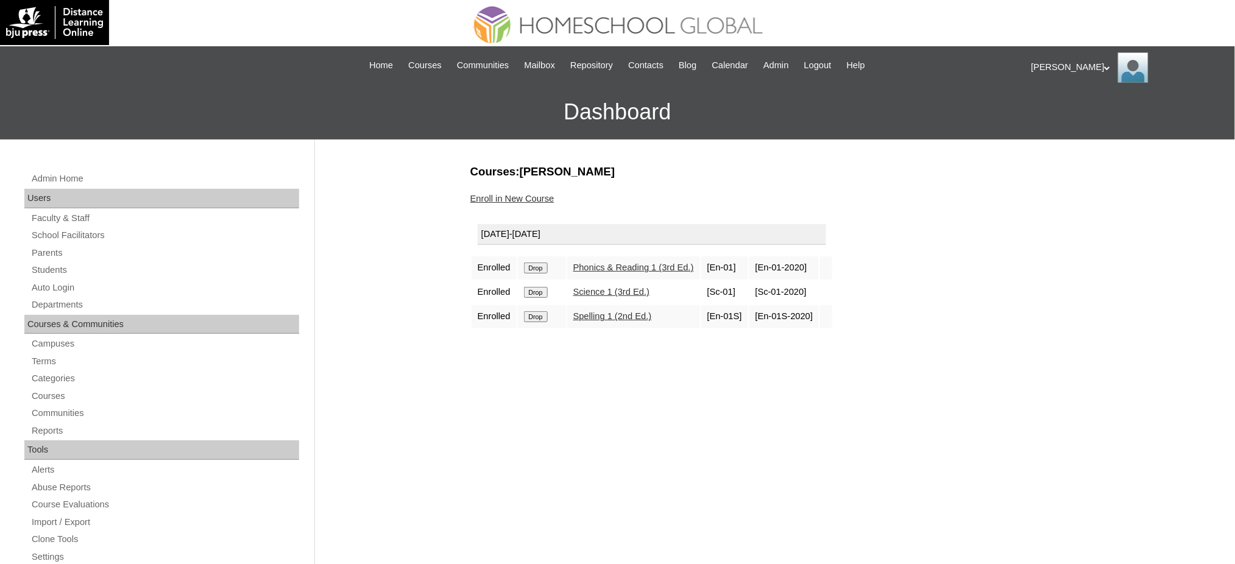
click at [548, 264] on input "Drop" at bounding box center [536, 268] width 24 height 11
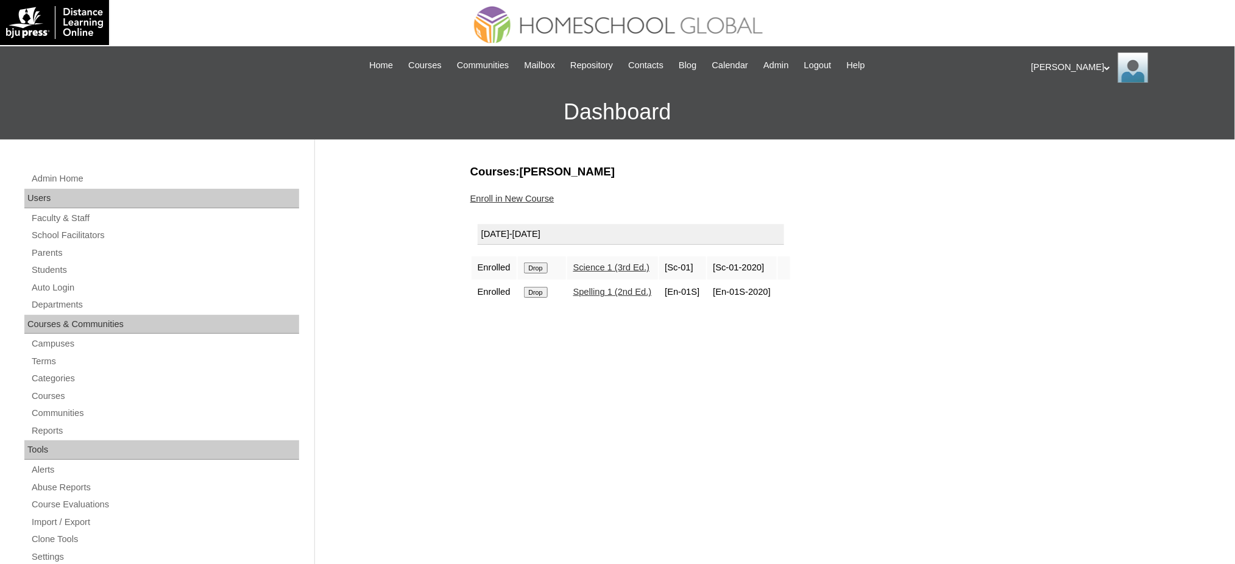
click at [548, 263] on input "Drop" at bounding box center [536, 268] width 24 height 11
click at [529, 268] on input "Drop" at bounding box center [536, 268] width 24 height 11
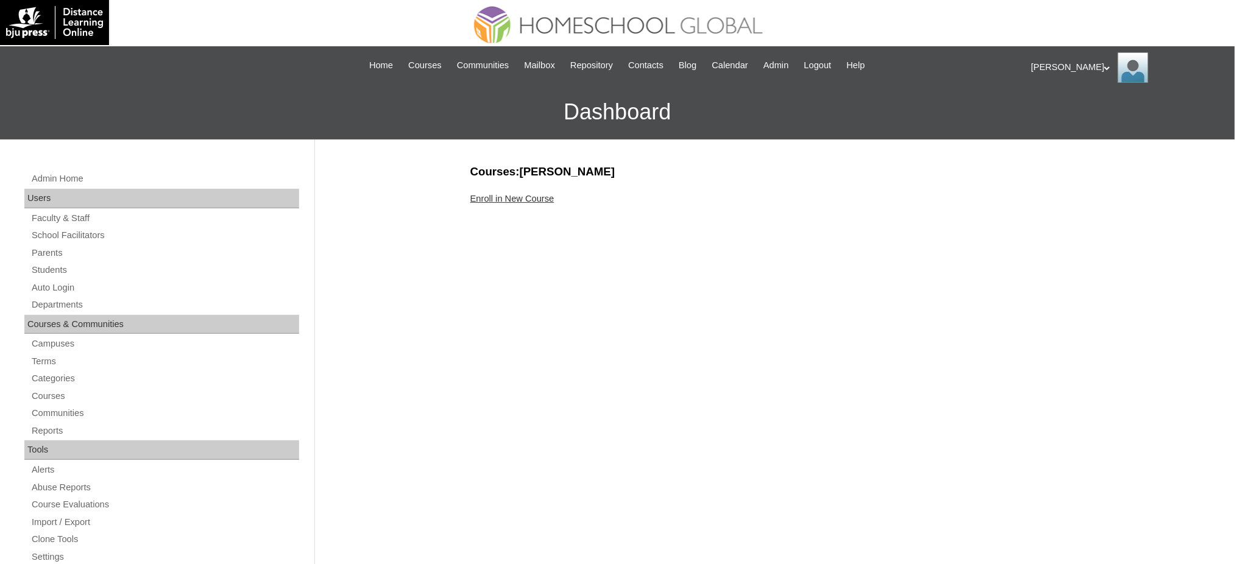
click at [502, 199] on link "Enroll in New Course" at bounding box center [512, 199] width 84 height 10
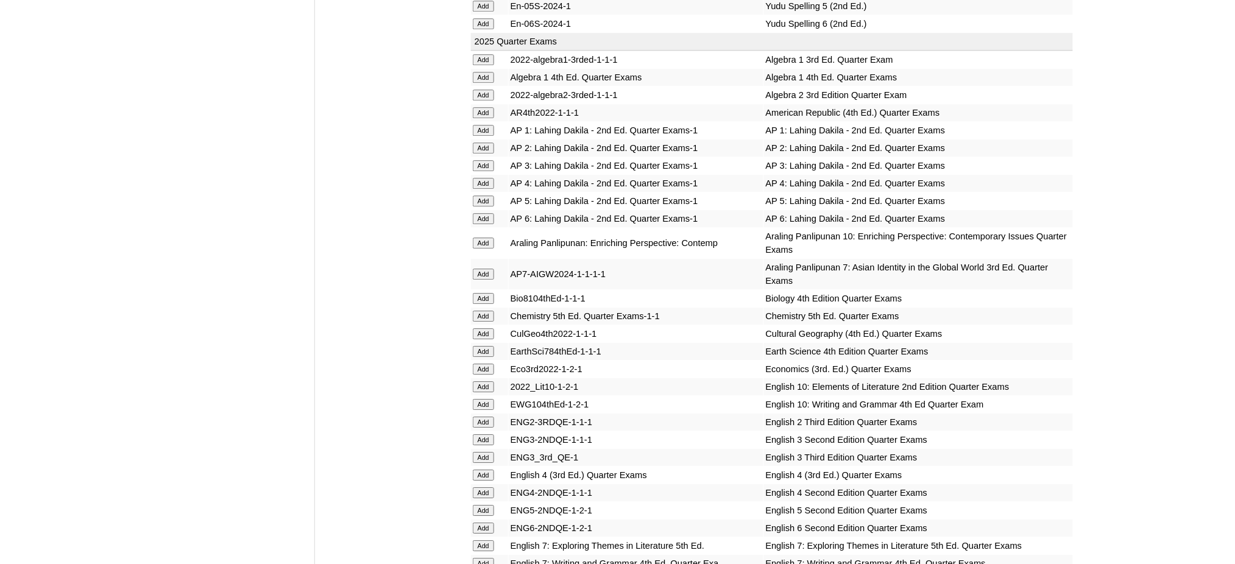
scroll to position [1219, 0]
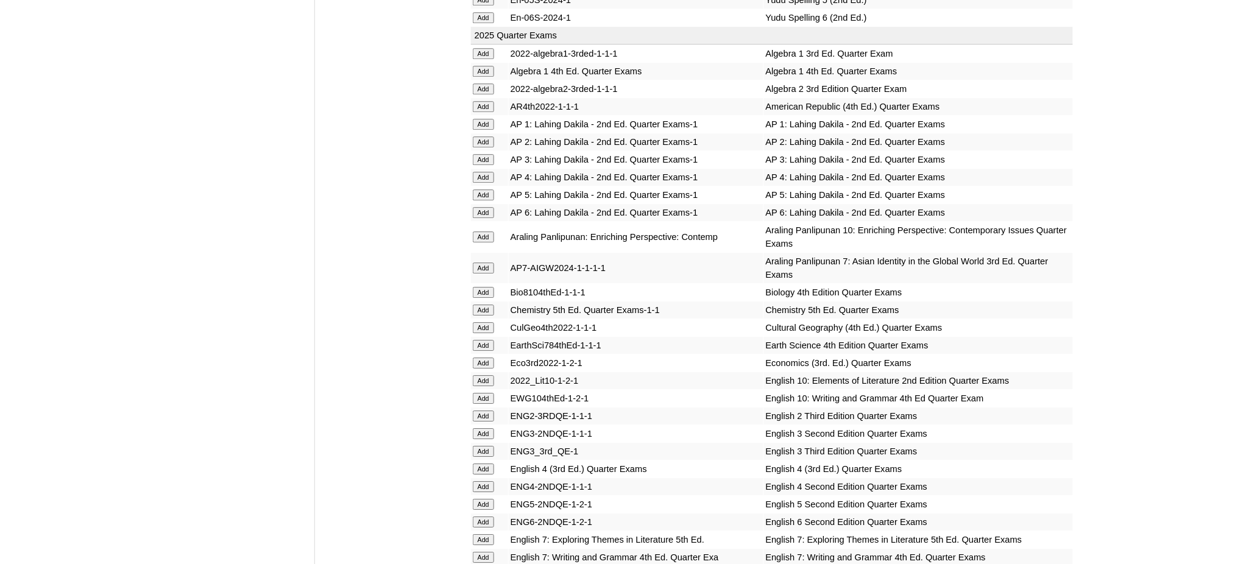
click at [489, 189] on input "Add" at bounding box center [483, 194] width 21 height 11
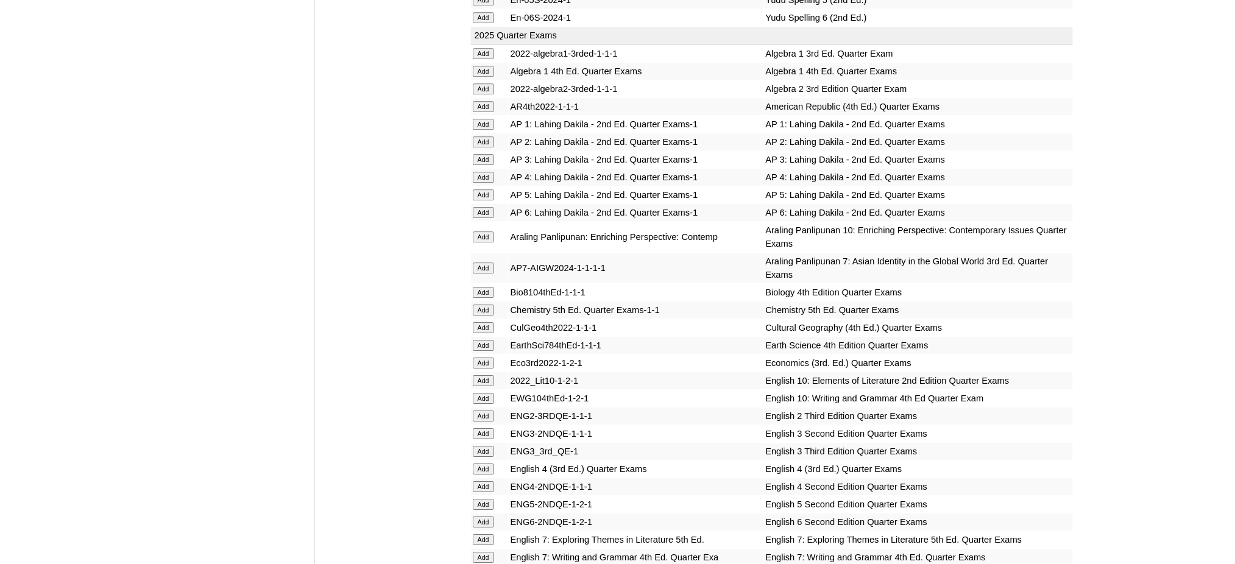
click at [489, 189] on input "Add" at bounding box center [483, 194] width 21 height 11
click at [492, 499] on input "Add" at bounding box center [483, 504] width 21 height 11
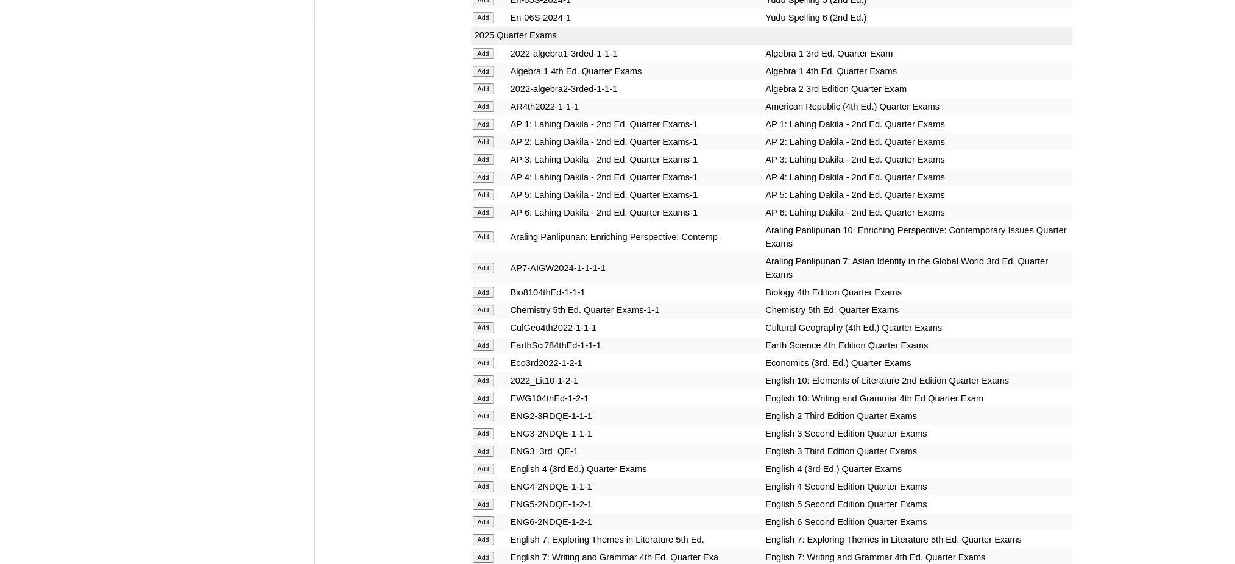
click at [492, 499] on input "Add" at bounding box center [483, 504] width 21 height 11
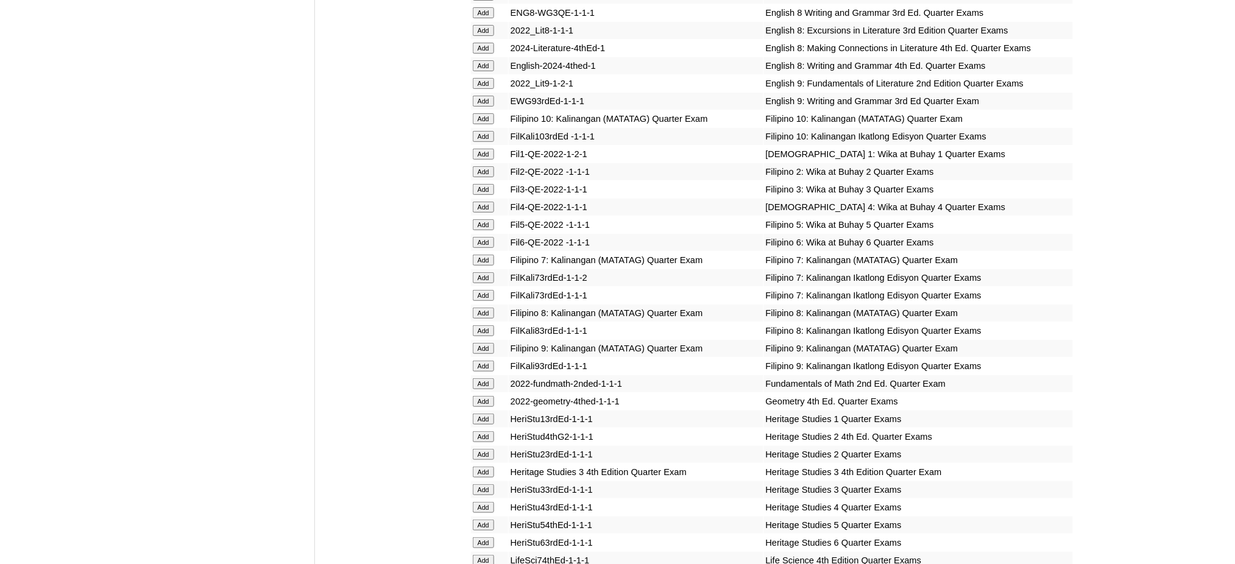
scroll to position [1787, 0]
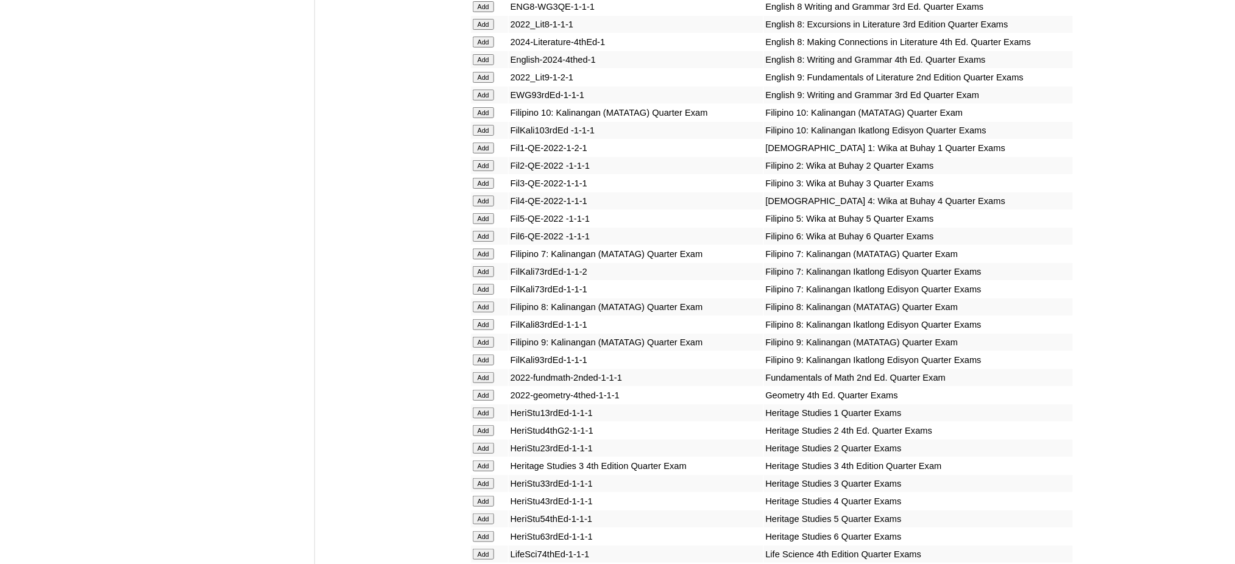
click at [484, 213] on input "Add" at bounding box center [483, 218] width 21 height 11
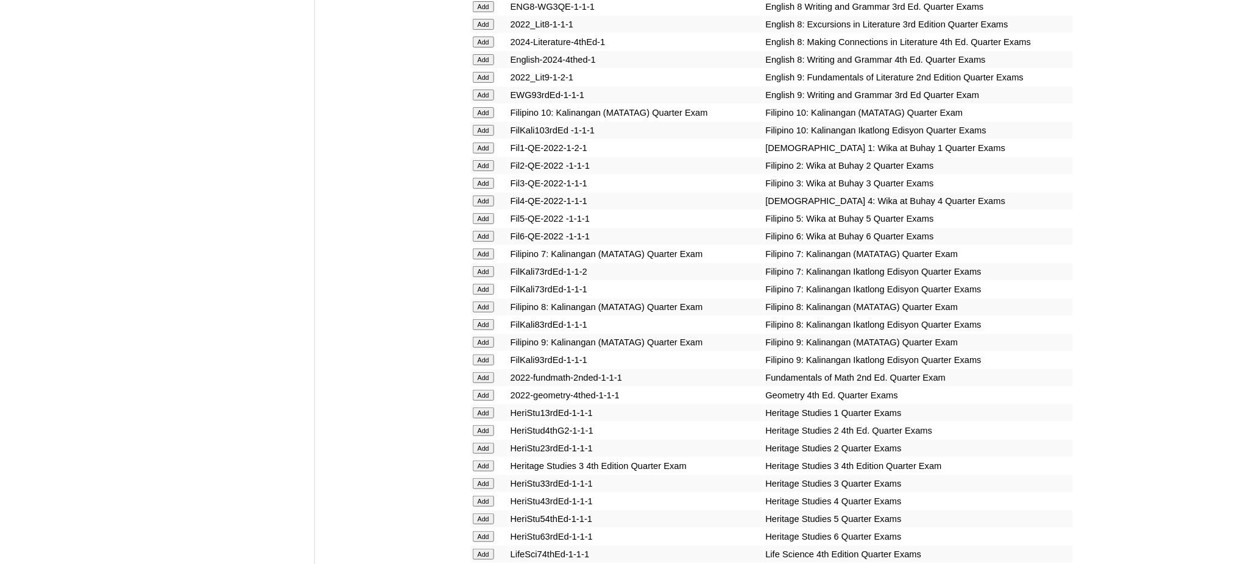
click at [484, 213] on input "Add" at bounding box center [483, 218] width 21 height 11
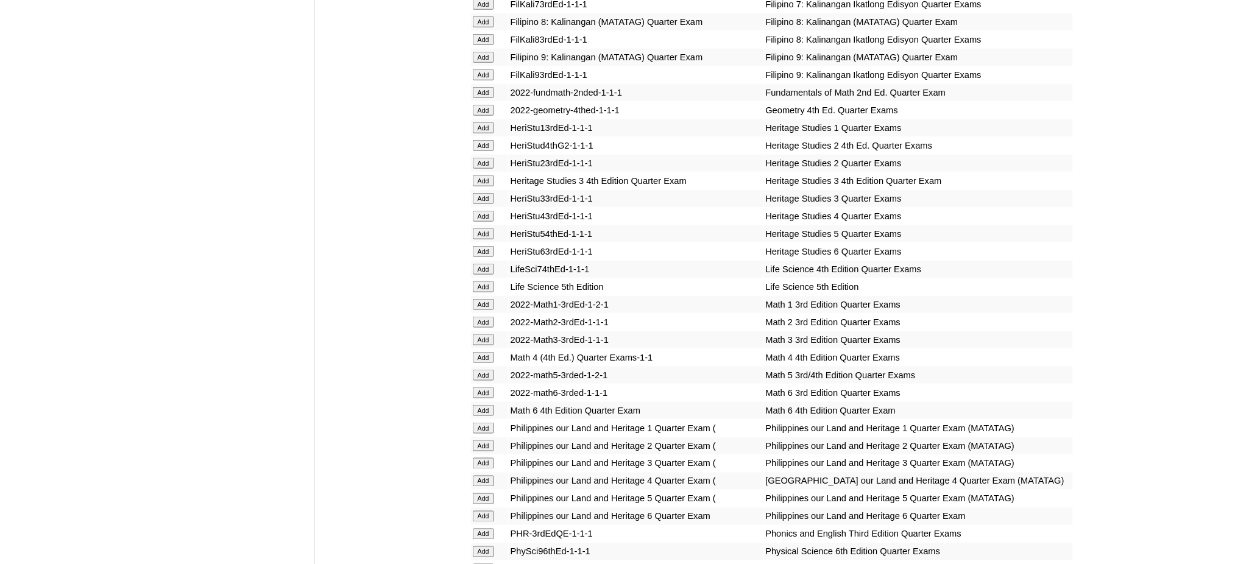
scroll to position [2193, 0]
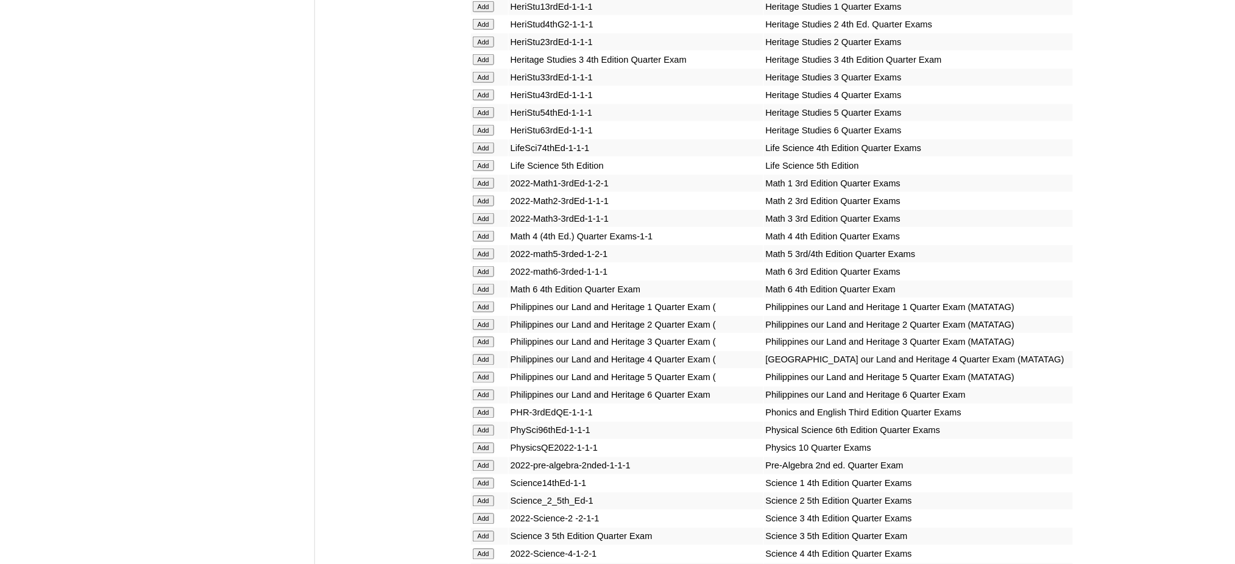
click at [478, 249] on input "Add" at bounding box center [483, 254] width 21 height 11
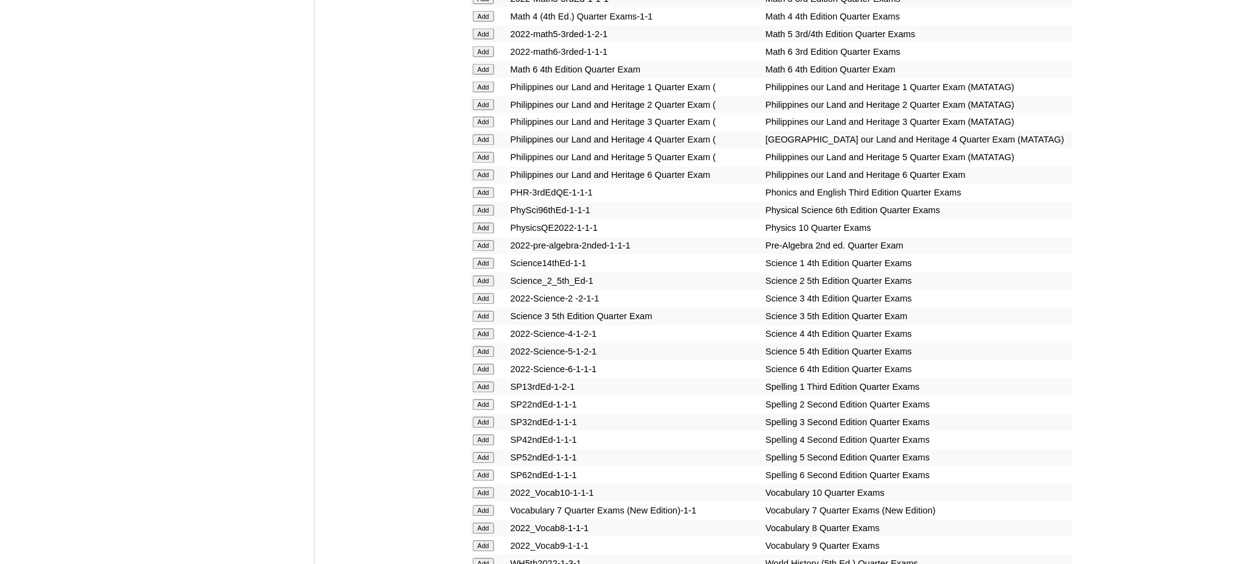
scroll to position [2518, 0]
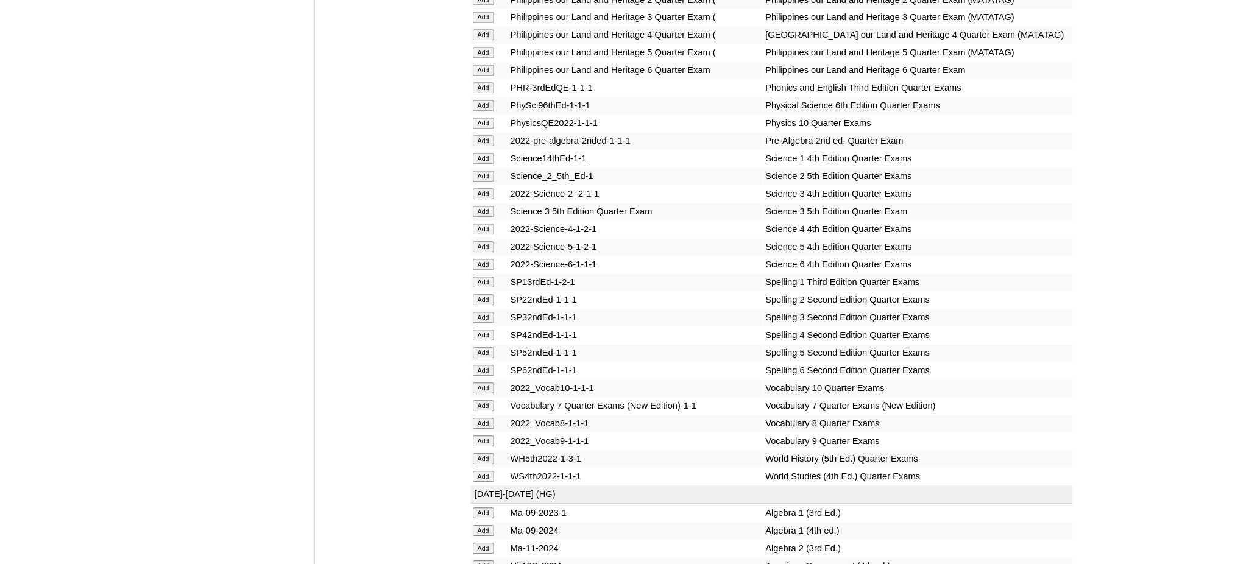
click at [479, 242] on input "Add" at bounding box center [483, 247] width 21 height 11
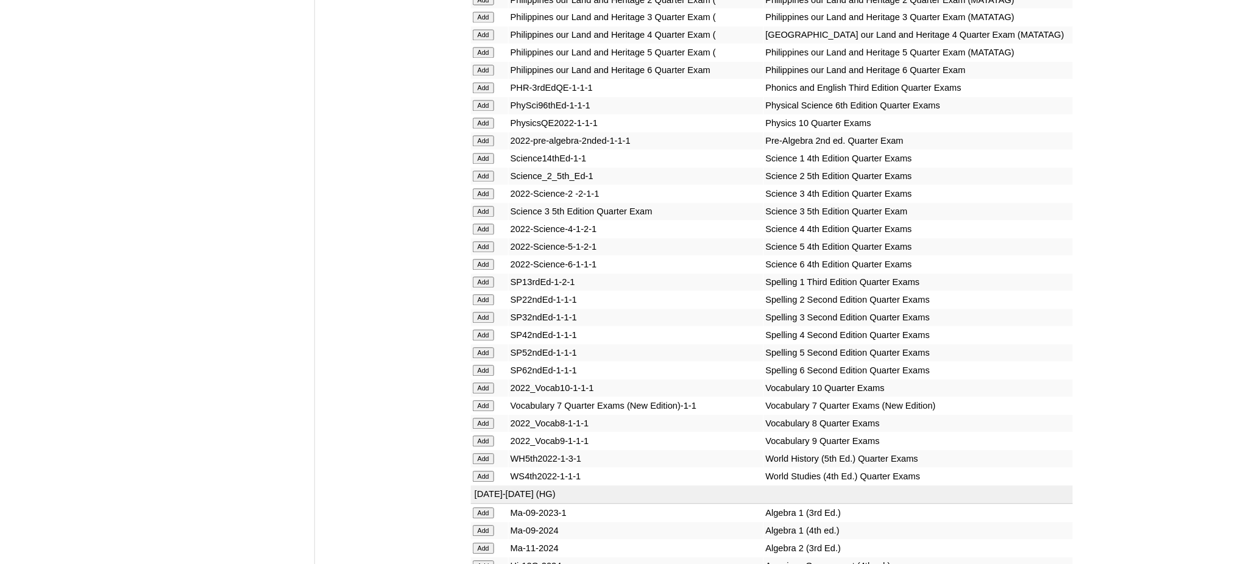
click at [479, 242] on input "Add" at bounding box center [483, 247] width 21 height 11
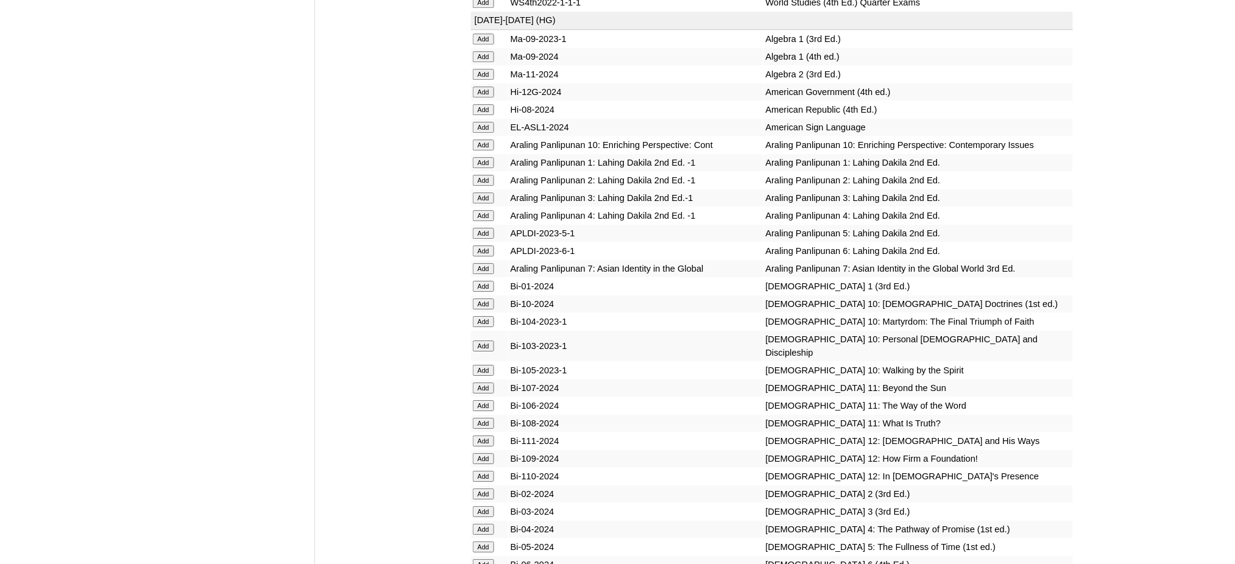
scroll to position [3006, 0]
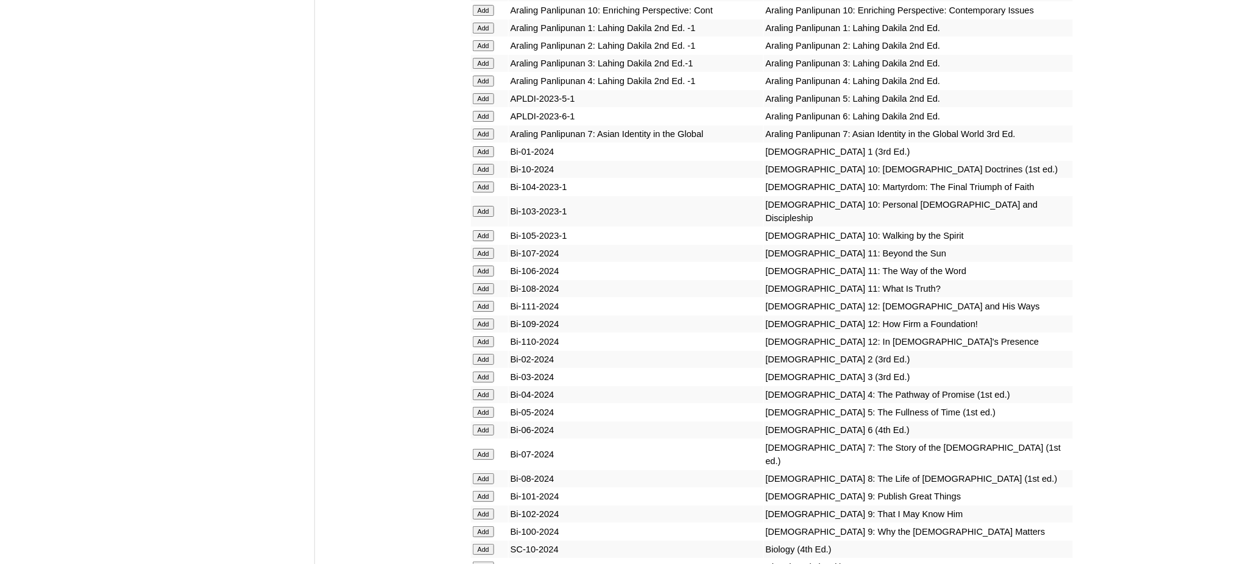
scroll to position [3168, 0]
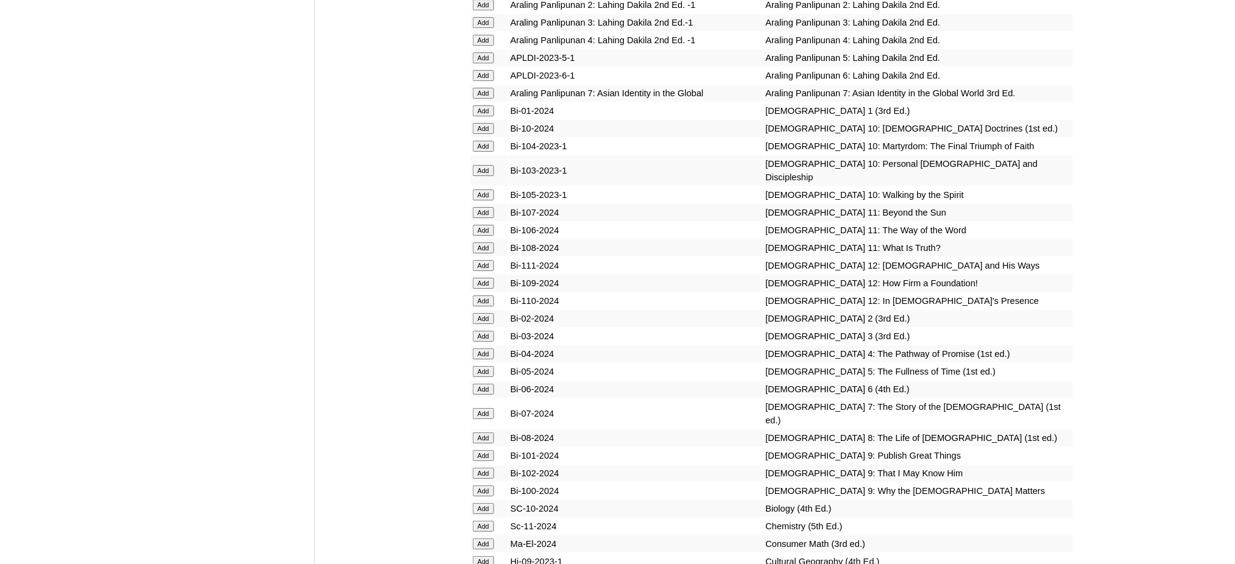
click at [485, 52] on input "Add" at bounding box center [483, 57] width 21 height 11
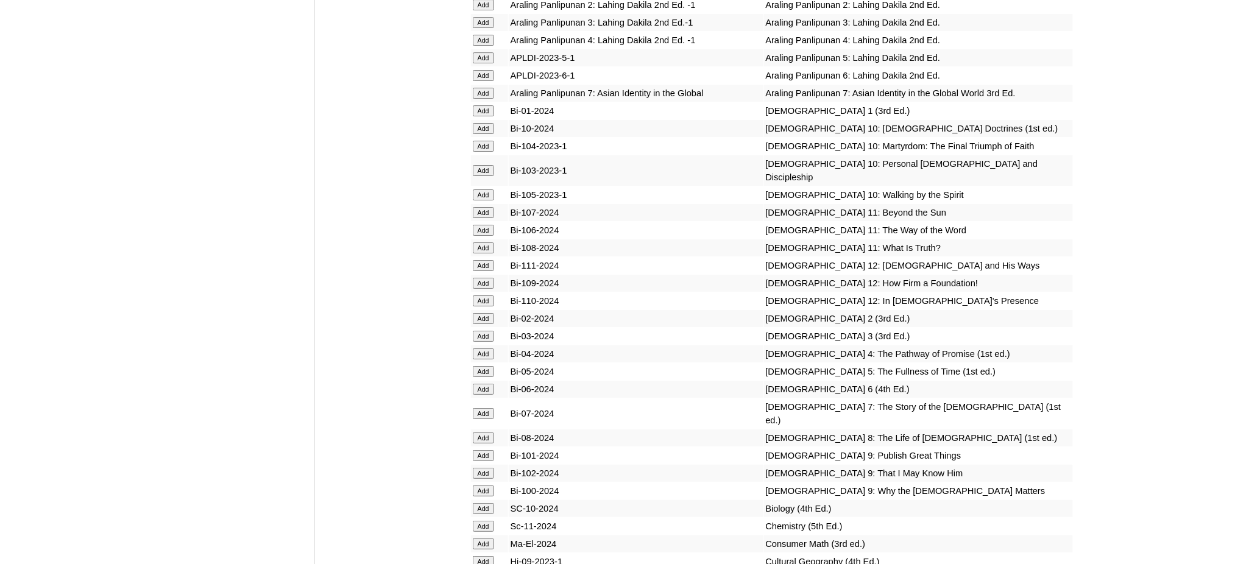
click at [487, 366] on input "Add" at bounding box center [483, 371] width 21 height 11
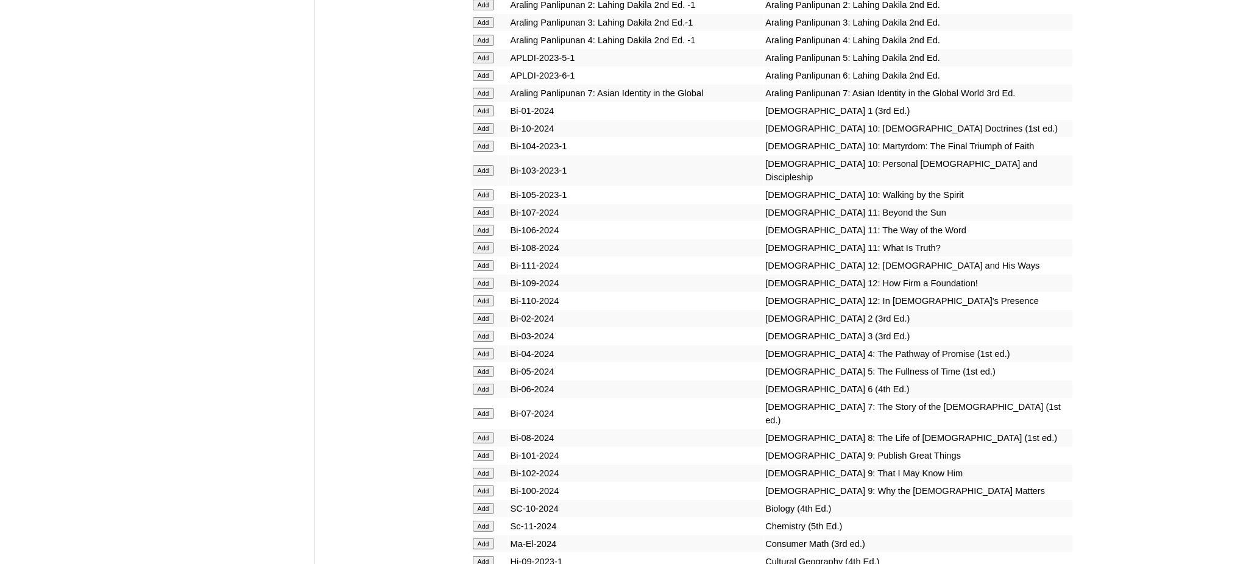
click at [487, 366] on input "Add" at bounding box center [483, 371] width 21 height 11
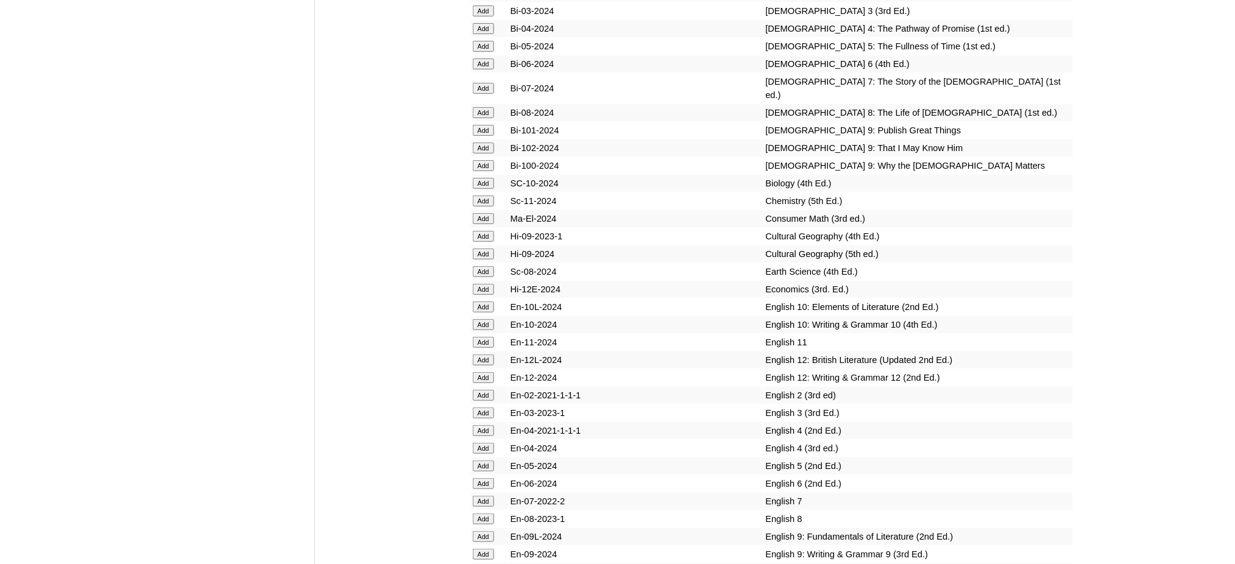
scroll to position [3574, 0]
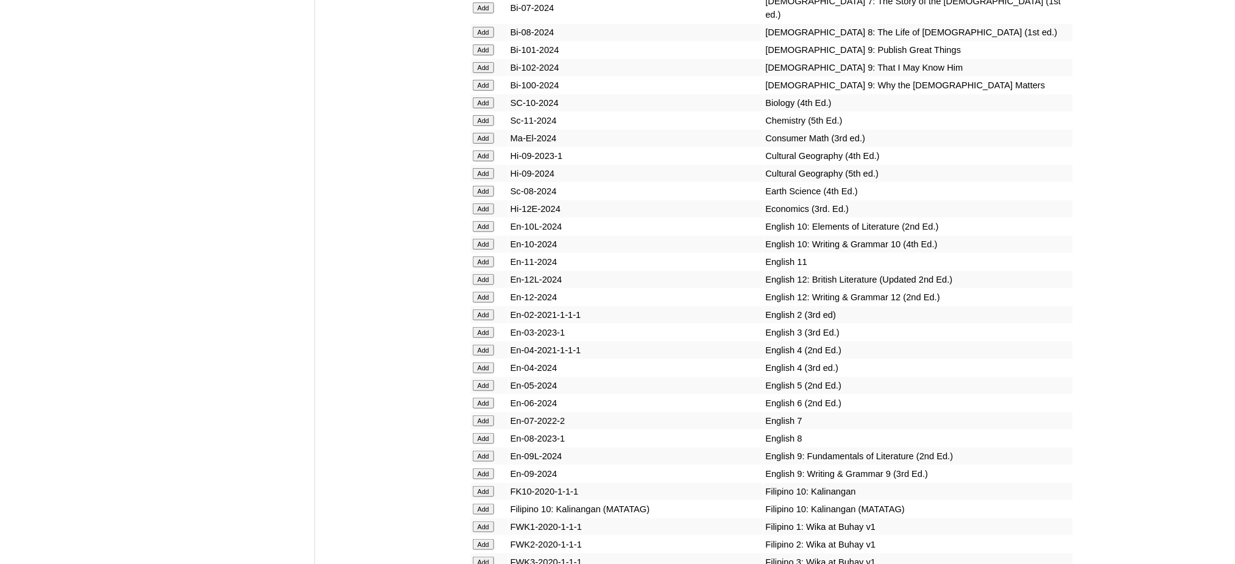
click at [486, 380] on input "Add" at bounding box center [483, 385] width 21 height 11
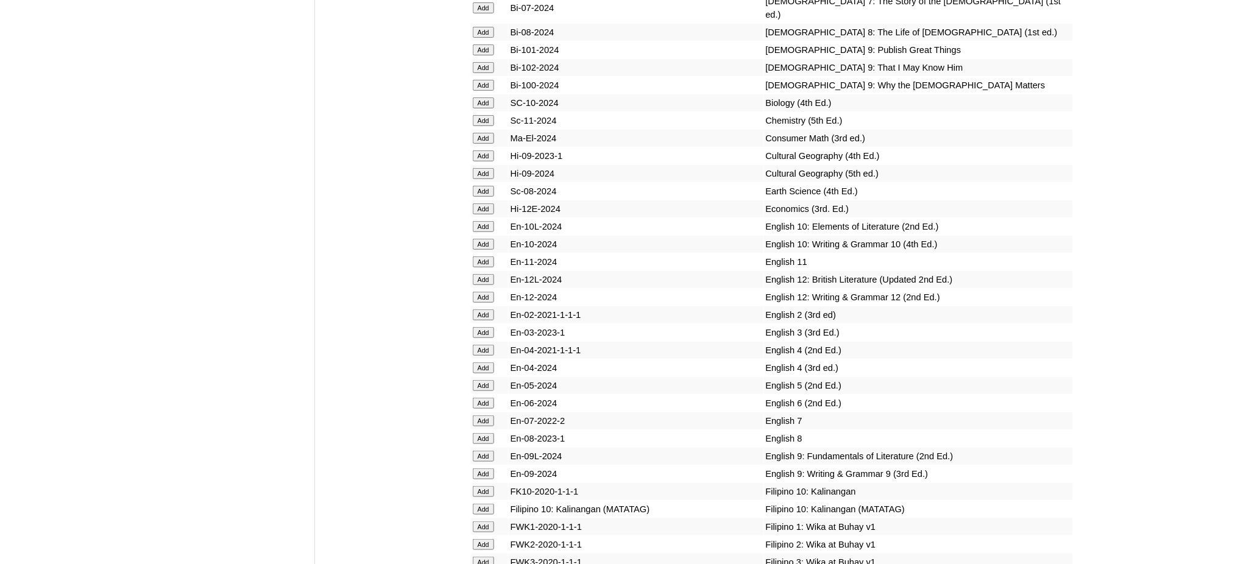
click at [486, 380] on input "Add" at bounding box center [483, 385] width 21 height 11
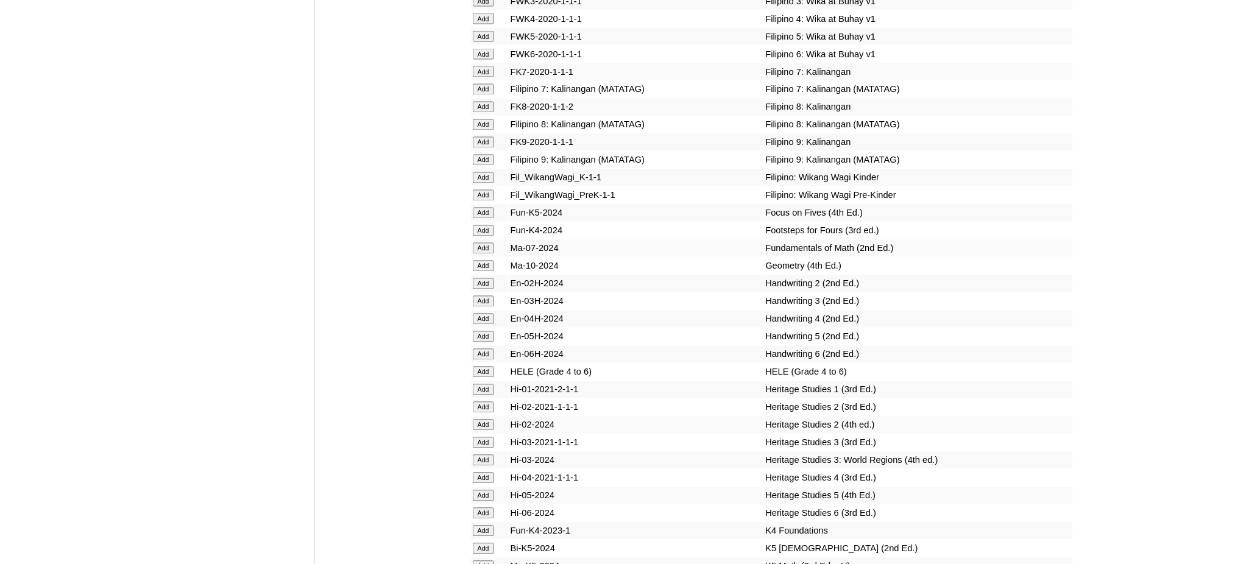
scroll to position [4143, 0]
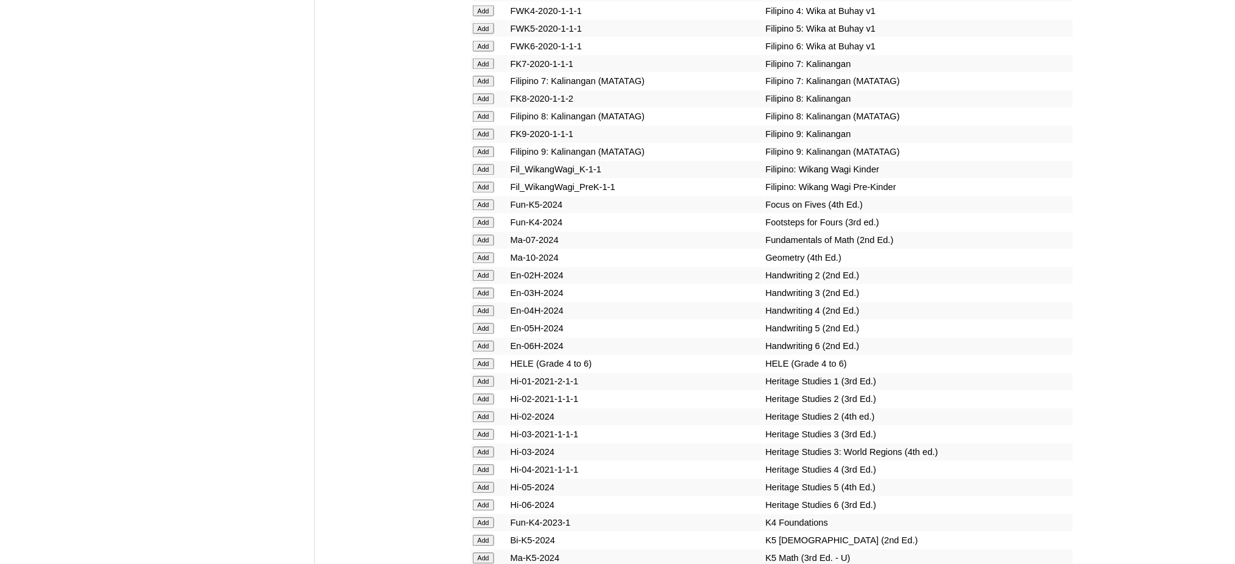
click at [478, 359] on input "Add" at bounding box center [483, 364] width 21 height 11
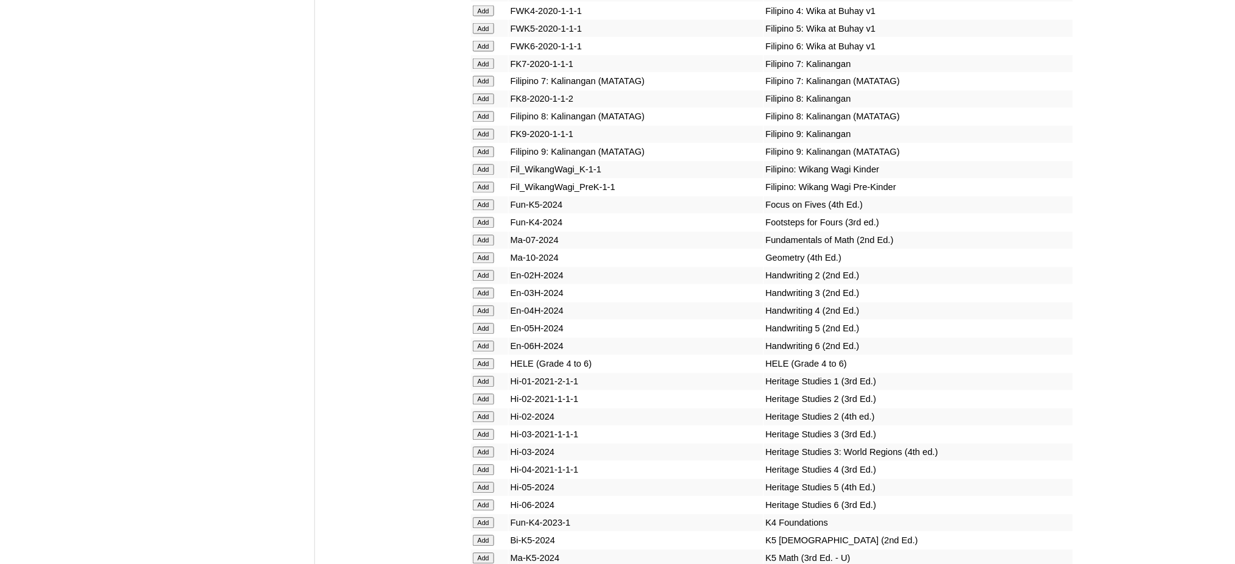
click at [478, 359] on input "Add" at bounding box center [483, 364] width 21 height 11
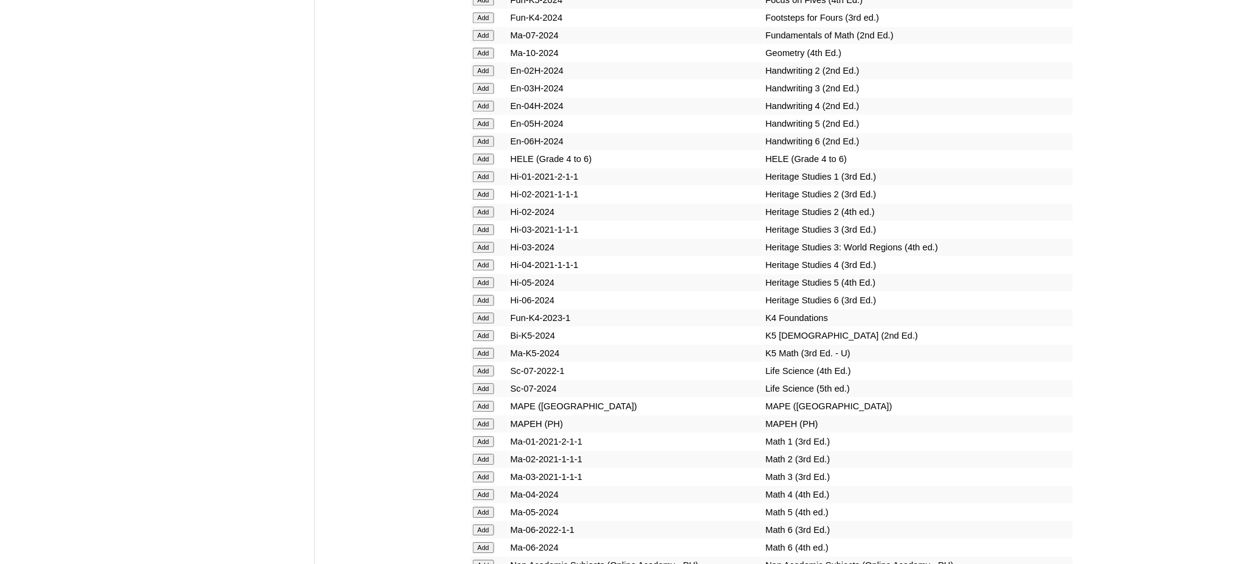
scroll to position [4549, 0]
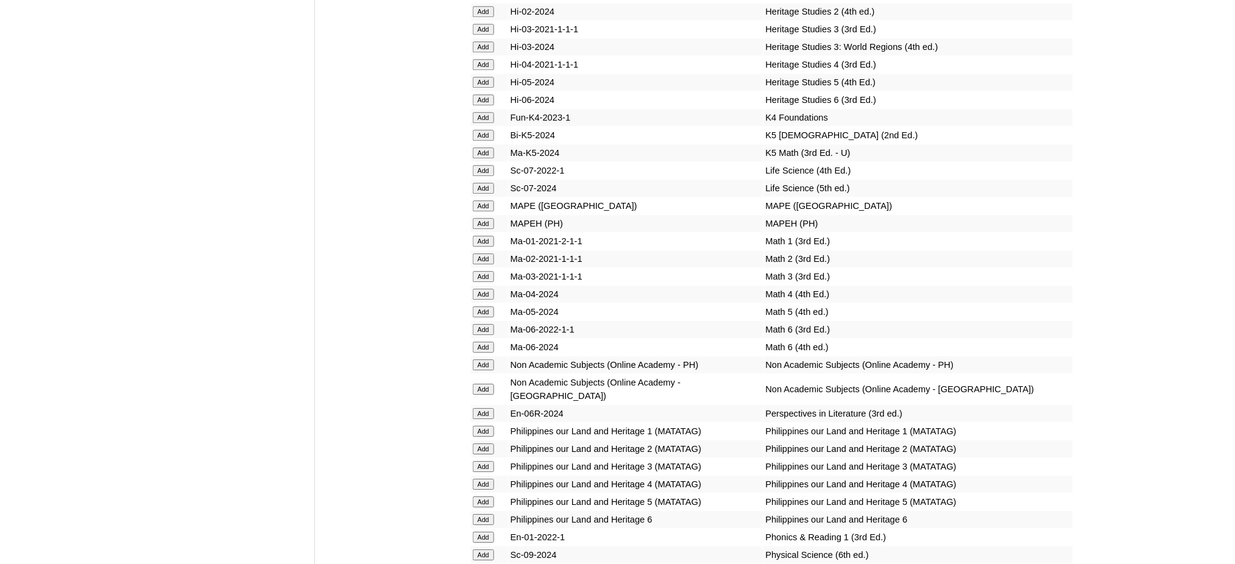
click at [486, 306] on input "Add" at bounding box center [483, 311] width 21 height 11
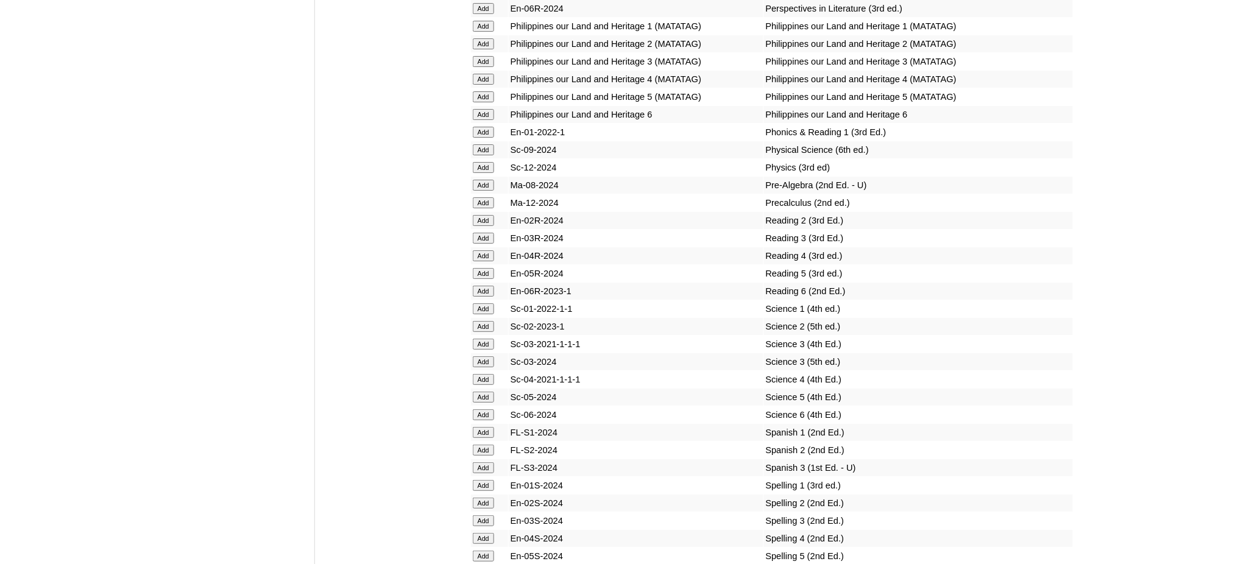
scroll to position [4955, 0]
click at [481, 391] on input "Add" at bounding box center [483, 396] width 21 height 11
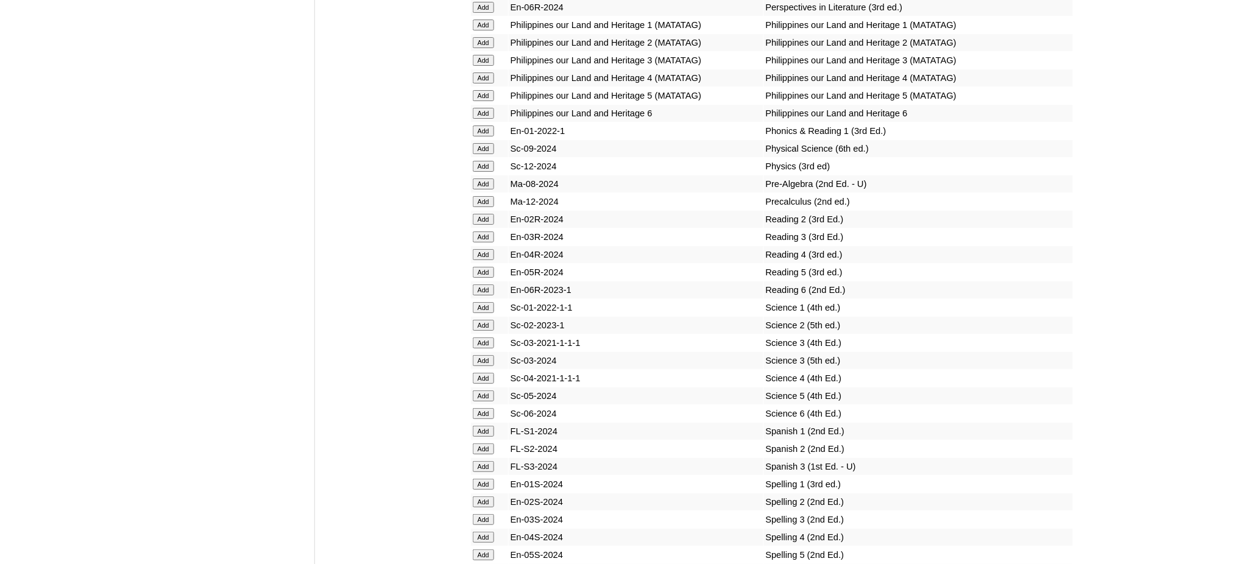
click at [487, 550] on input "Add" at bounding box center [483, 555] width 21 height 11
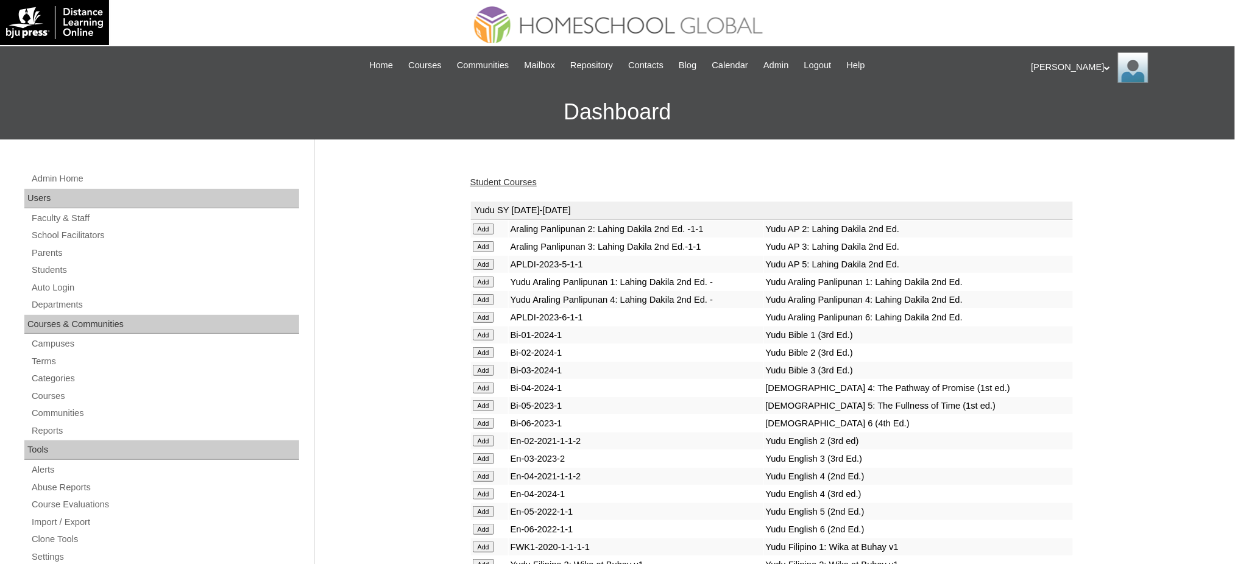
click at [515, 182] on link "Student Courses" at bounding box center [503, 182] width 66 height 10
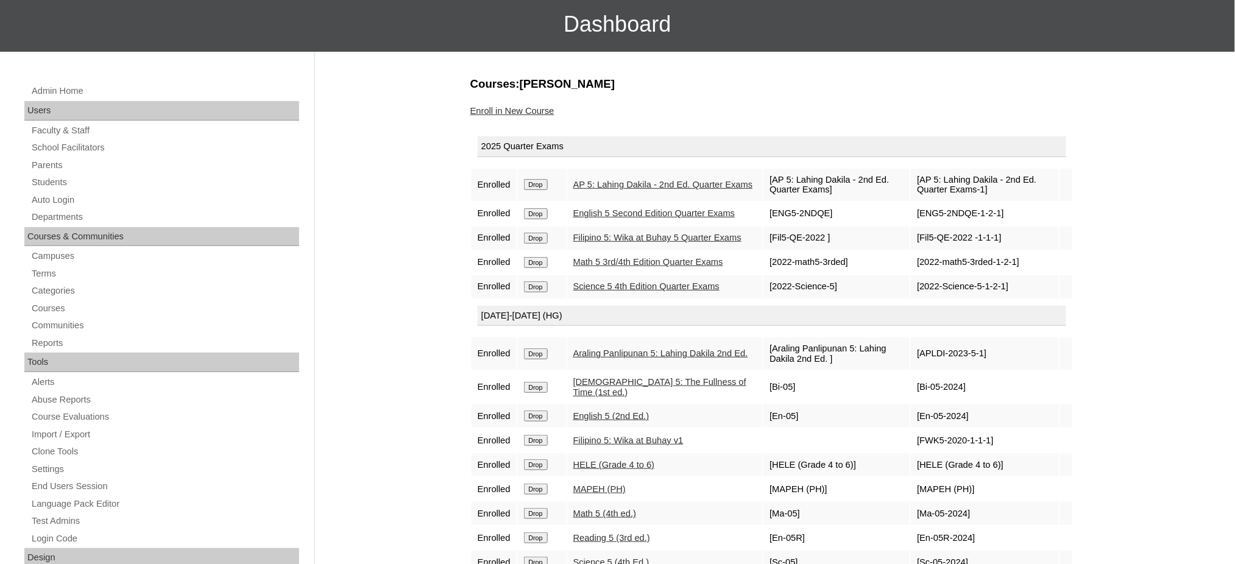
scroll to position [81, 0]
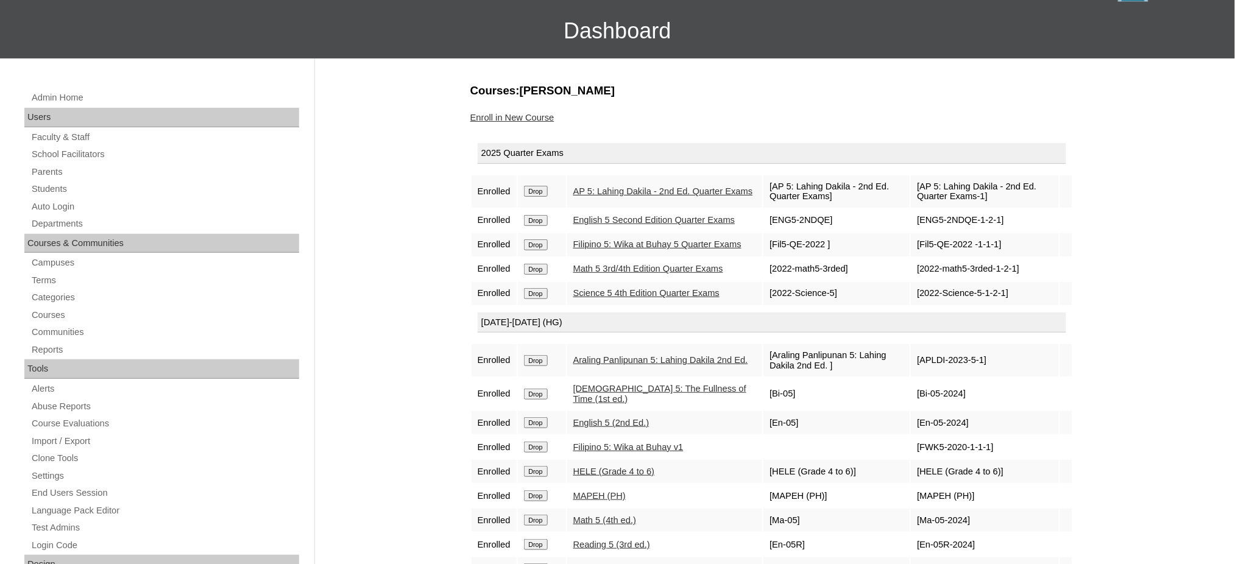
click at [520, 115] on link "Enroll in New Course" at bounding box center [512, 118] width 84 height 10
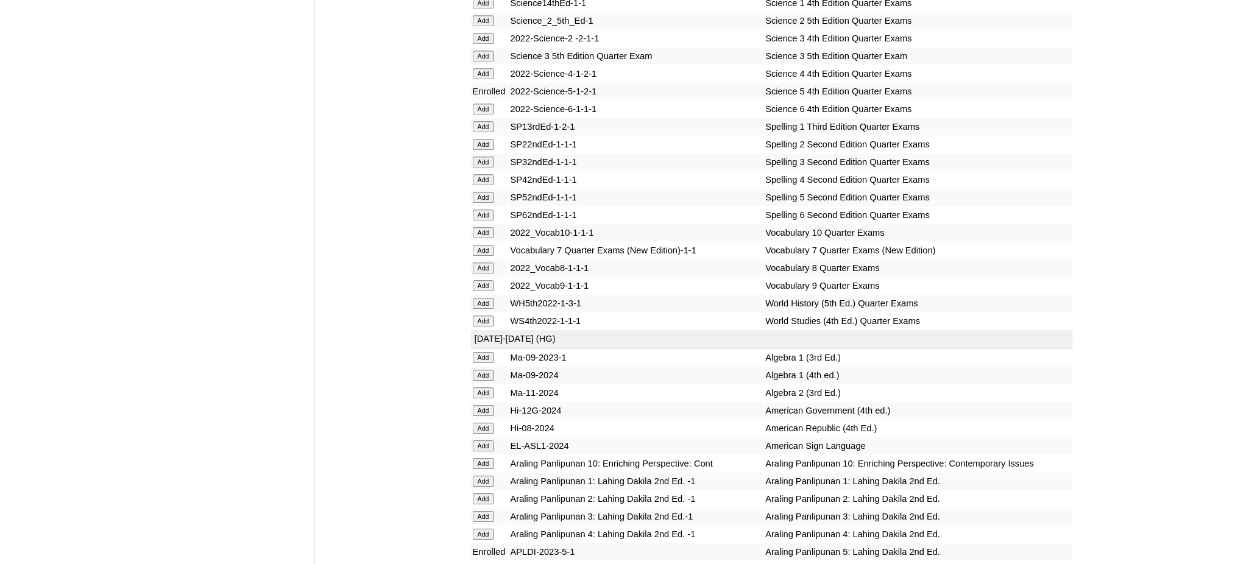
scroll to position [2681, 0]
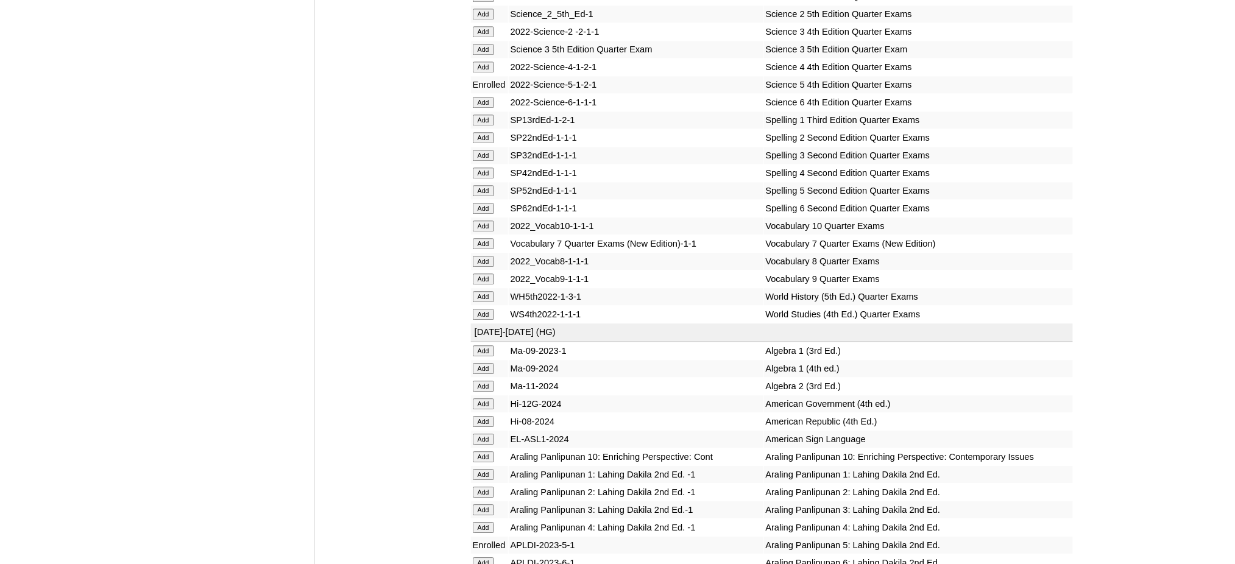
click at [476, 185] on input "Add" at bounding box center [483, 190] width 21 height 11
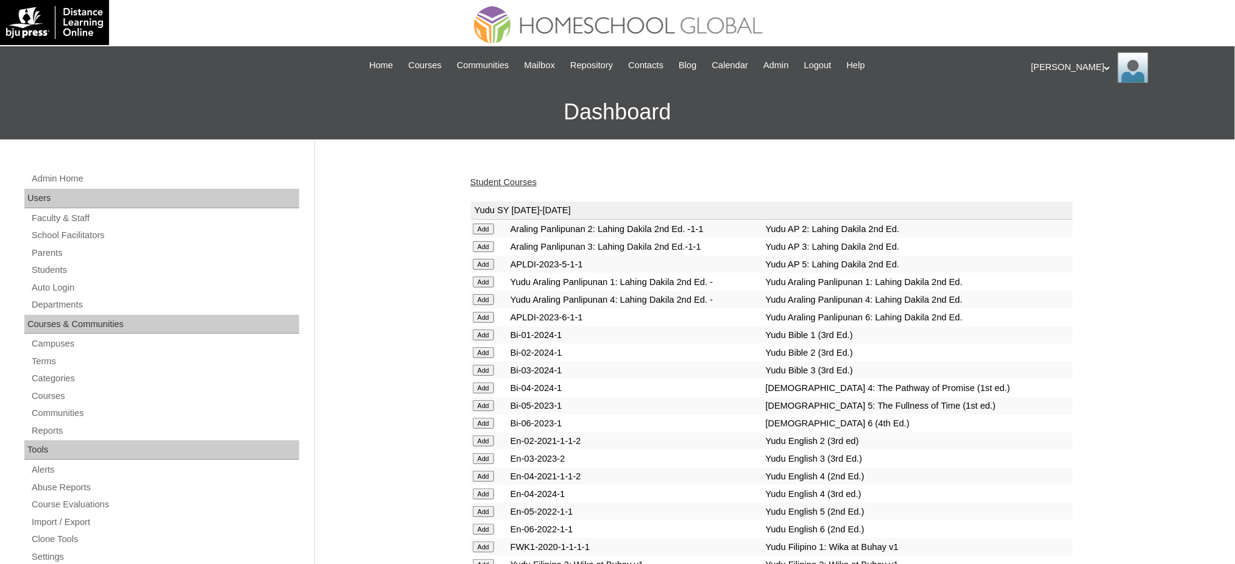
click at [476, 179] on link "Student Courses" at bounding box center [503, 182] width 66 height 10
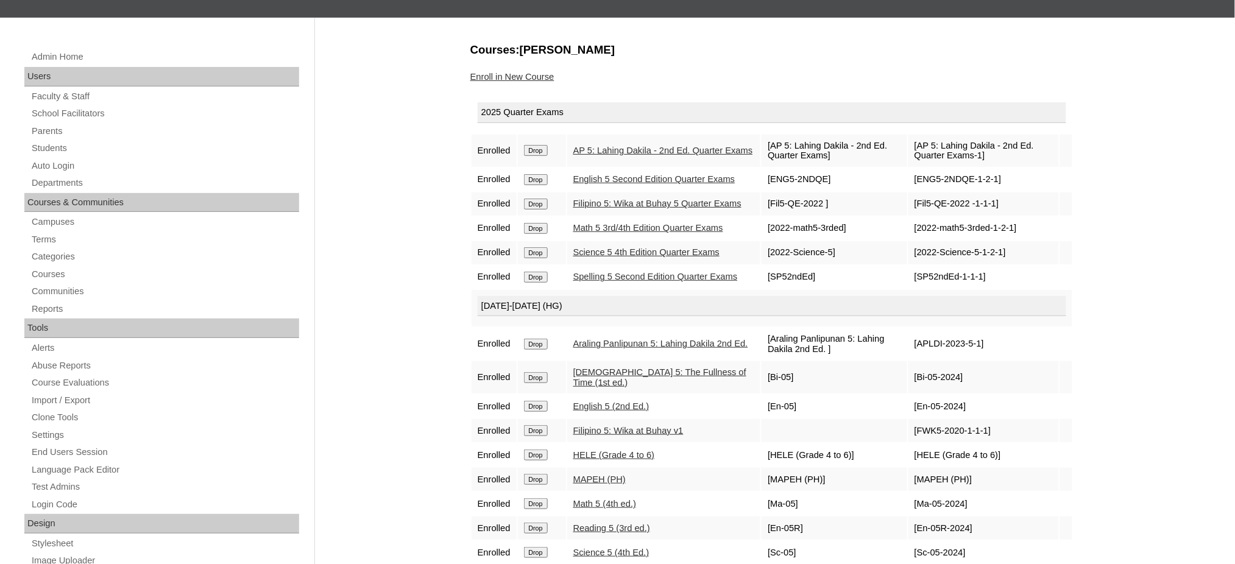
scroll to position [81, 0]
